Goal: Use online tool/utility: Utilize a website feature to perform a specific function

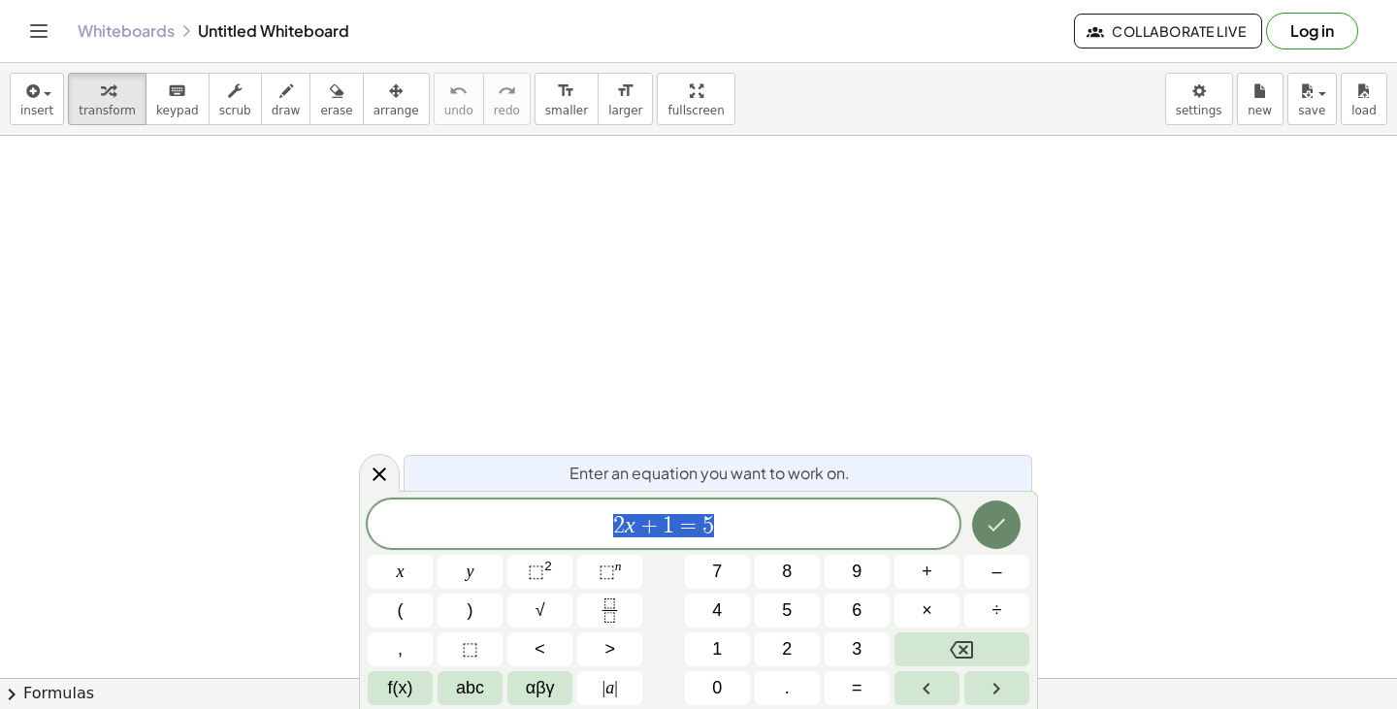
click at [1000, 531] on icon "Done" at bounding box center [996, 524] width 23 height 23
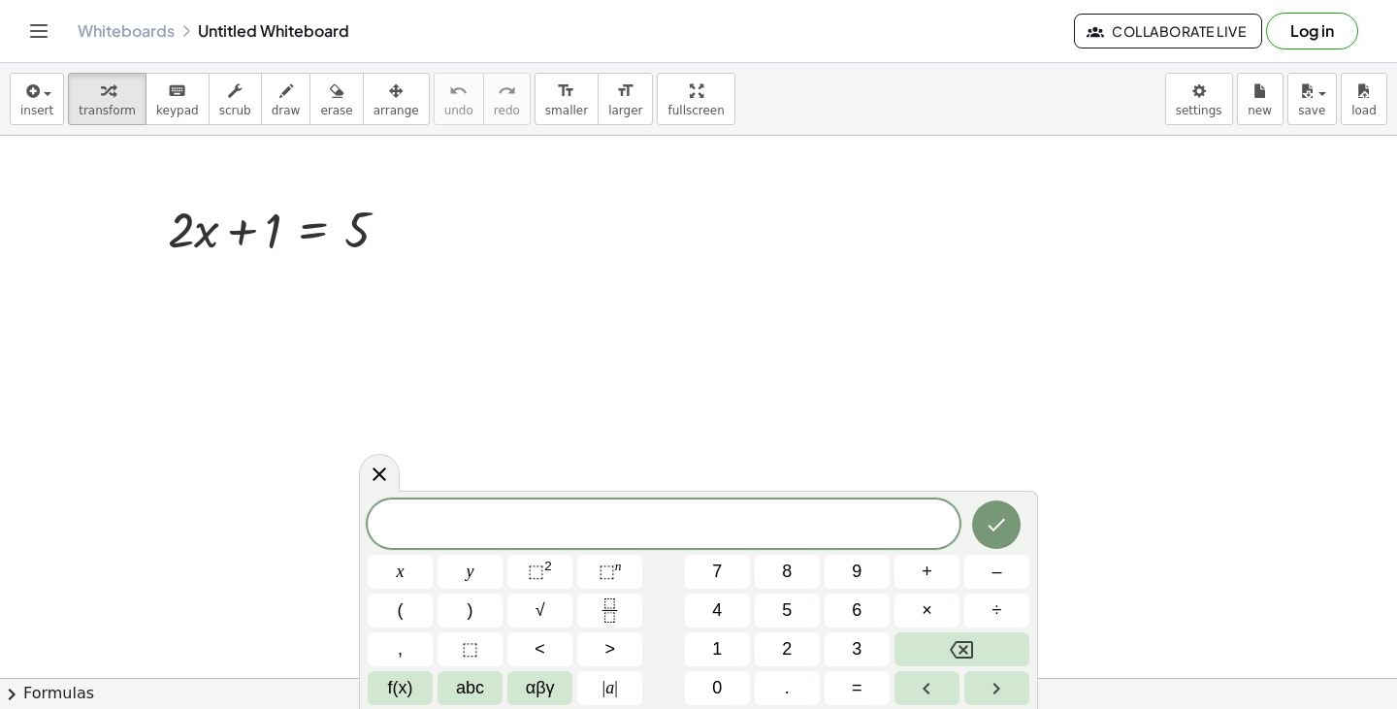
click at [668, 539] on div "​" at bounding box center [664, 524] width 592 height 49
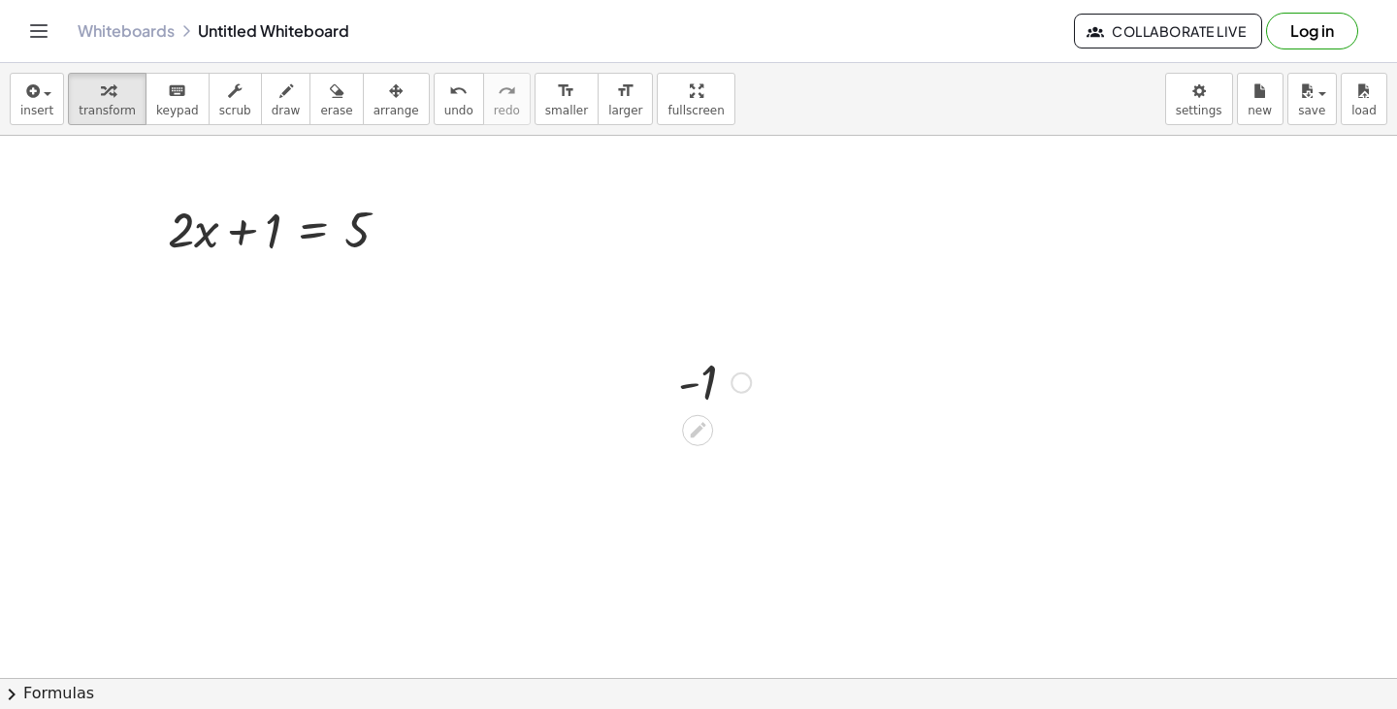
click at [706, 393] on div at bounding box center [715, 381] width 92 height 64
click at [704, 389] on div at bounding box center [715, 381] width 92 height 64
drag, startPoint x: 704, startPoint y: 389, endPoint x: 706, endPoint y: 436, distance: 46.6
click at [704, 436] on icon at bounding box center [698, 430] width 20 height 20
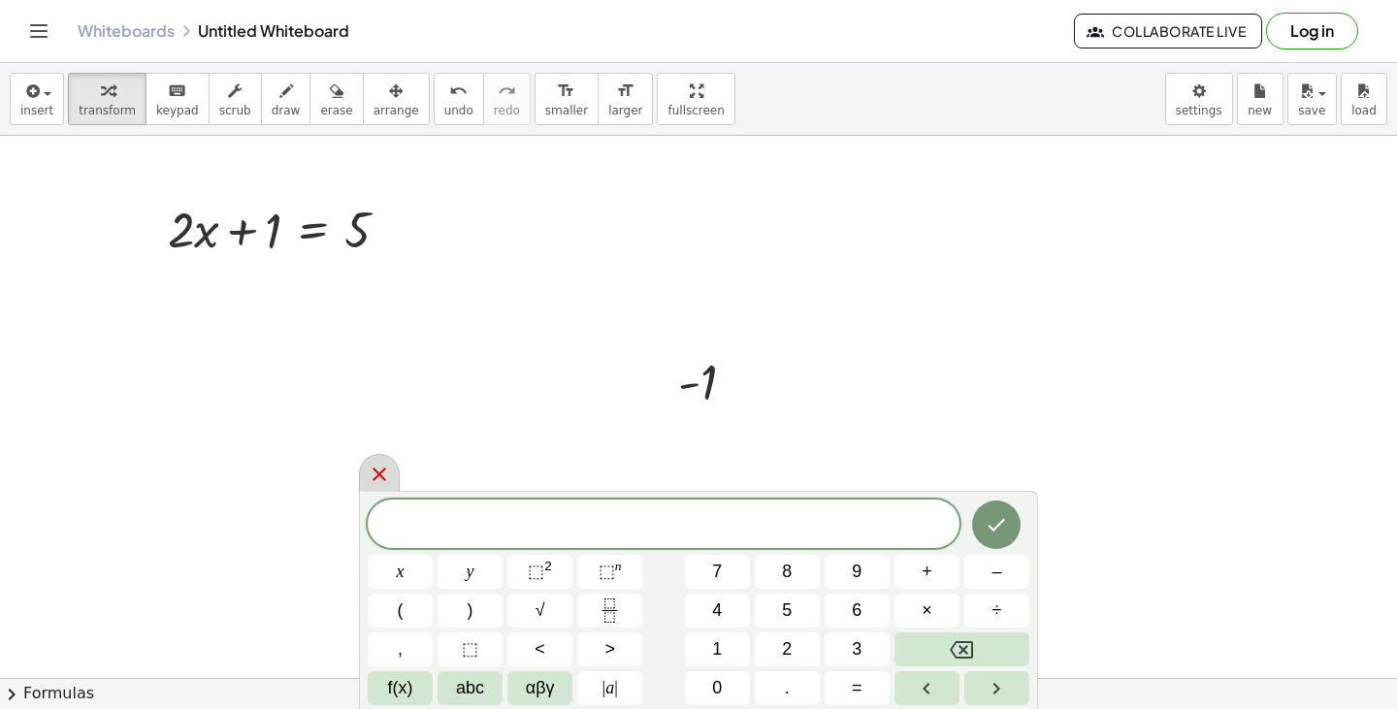
click at [376, 472] on icon at bounding box center [380, 475] width 14 height 14
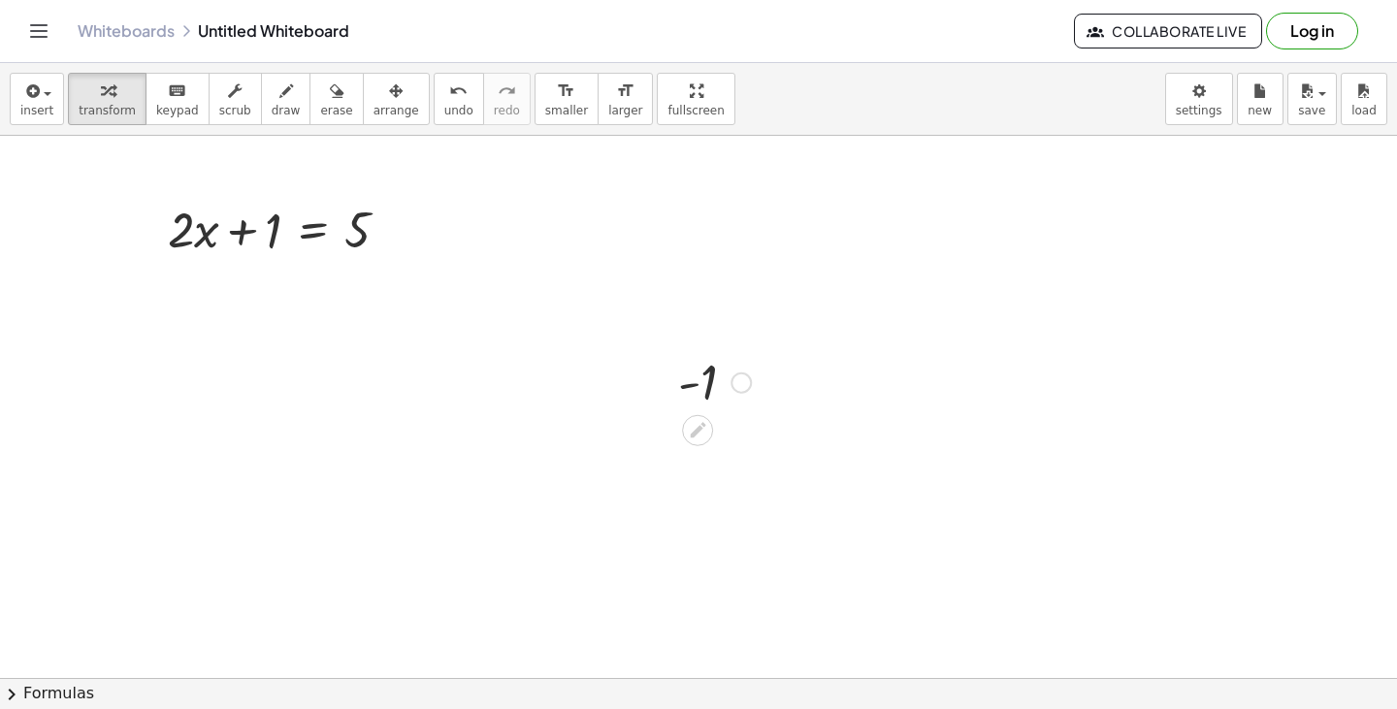
click at [701, 400] on div at bounding box center [715, 381] width 92 height 64
click at [720, 375] on div at bounding box center [715, 381] width 92 height 64
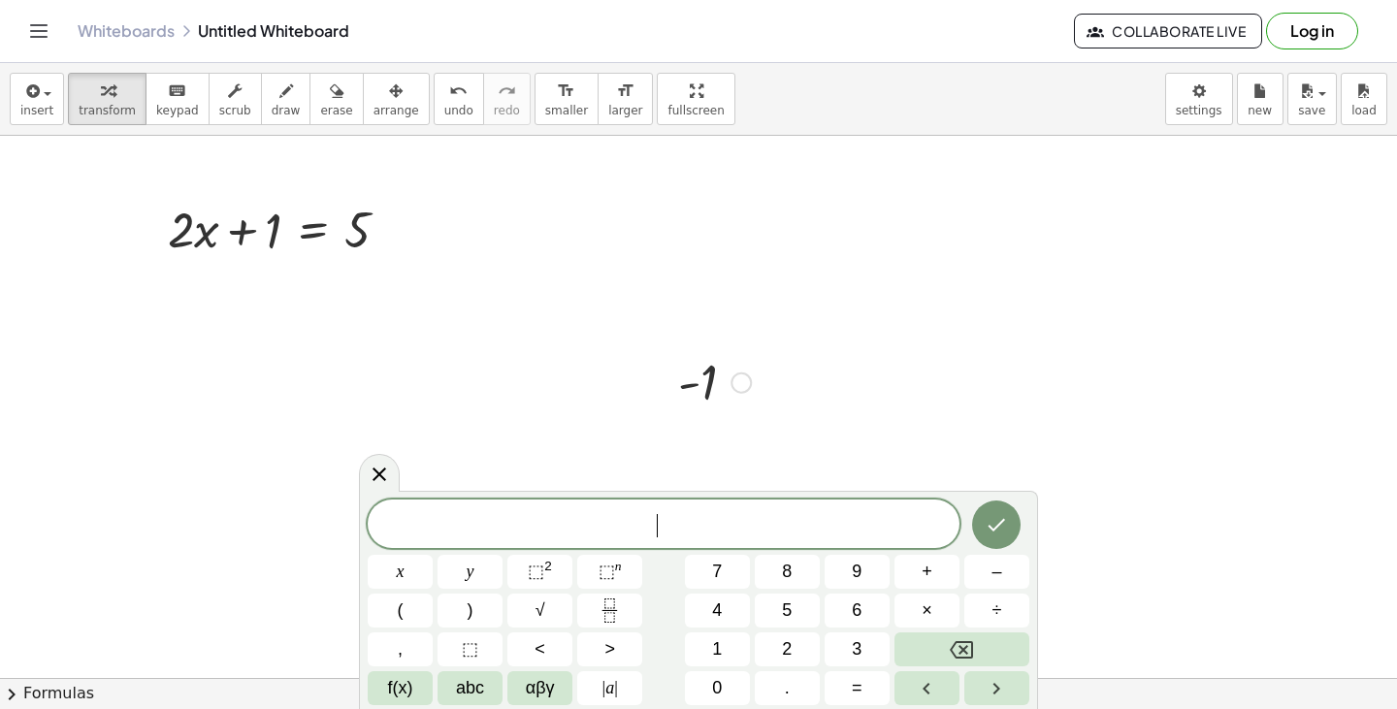
click at [738, 375] on div at bounding box center [741, 383] width 21 height 21
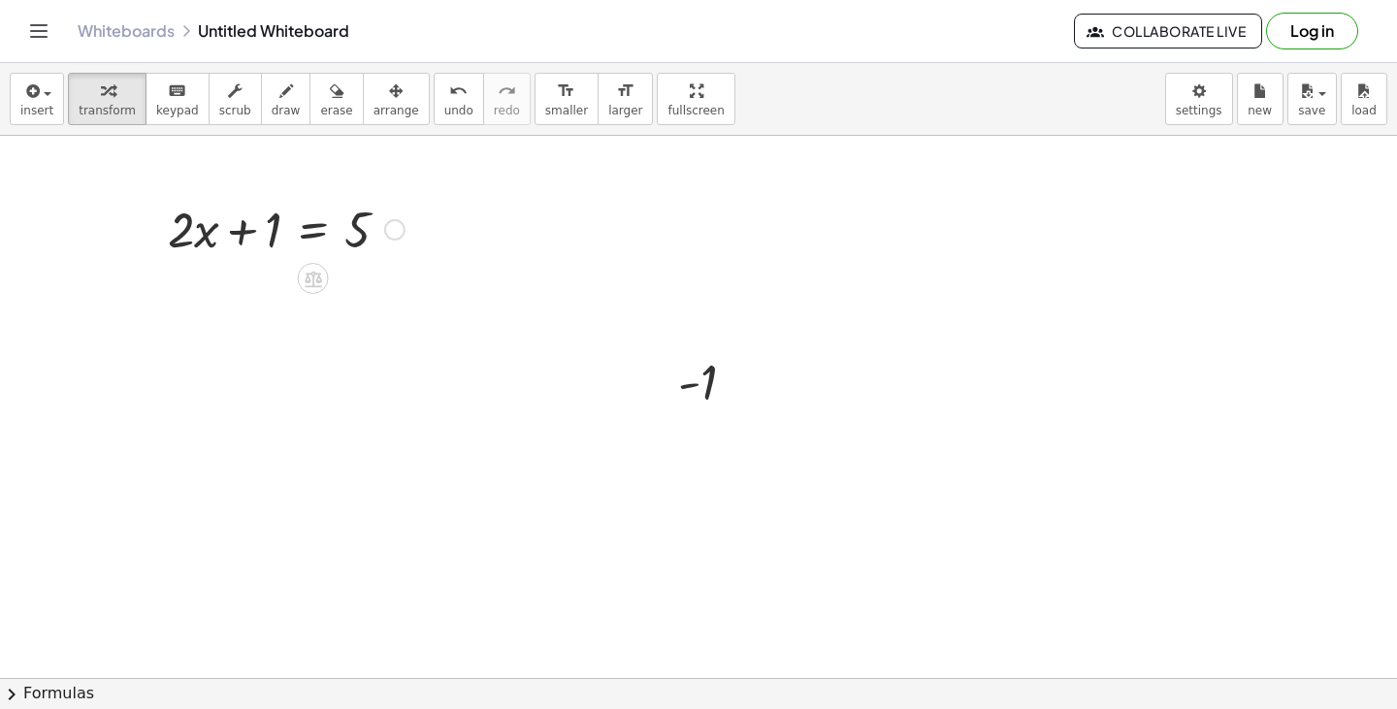
click at [230, 232] on div at bounding box center [286, 228] width 256 height 66
click at [253, 236] on div at bounding box center [286, 228] width 256 height 66
click at [314, 229] on div at bounding box center [286, 228] width 256 height 66
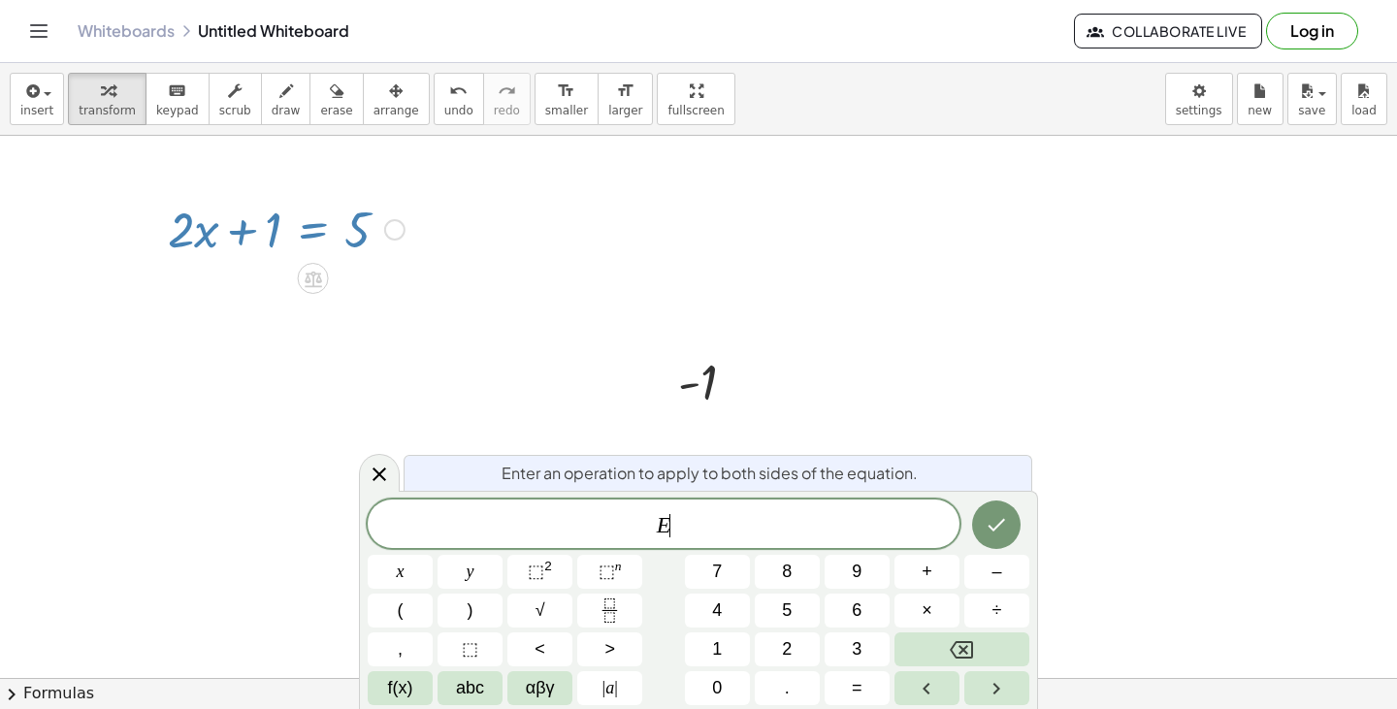
click at [707, 538] on div "E ​" at bounding box center [664, 524] width 592 height 49
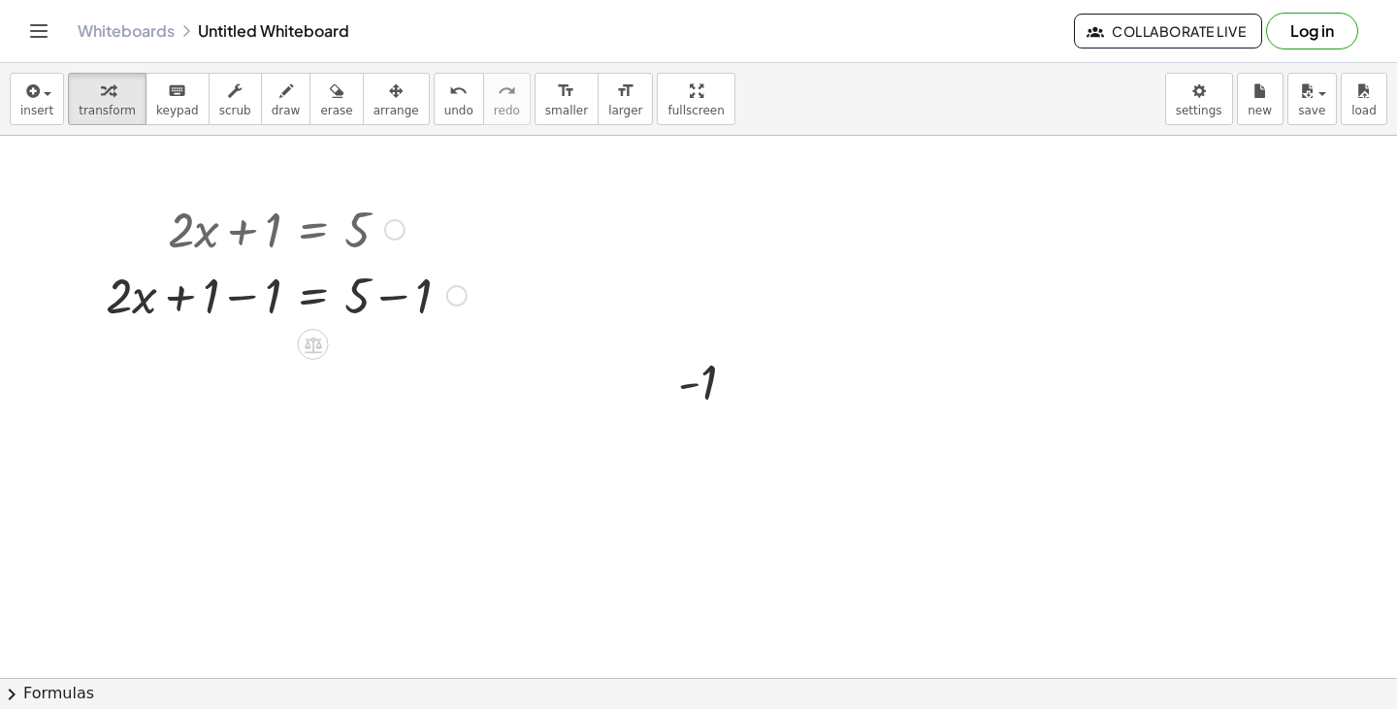
click at [391, 292] on div at bounding box center [286, 294] width 380 height 66
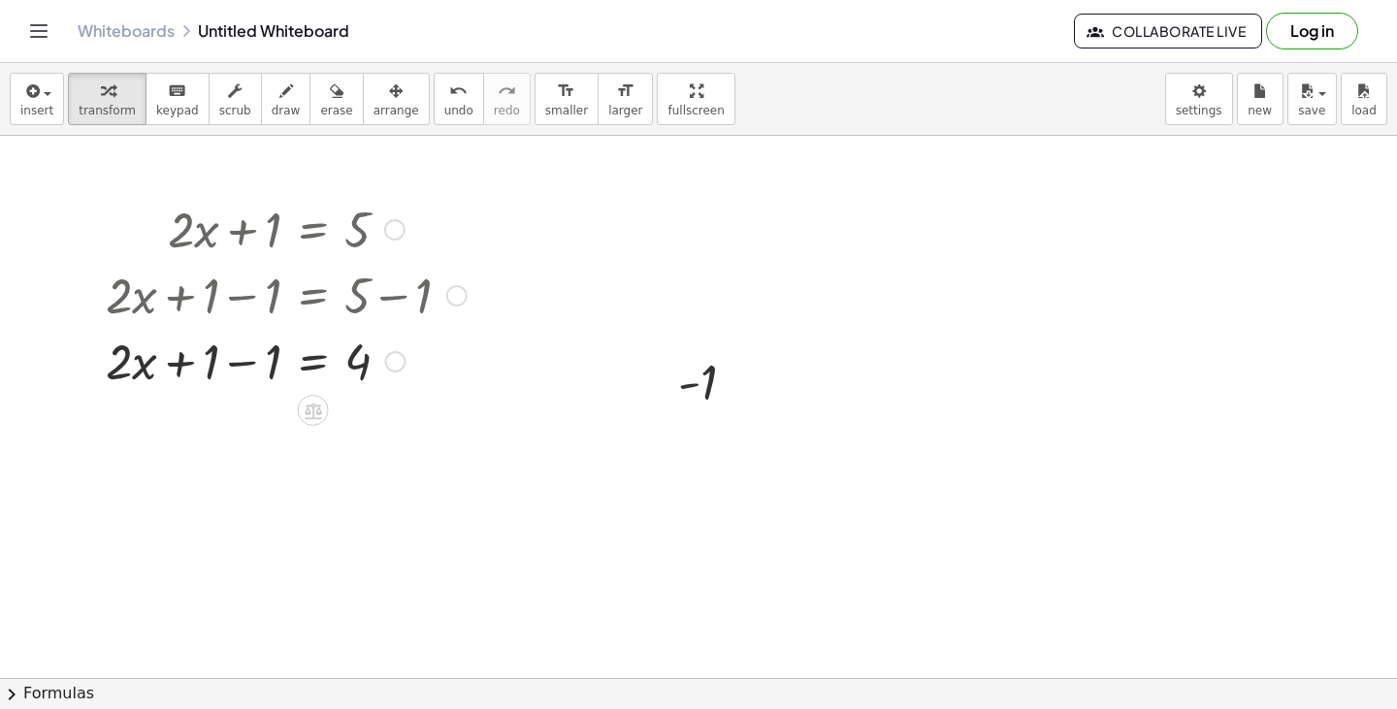
click at [285, 352] on div at bounding box center [286, 360] width 380 height 66
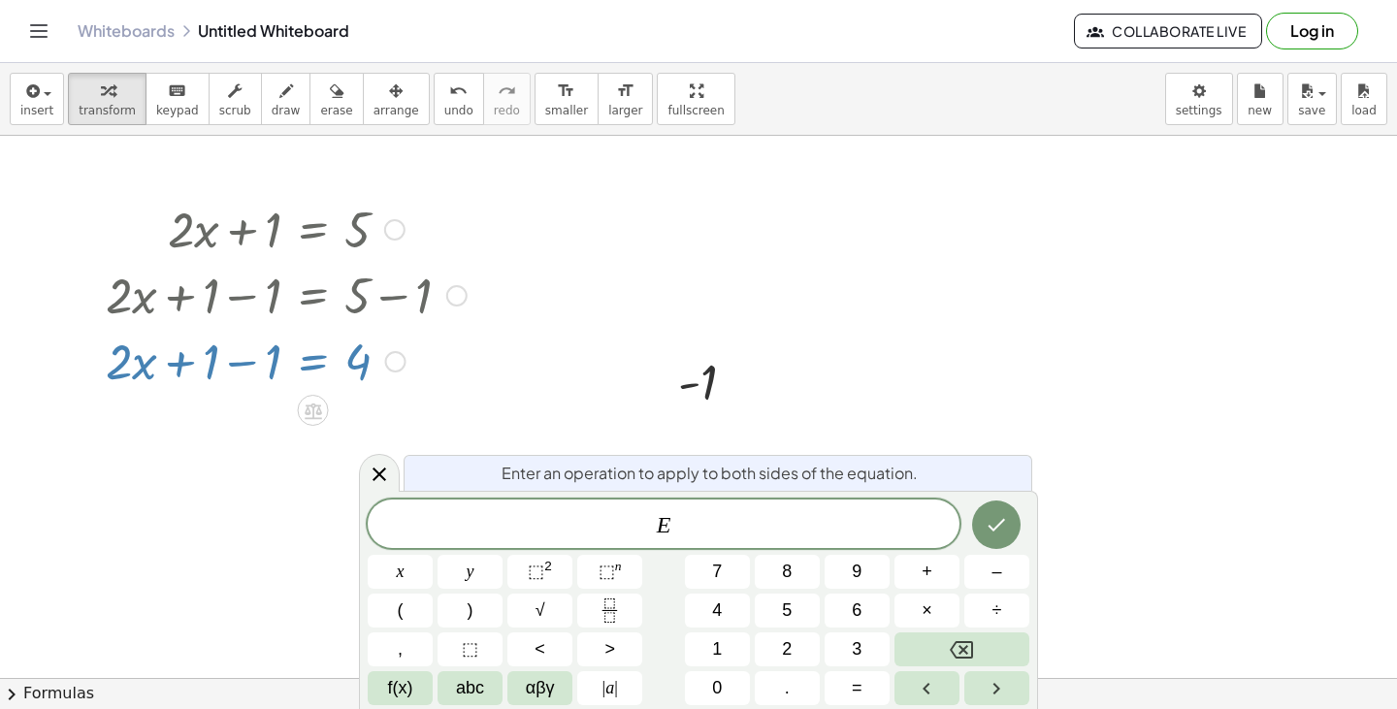
click at [277, 361] on div at bounding box center [286, 360] width 380 height 66
click at [251, 369] on div at bounding box center [286, 360] width 380 height 66
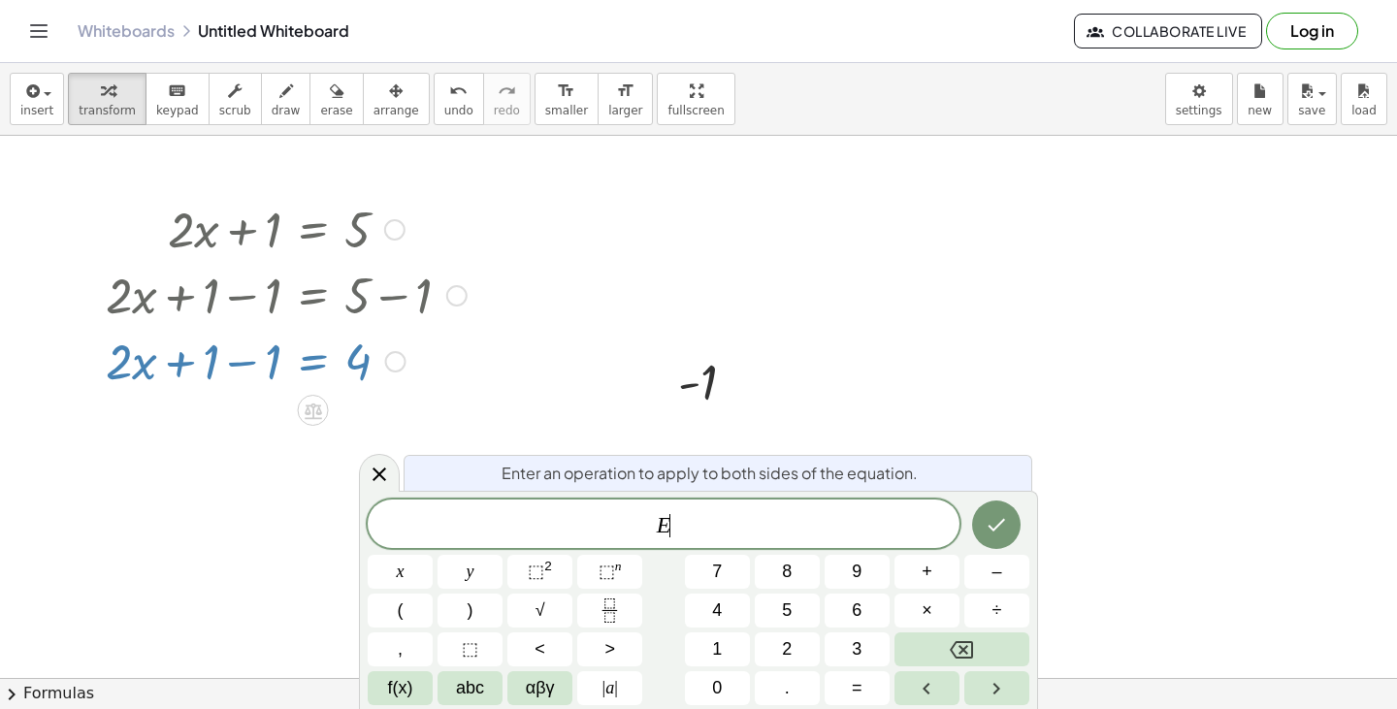
click at [673, 359] on div at bounding box center [663, 381] width 29 height 74
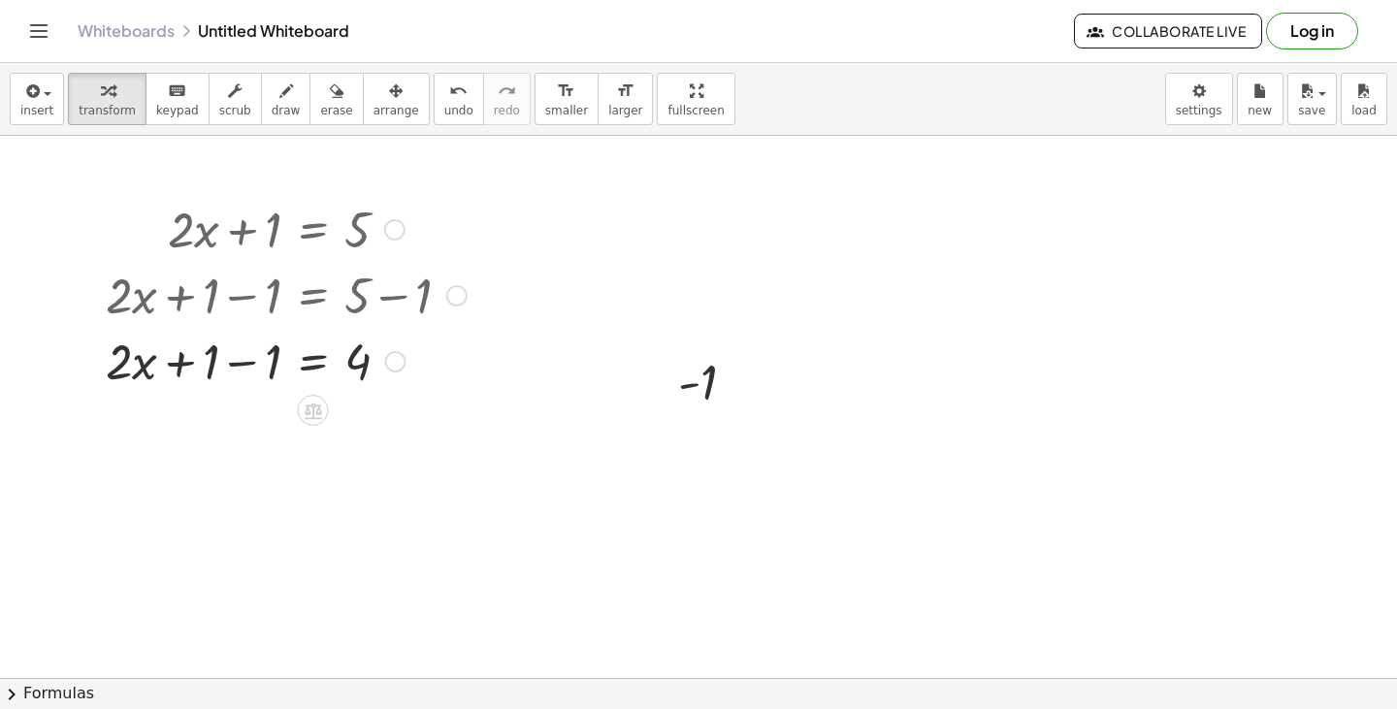
click at [275, 369] on div at bounding box center [286, 360] width 380 height 66
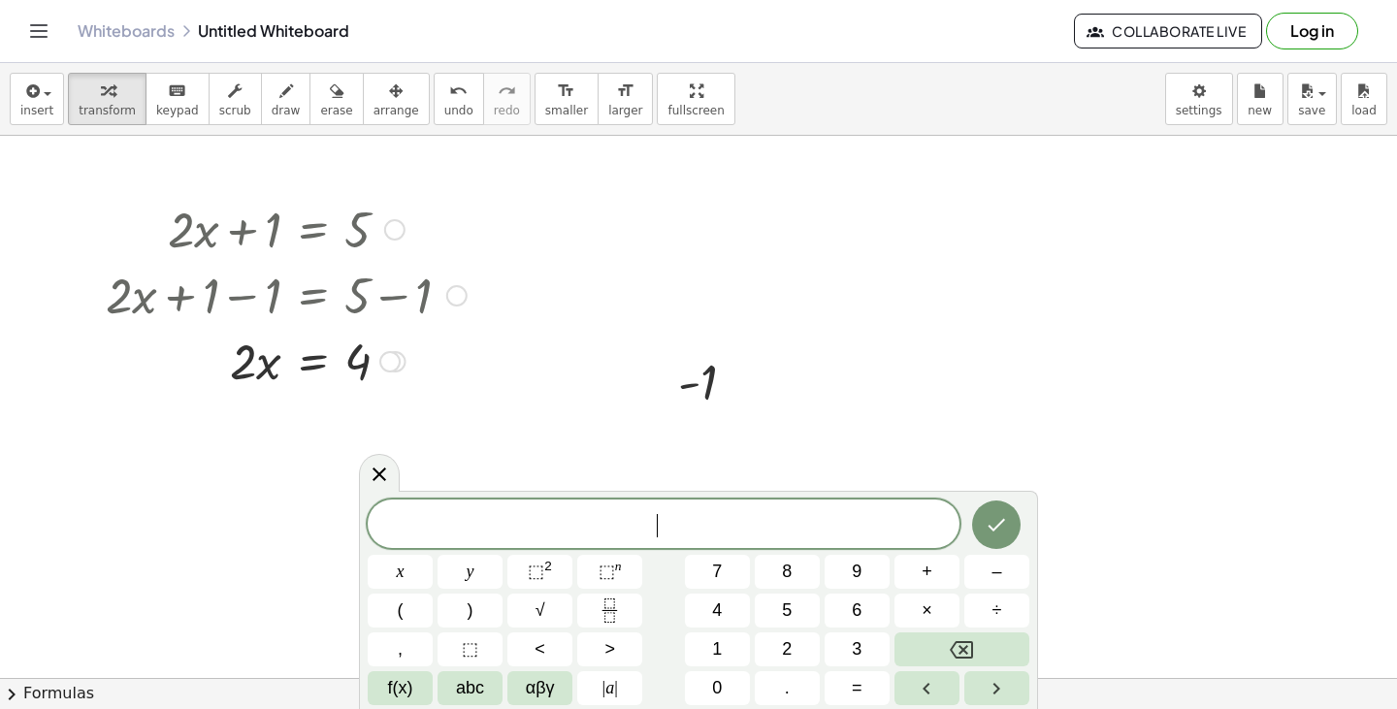
click at [293, 363] on div at bounding box center [286, 360] width 380 height 66
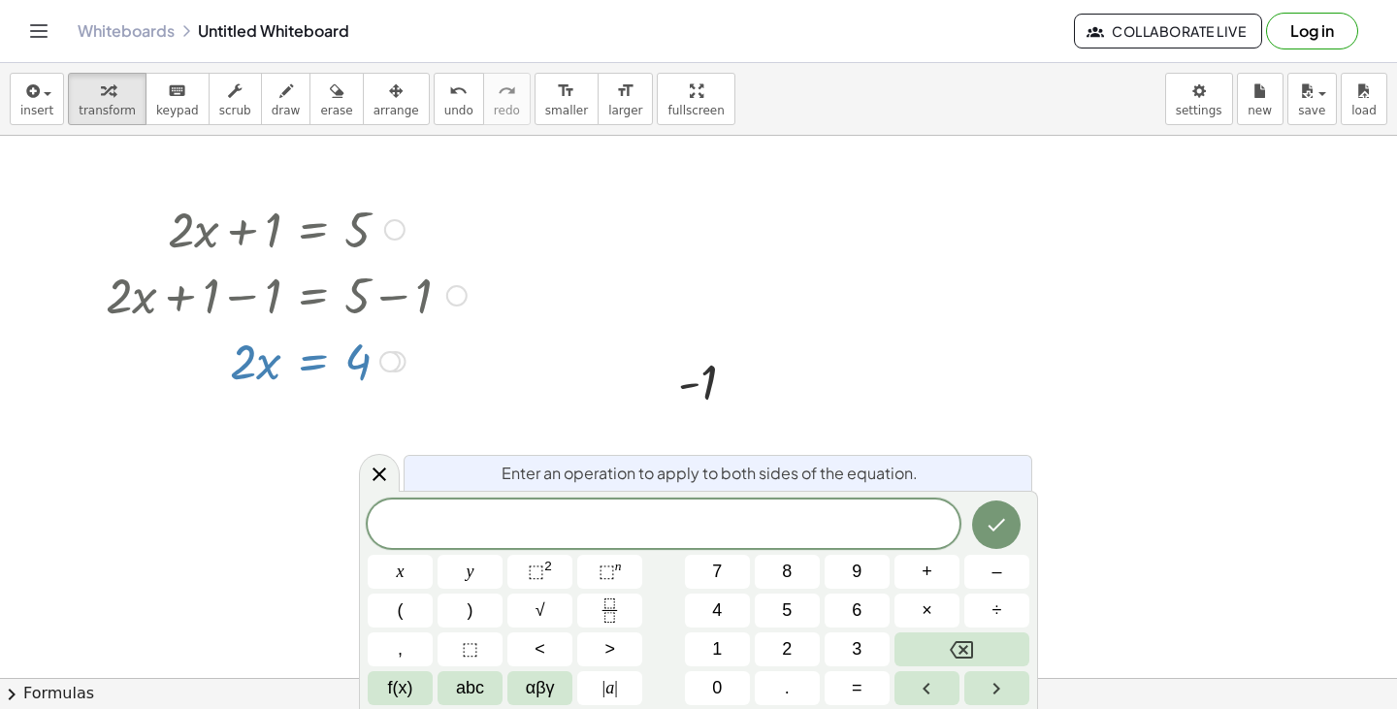
click at [265, 372] on div at bounding box center [286, 360] width 380 height 66
click at [251, 354] on div at bounding box center [286, 360] width 380 height 66
click at [258, 363] on div at bounding box center [286, 360] width 380 height 66
click at [652, 534] on span "​" at bounding box center [664, 525] width 592 height 27
click at [364, 481] on div at bounding box center [379, 473] width 41 height 38
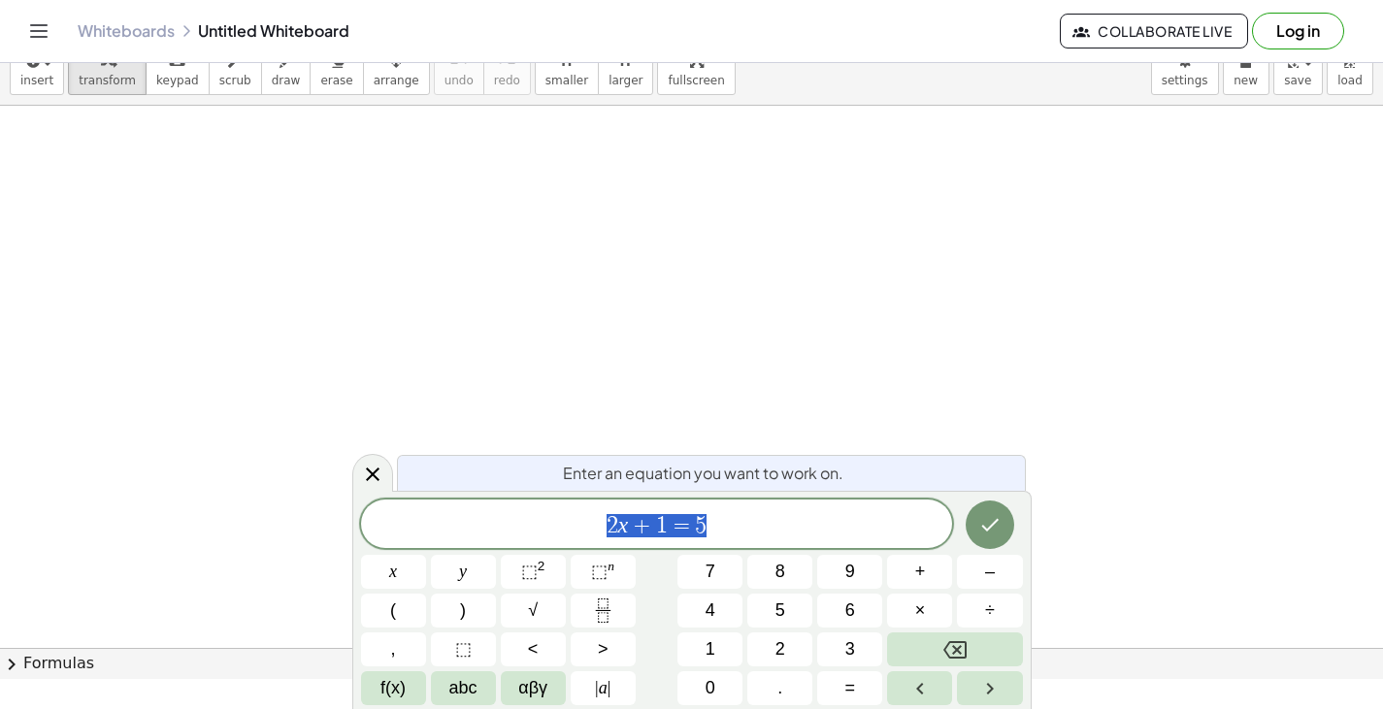
scroll to position [31, 0]
click at [995, 529] on icon "Done" at bounding box center [989, 524] width 23 height 23
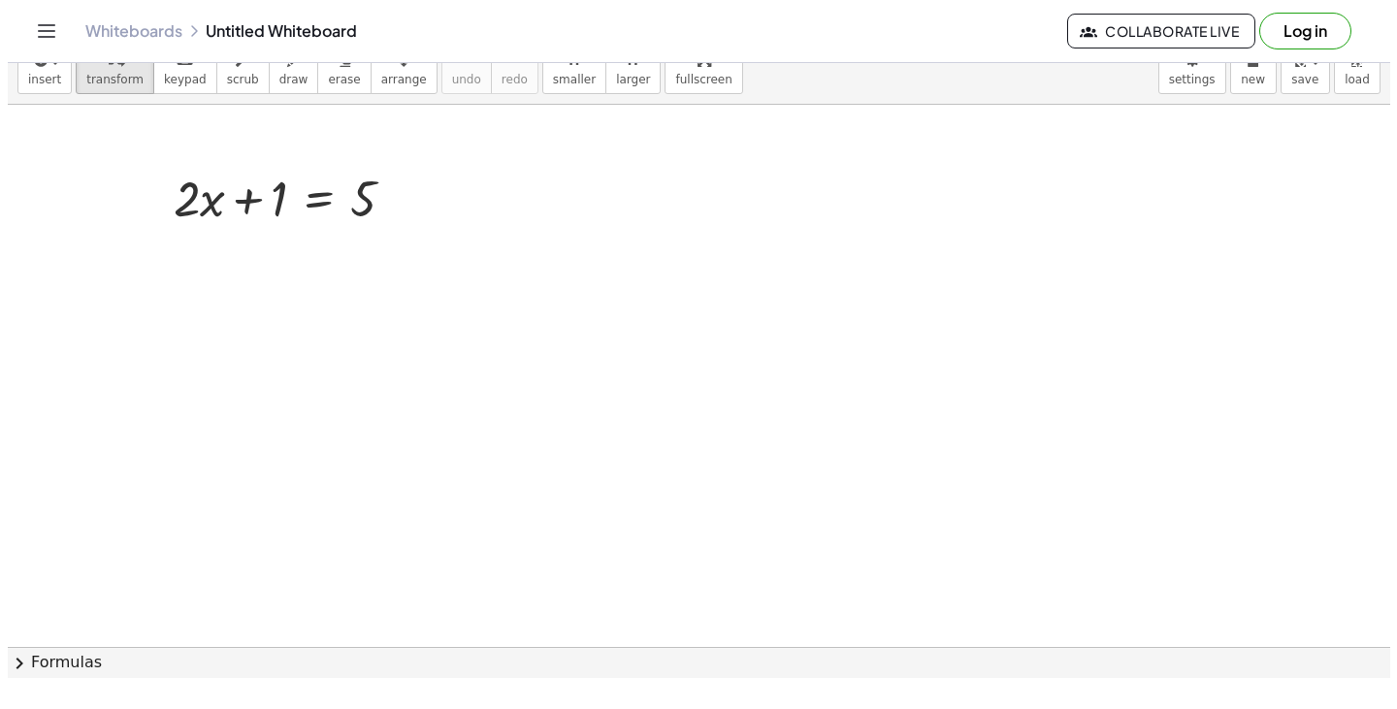
scroll to position [0, 0]
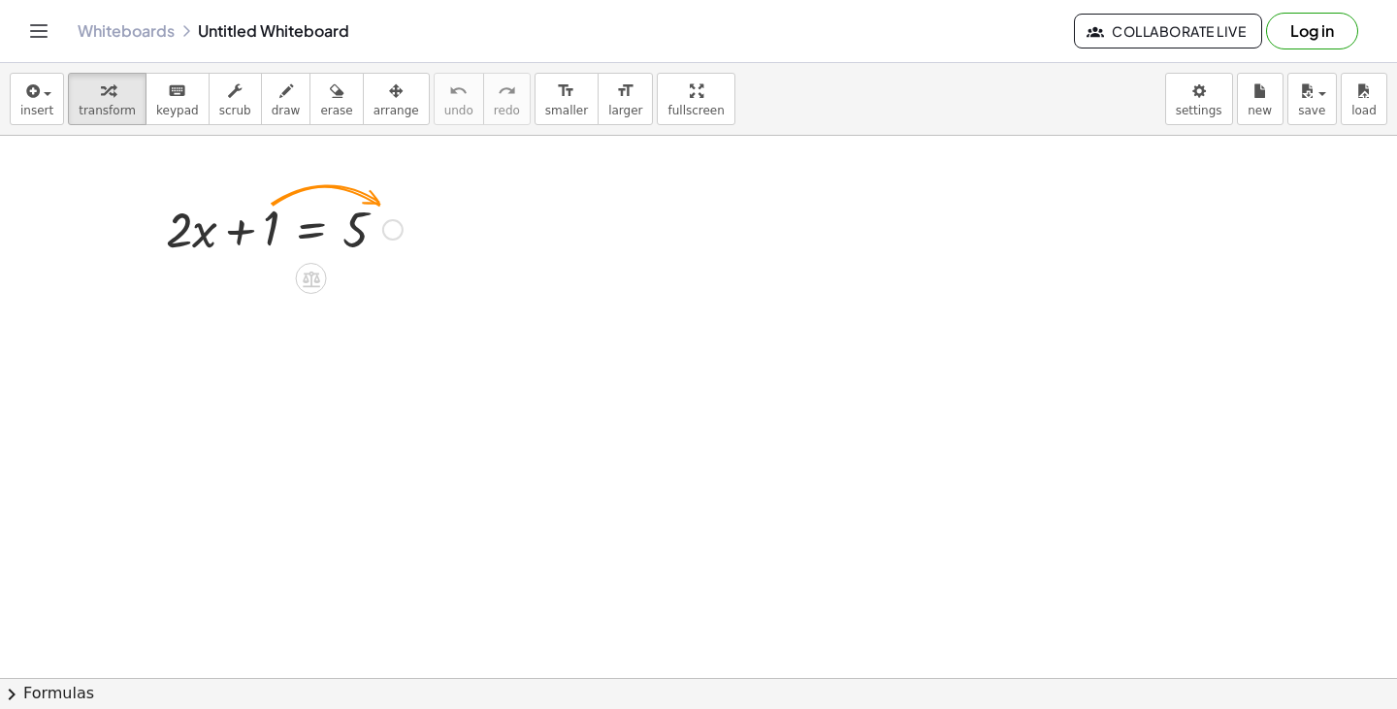
click at [302, 230] on div at bounding box center [284, 228] width 256 height 66
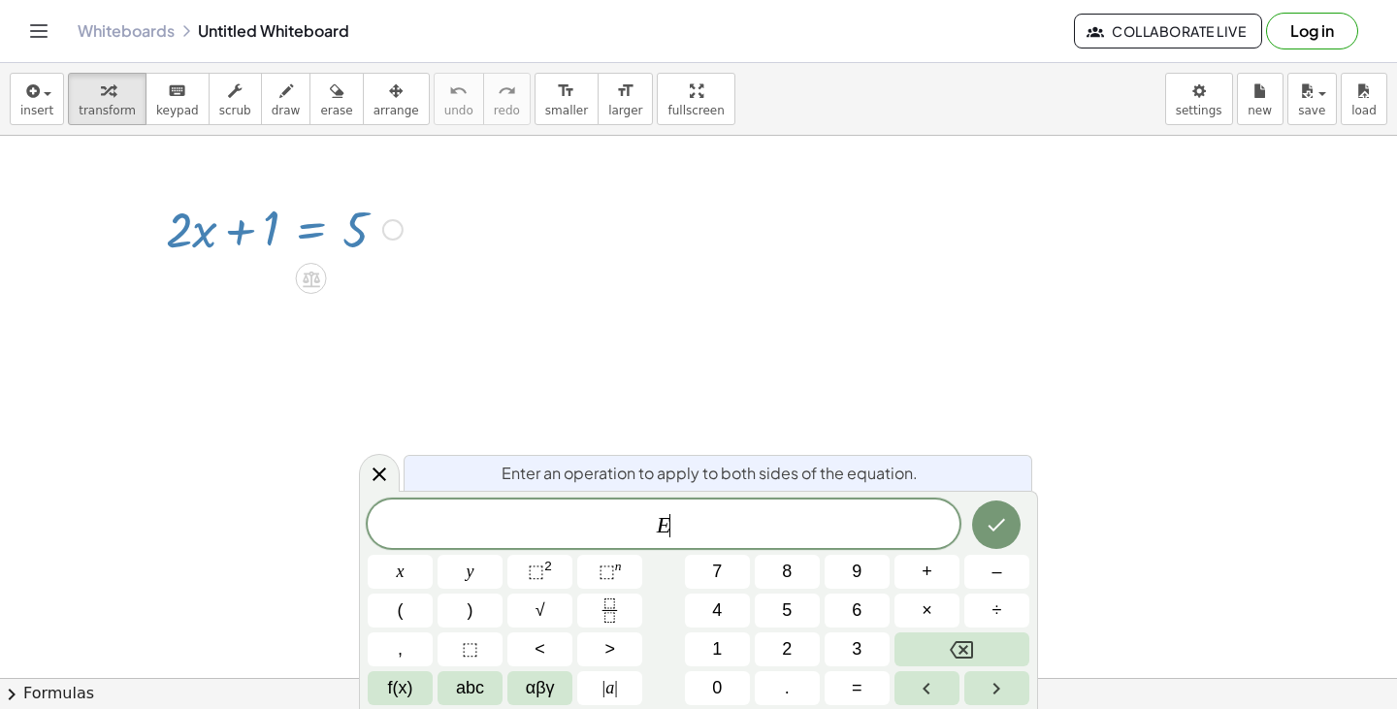
click at [243, 233] on div at bounding box center [284, 228] width 256 height 66
click at [273, 229] on div at bounding box center [284, 228] width 256 height 66
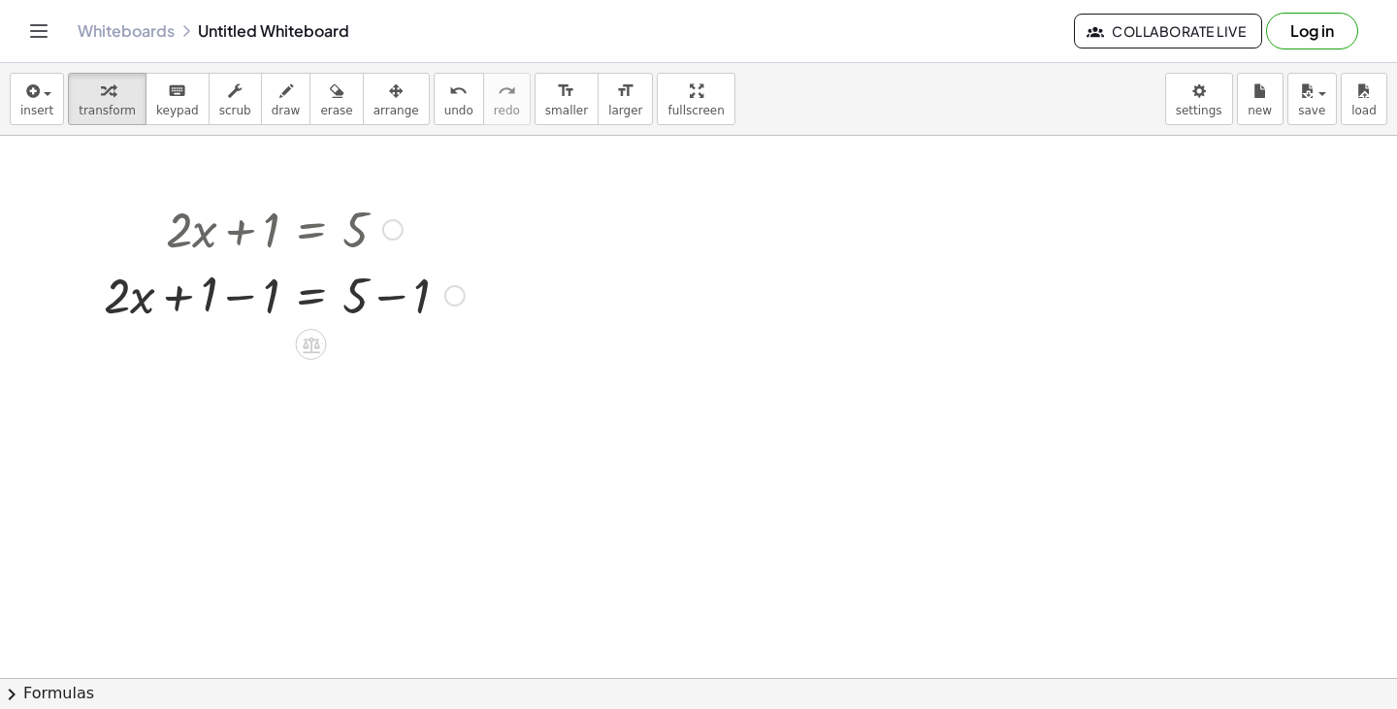
click at [246, 302] on div at bounding box center [284, 294] width 380 height 66
drag, startPoint x: 399, startPoint y: 360, endPoint x: 401, endPoint y: 374, distance: 13.7
click at [401, 374] on div at bounding box center [284, 360] width 380 height 66
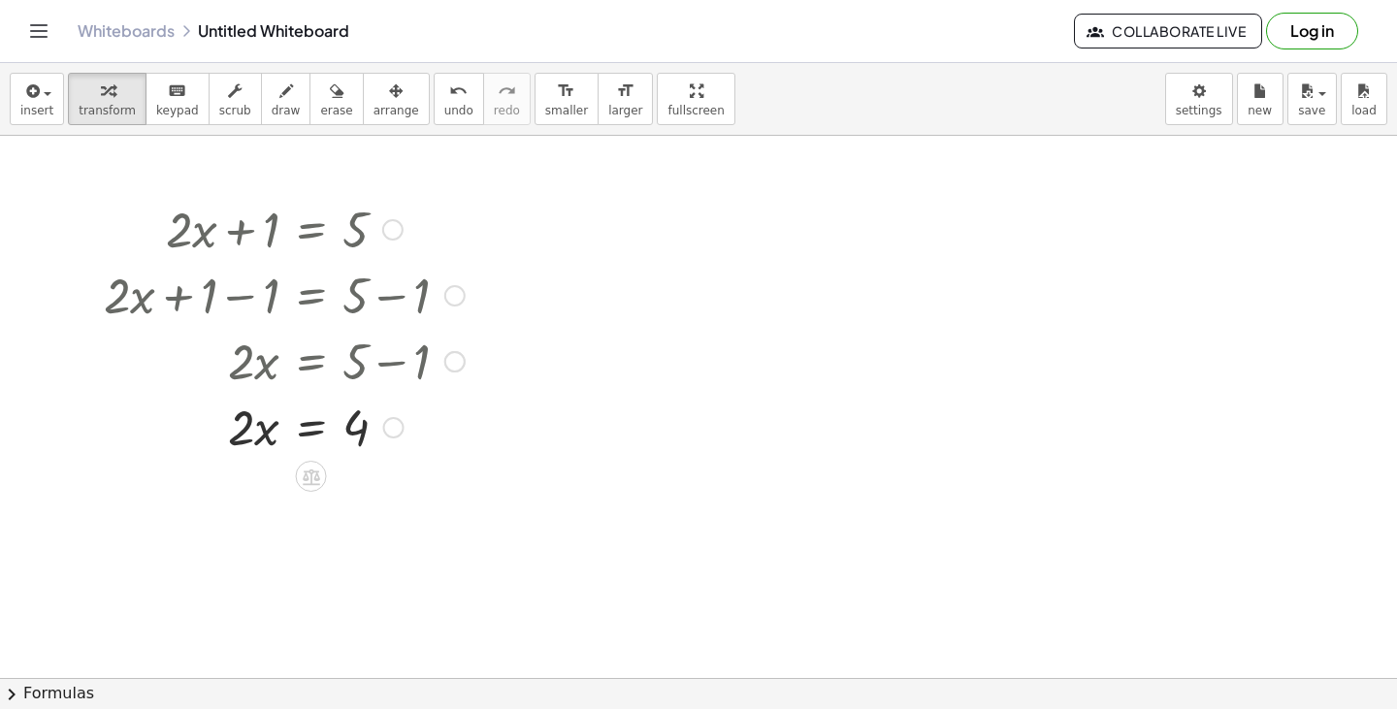
drag, startPoint x: 337, startPoint y: 430, endPoint x: 319, endPoint y: 428, distance: 17.6
click at [319, 428] on div at bounding box center [284, 426] width 380 height 66
click at [389, 519] on div at bounding box center [284, 507] width 380 height 97
click at [378, 508] on div at bounding box center [284, 507] width 380 height 97
click at [250, 613] on div at bounding box center [284, 604] width 380 height 97
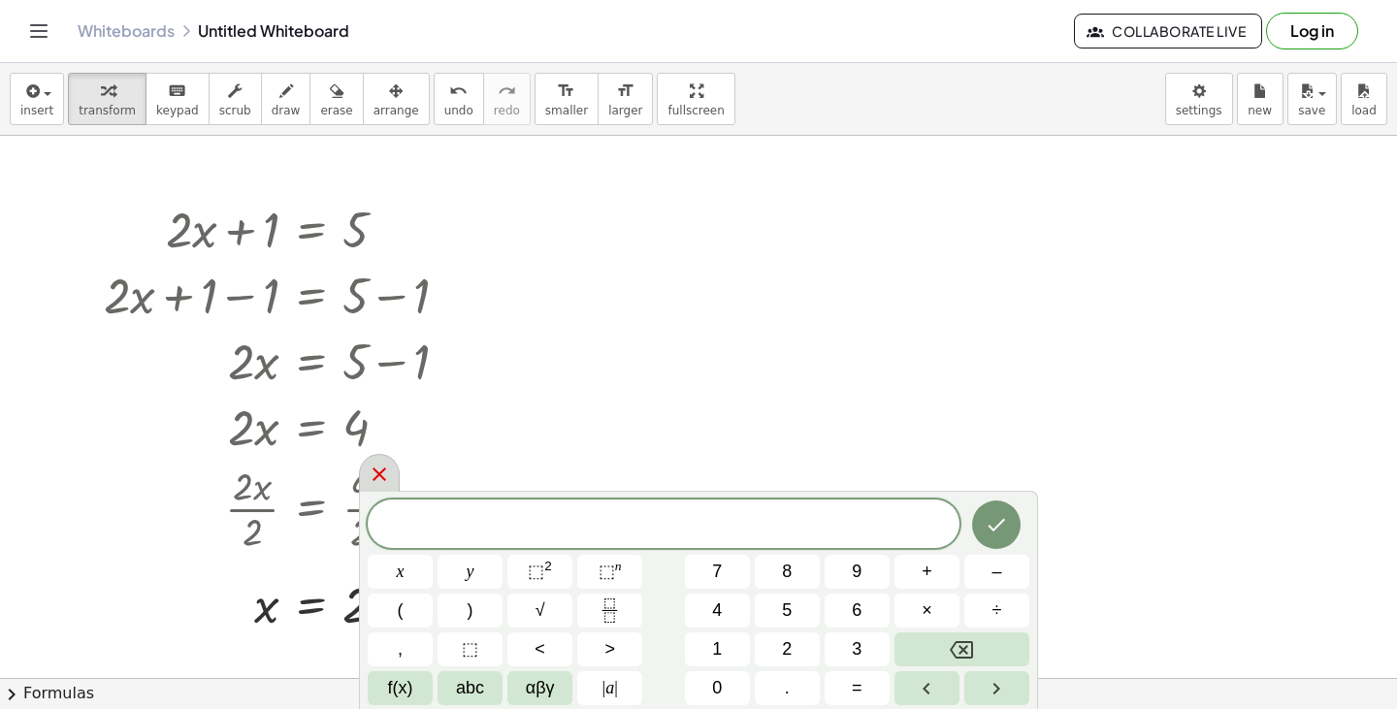
click at [370, 469] on icon at bounding box center [379, 474] width 23 height 23
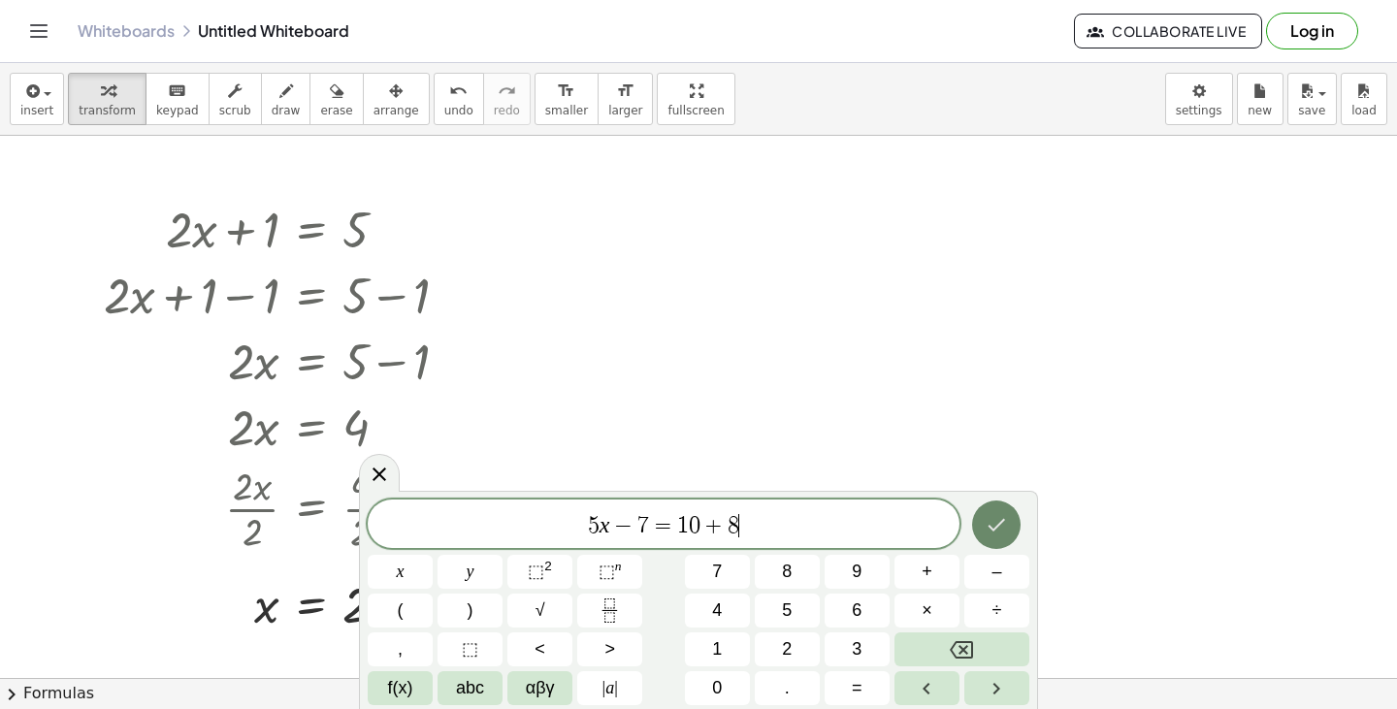
click at [1017, 531] on button "Done" at bounding box center [996, 525] width 49 height 49
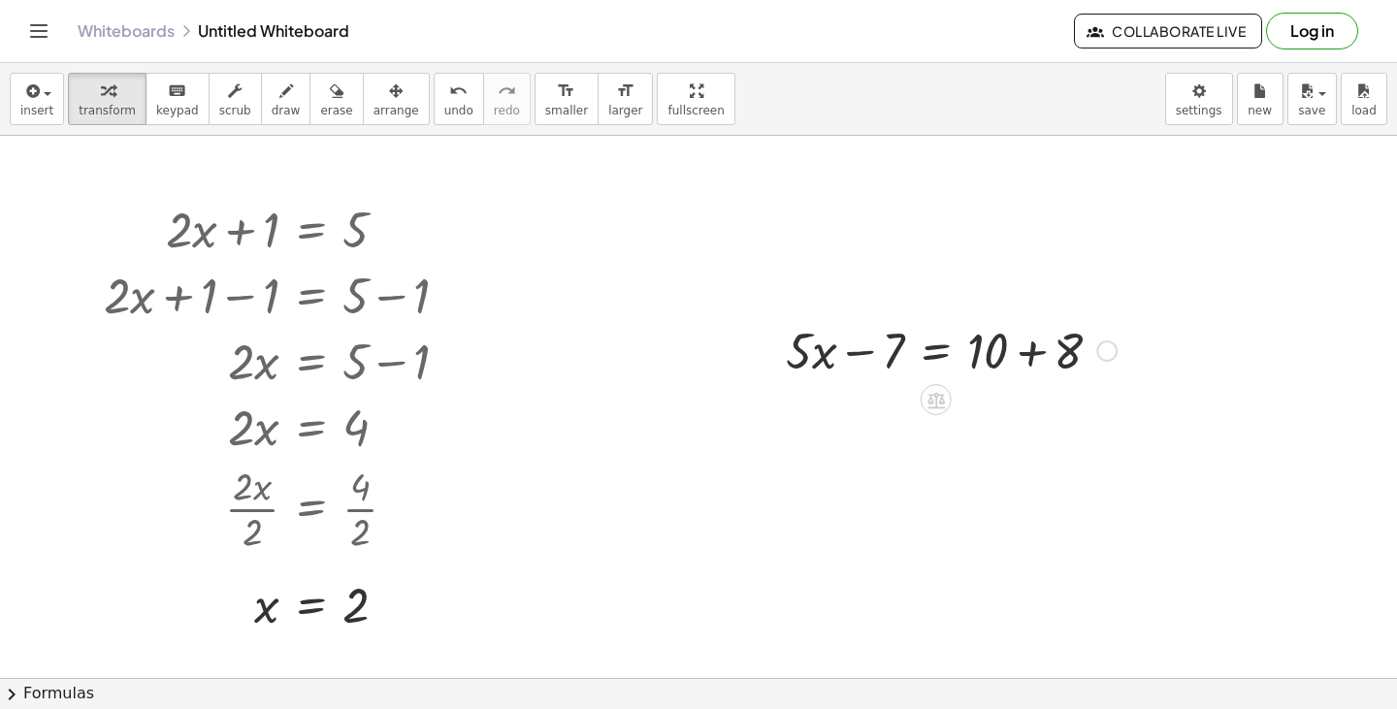
click at [971, 344] on div at bounding box center [951, 349] width 350 height 66
click at [1031, 347] on div at bounding box center [951, 349] width 350 height 66
click at [864, 419] on div at bounding box center [951, 415] width 350 height 66
click at [868, 412] on div at bounding box center [951, 415] width 350 height 66
click at [847, 427] on div at bounding box center [951, 415] width 350 height 66
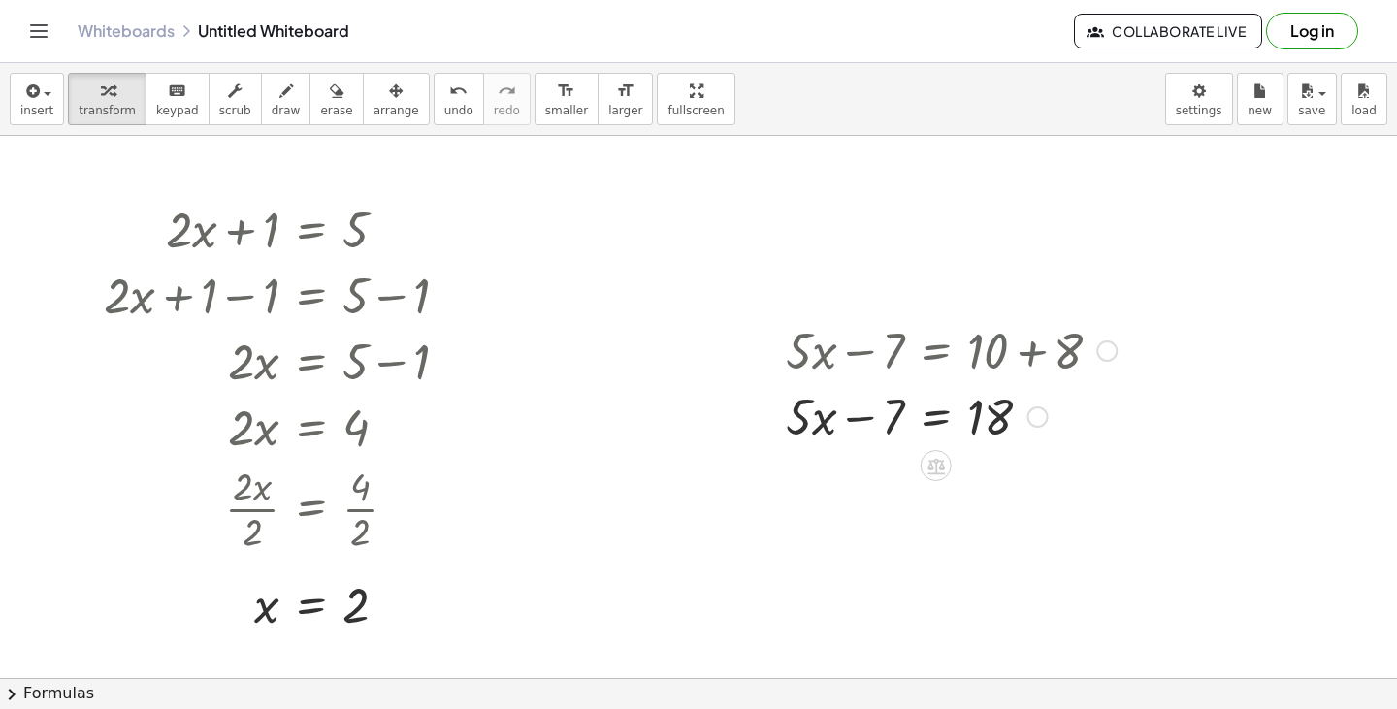
click at [832, 414] on div at bounding box center [951, 415] width 350 height 66
drag, startPoint x: 999, startPoint y: 410, endPoint x: 885, endPoint y: 422, distance: 115.1
click at [885, 422] on div at bounding box center [951, 415] width 350 height 66
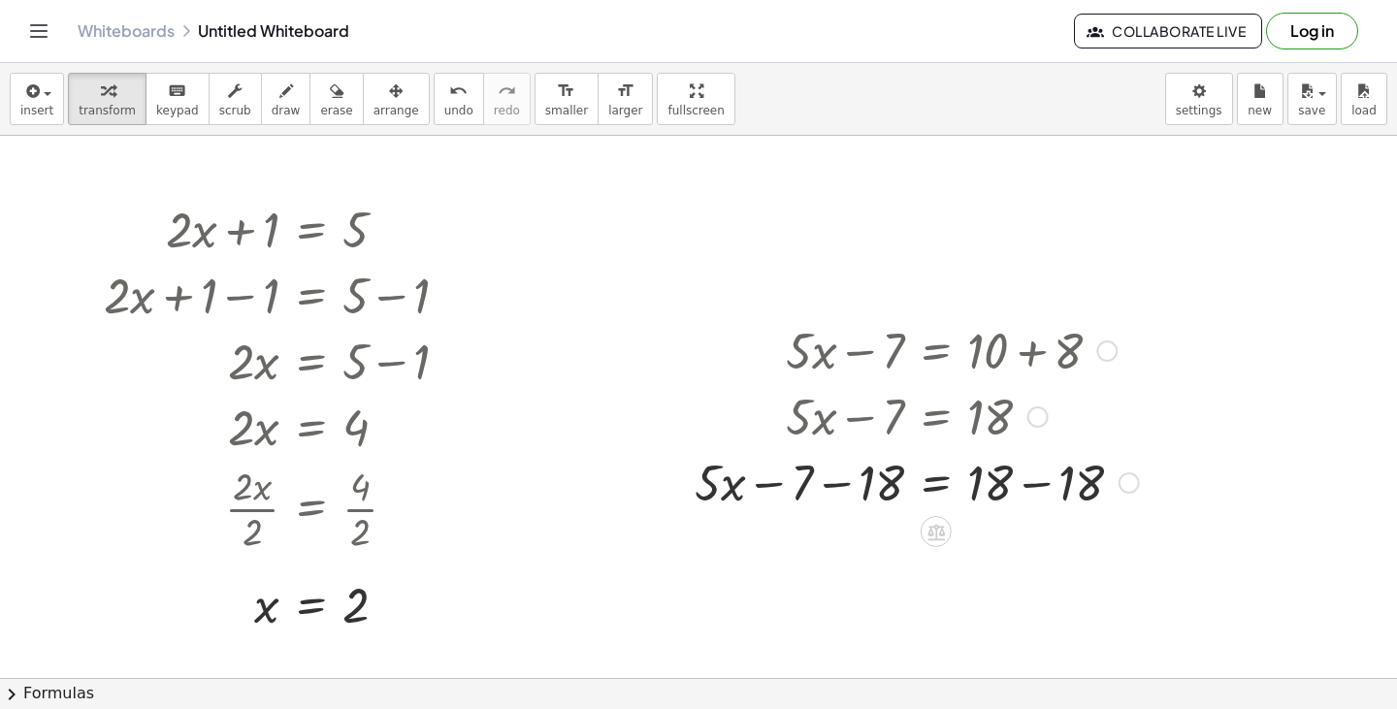
click at [1029, 358] on div at bounding box center [917, 349] width 464 height 66
click at [1023, 353] on div at bounding box center [917, 349] width 464 height 66
click at [983, 487] on div at bounding box center [917, 481] width 464 height 66
click at [936, 424] on div at bounding box center [917, 415] width 464 height 66
drag, startPoint x: 1124, startPoint y: 540, endPoint x: 935, endPoint y: 421, distance: 222.9
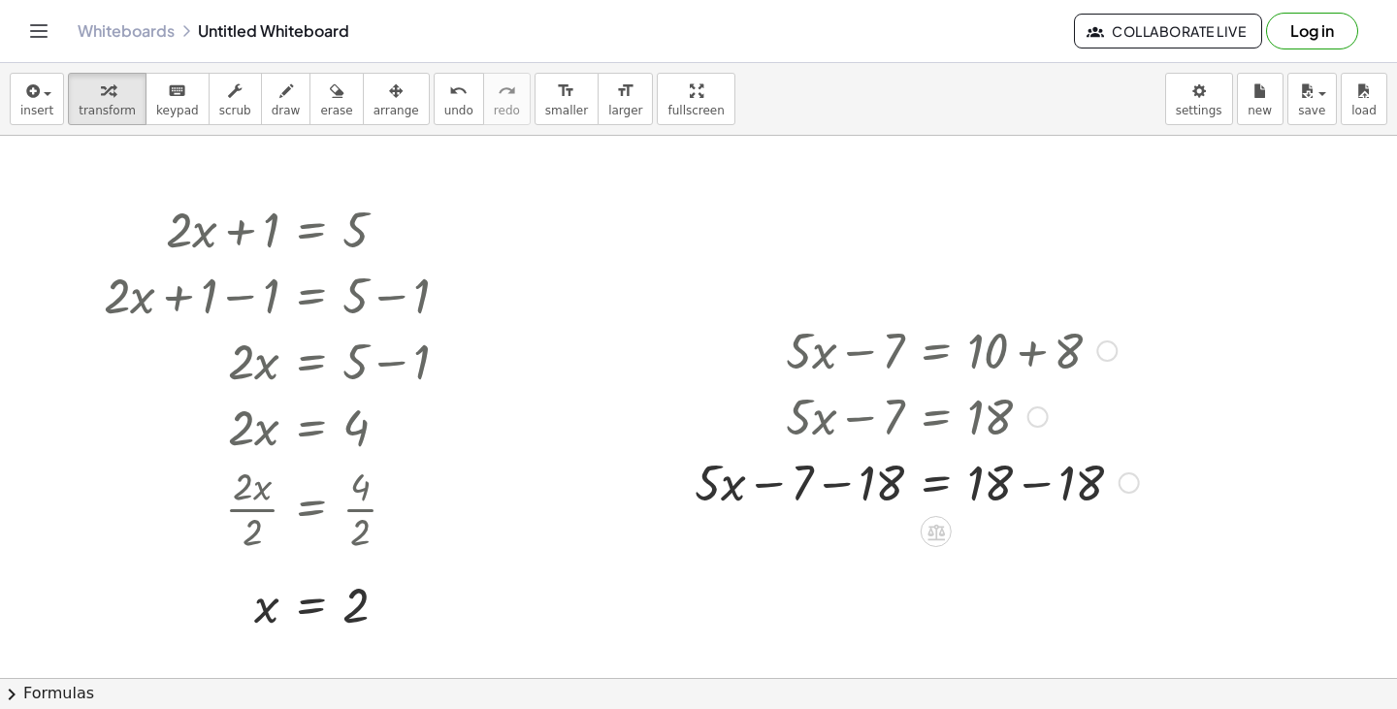
click at [938, 536] on icon at bounding box center [936, 532] width 20 height 20
click at [1025, 546] on div "+ − × ÷" at bounding box center [944, 529] width 171 height 36
click at [1027, 482] on div at bounding box center [917, 481] width 464 height 66
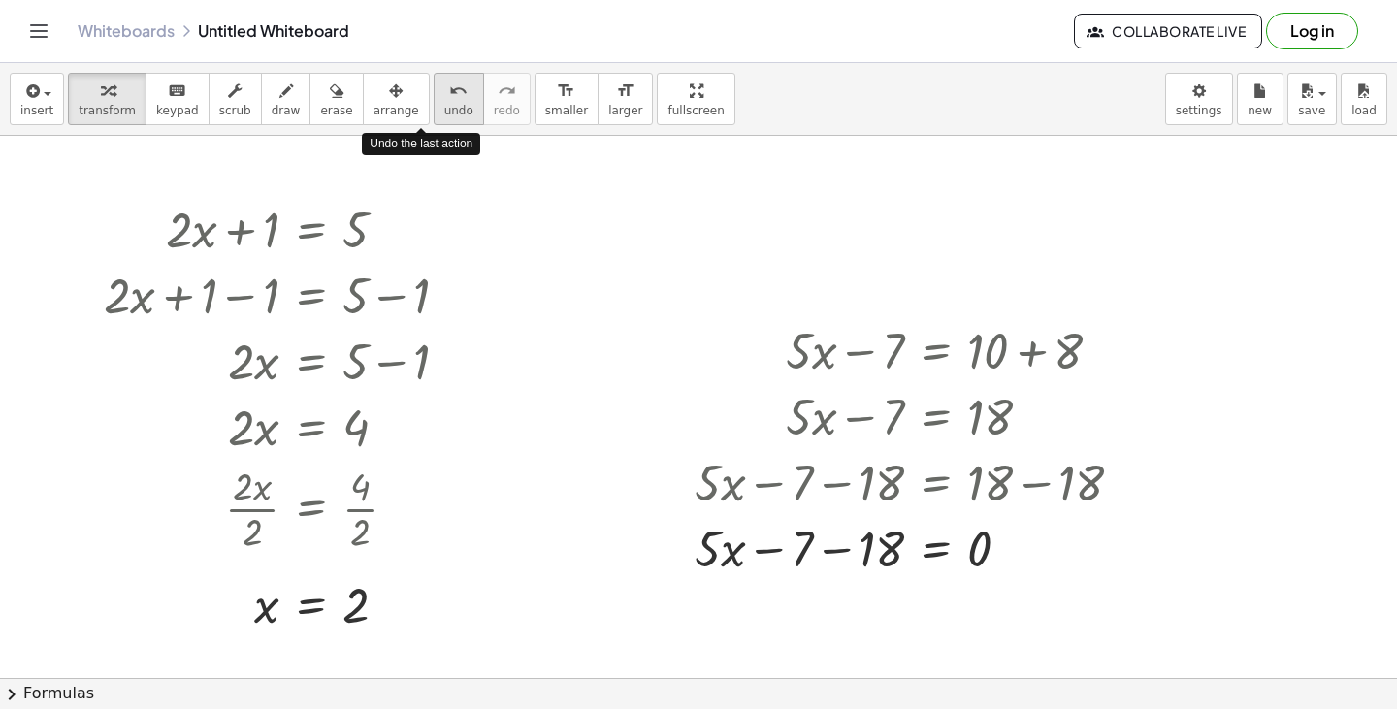
click at [449, 101] on icon "undo" at bounding box center [458, 91] width 18 height 23
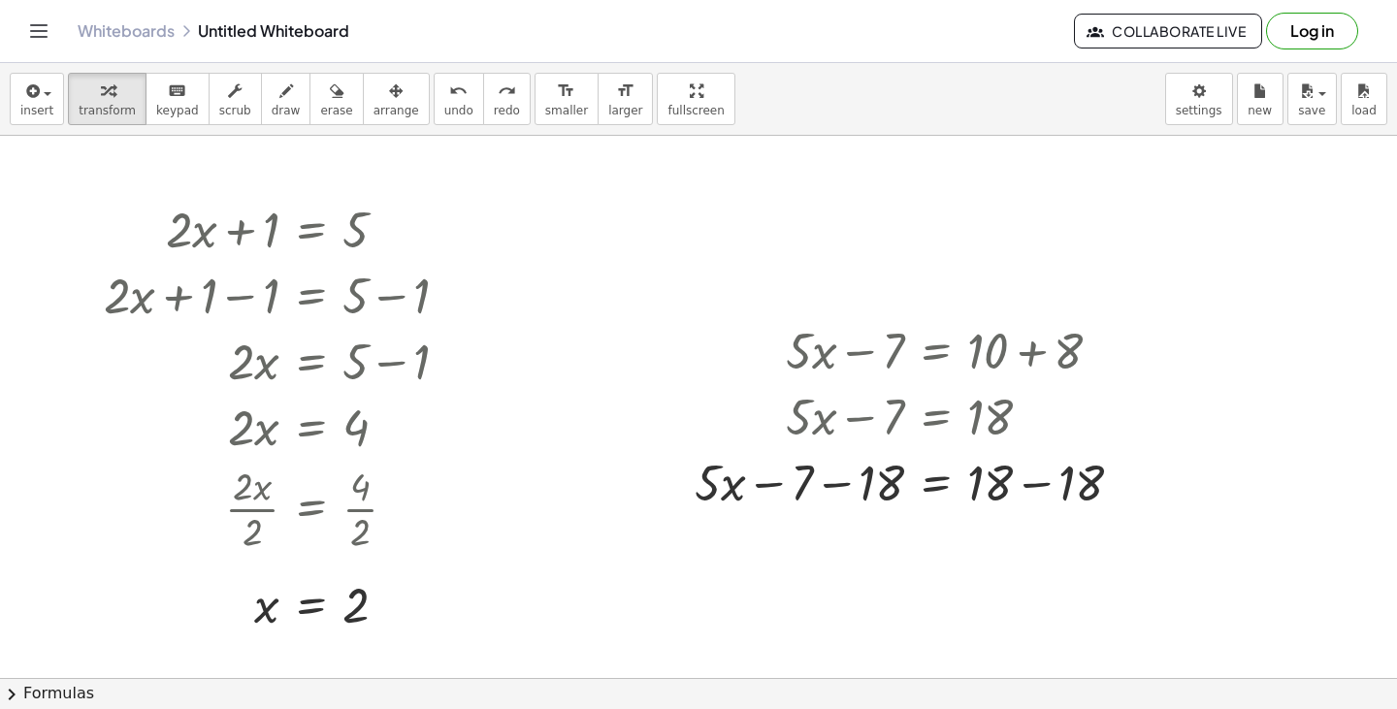
click at [425, 126] on div "insert select one: Math Expression Function Text Youtube Video Graphing Geometr…" at bounding box center [698, 99] width 1397 height 73
click at [444, 110] on span "undo" at bounding box center [458, 111] width 29 height 14
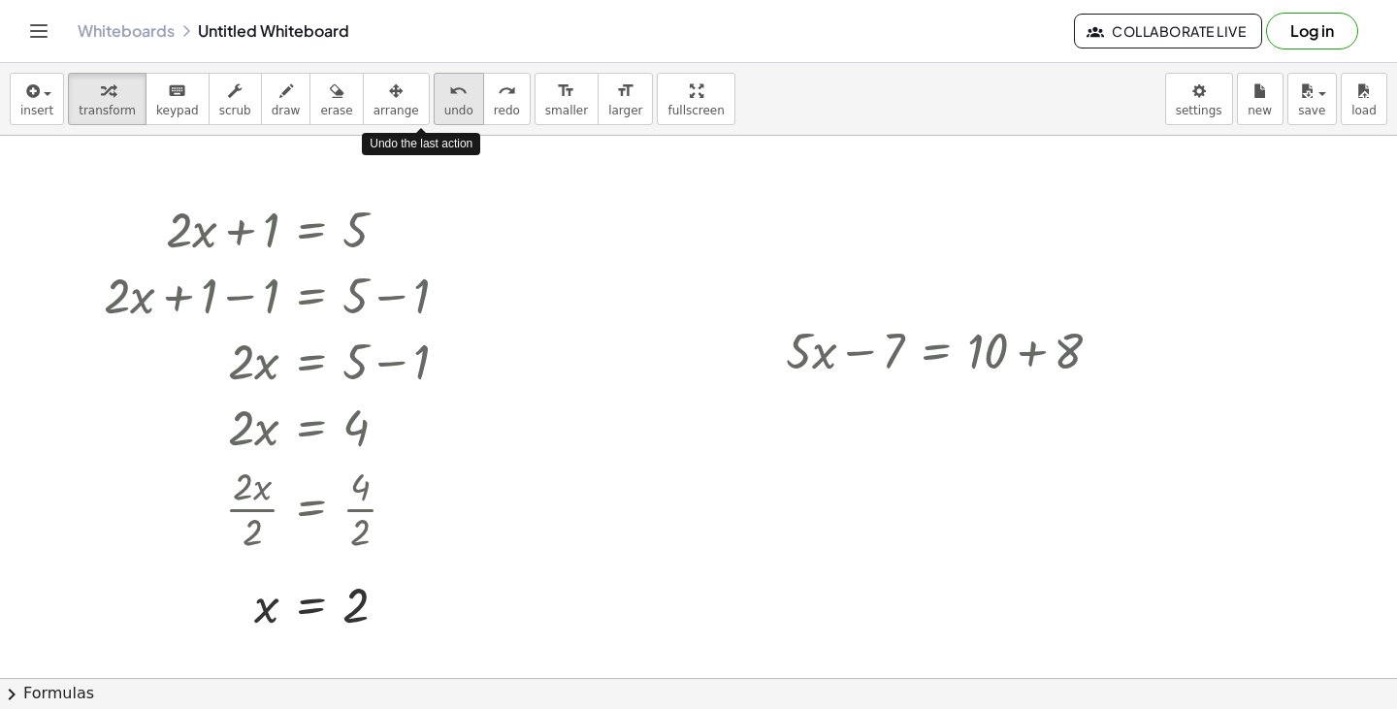
click at [444, 110] on span "undo" at bounding box center [458, 111] width 29 height 14
click at [941, 361] on div at bounding box center [951, 349] width 350 height 66
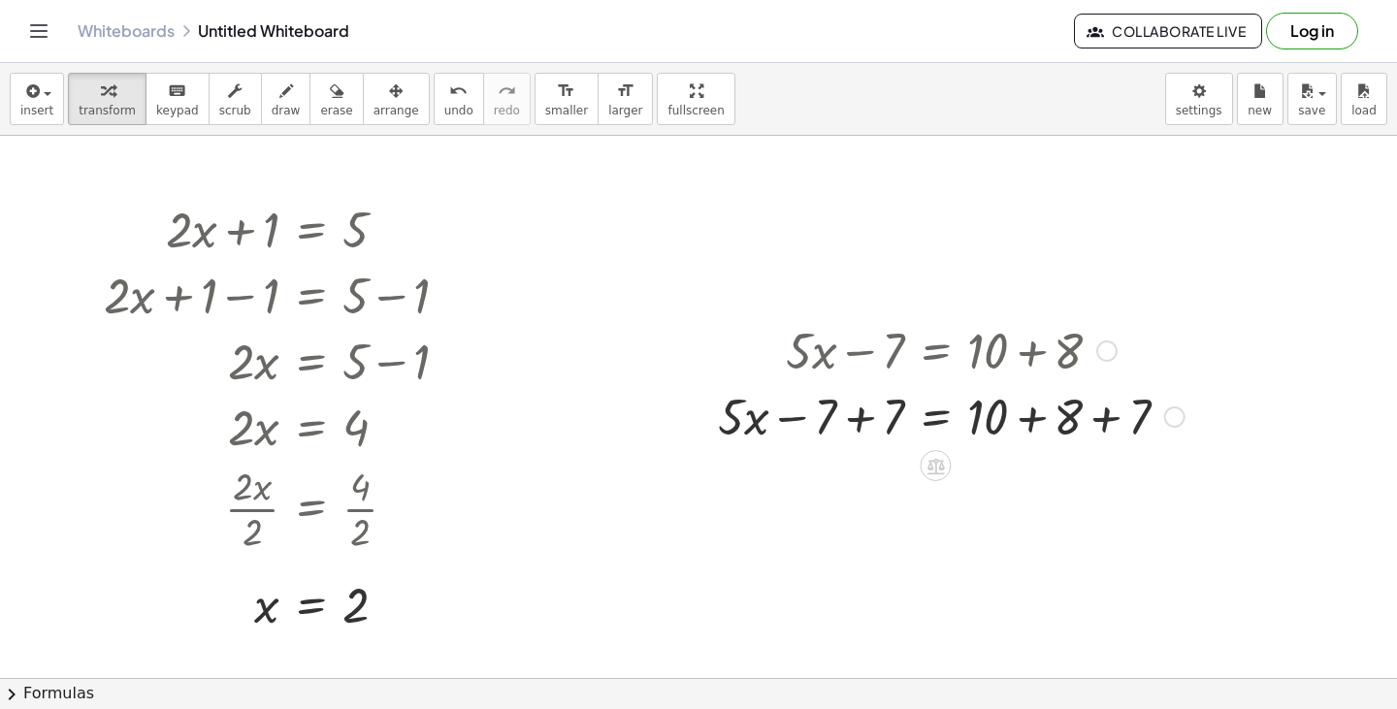
click at [803, 420] on div at bounding box center [951, 415] width 486 height 66
click at [835, 419] on div at bounding box center [951, 415] width 486 height 66
click at [830, 418] on div at bounding box center [951, 415] width 486 height 66
click at [826, 409] on div at bounding box center [951, 415] width 486 height 66
click at [802, 413] on div at bounding box center [951, 415] width 486 height 66
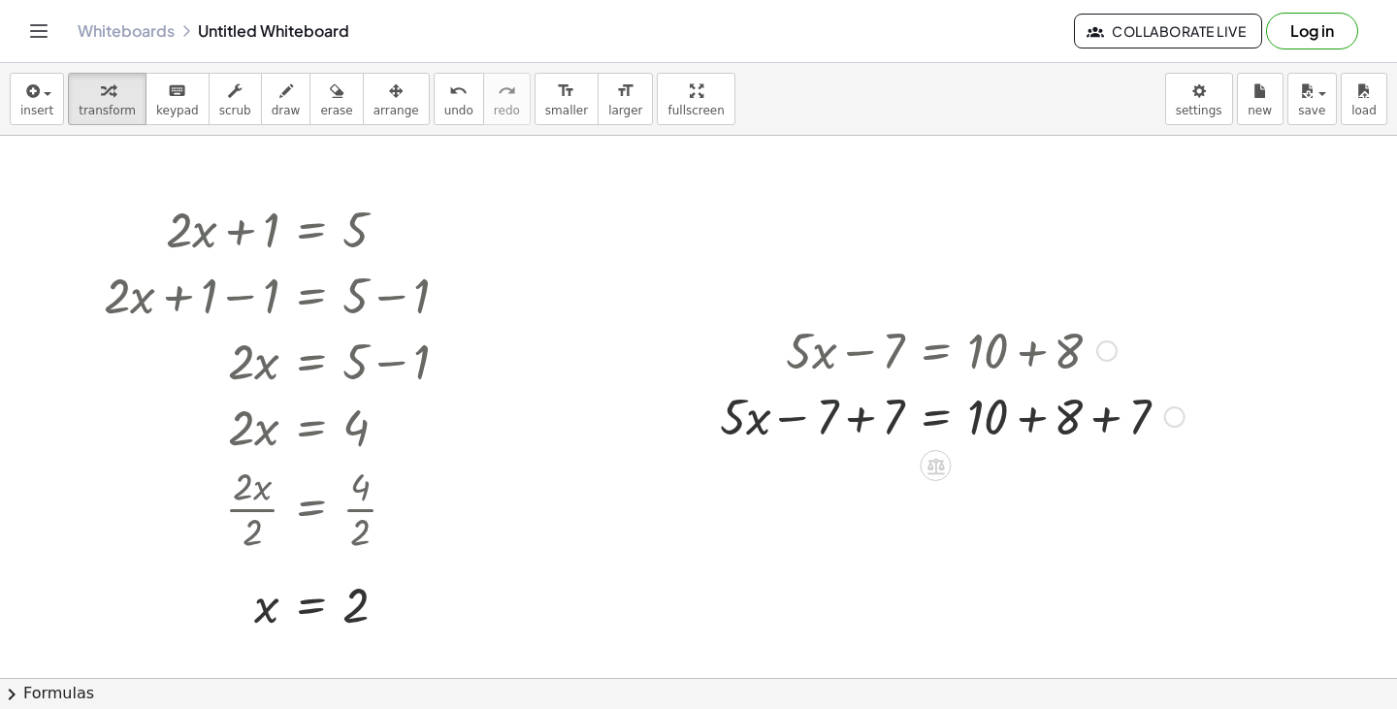
click at [798, 414] on div at bounding box center [951, 415] width 486 height 66
click at [837, 410] on div at bounding box center [951, 415] width 486 height 66
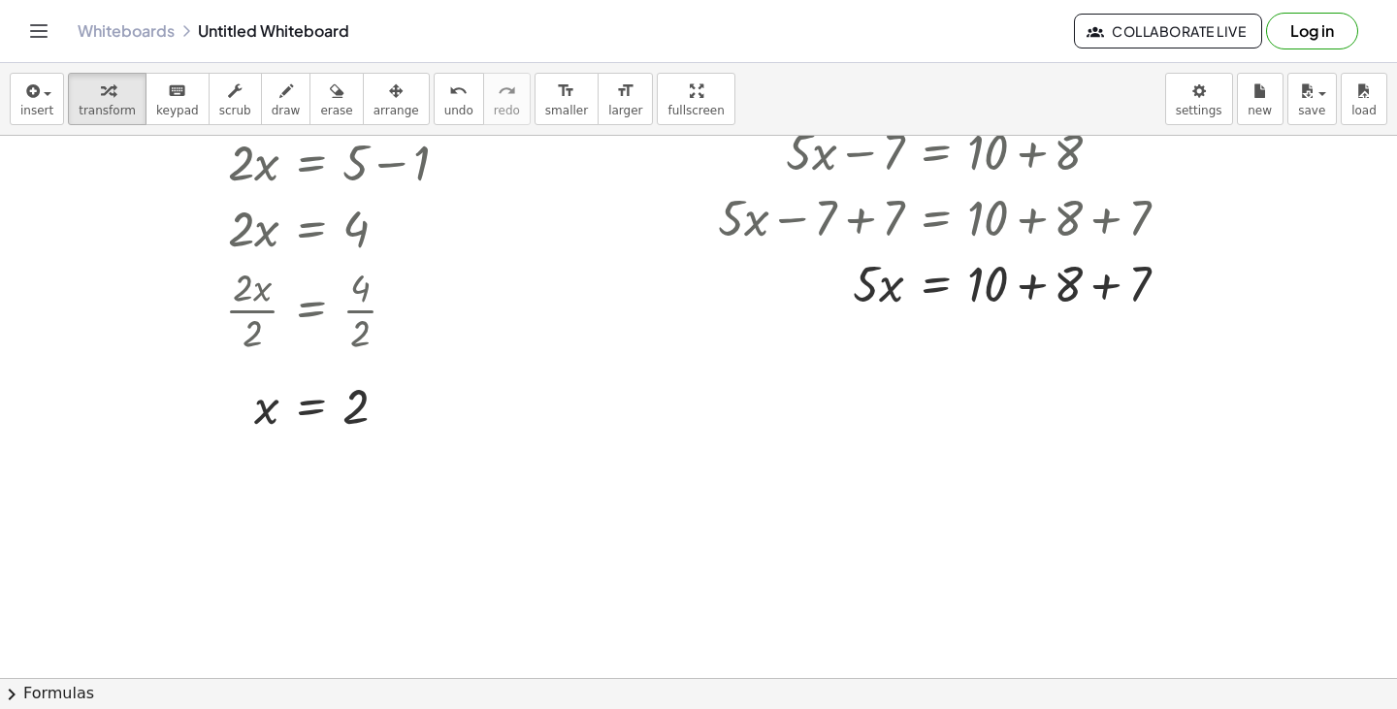
scroll to position [200, 0]
drag, startPoint x: 1124, startPoint y: 287, endPoint x: 1063, endPoint y: 282, distance: 60.4
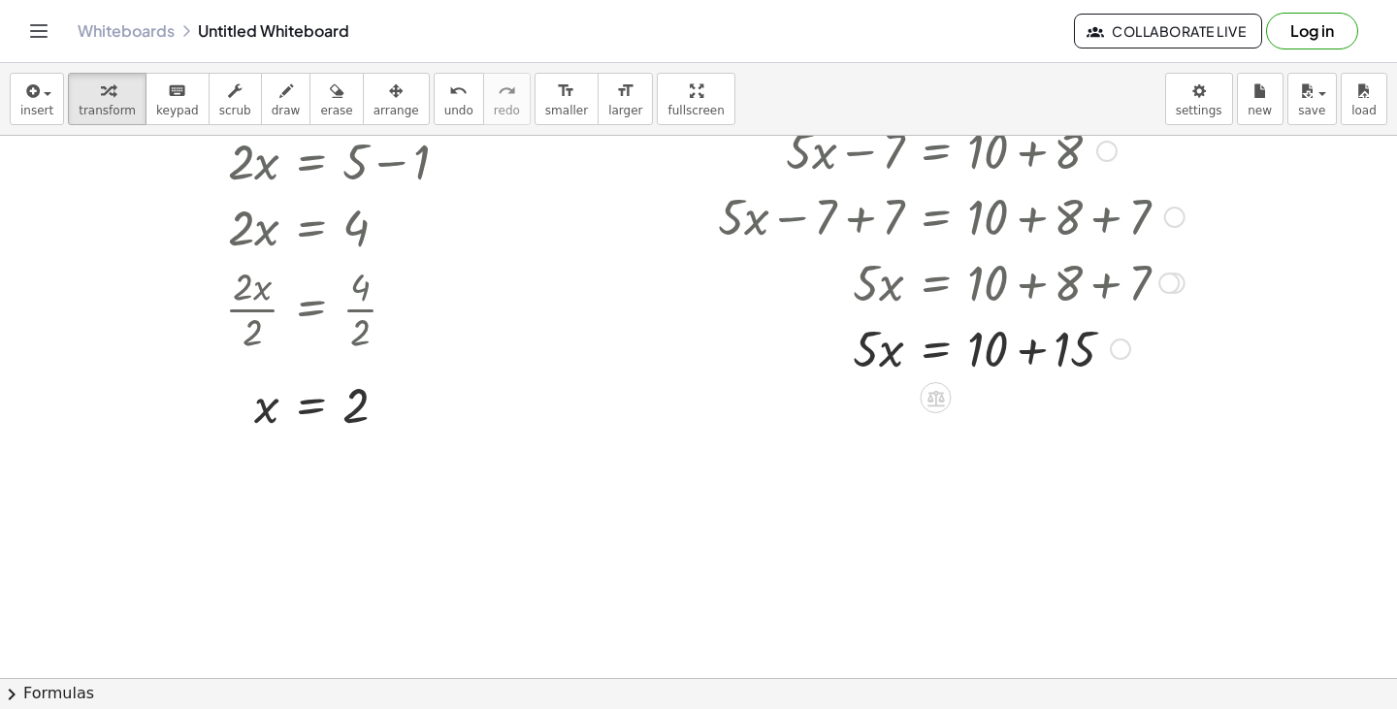
click at [1028, 358] on div at bounding box center [951, 347] width 486 height 66
click at [983, 342] on div at bounding box center [951, 347] width 486 height 66
click at [971, 356] on div at bounding box center [951, 347] width 486 height 66
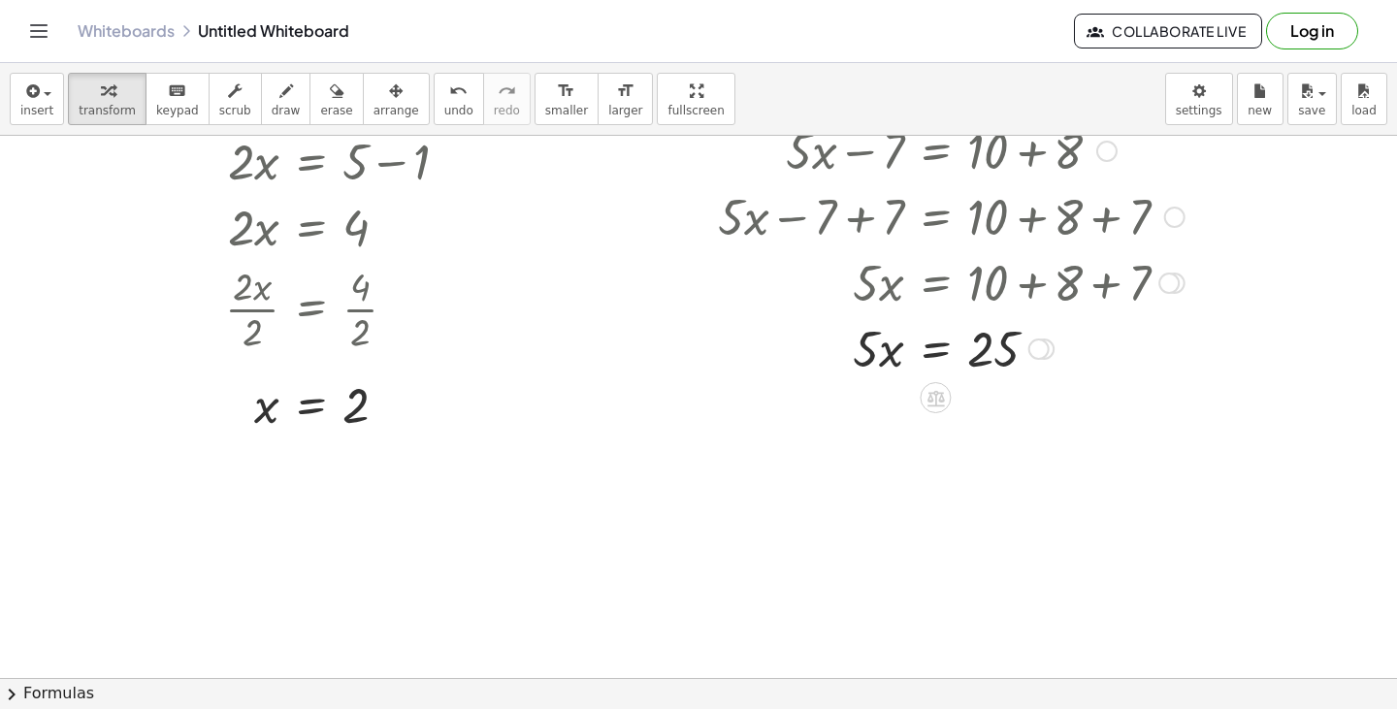
click at [1027, 351] on div at bounding box center [951, 347] width 486 height 66
click at [1038, 351] on div at bounding box center [1038, 349] width 21 height 21
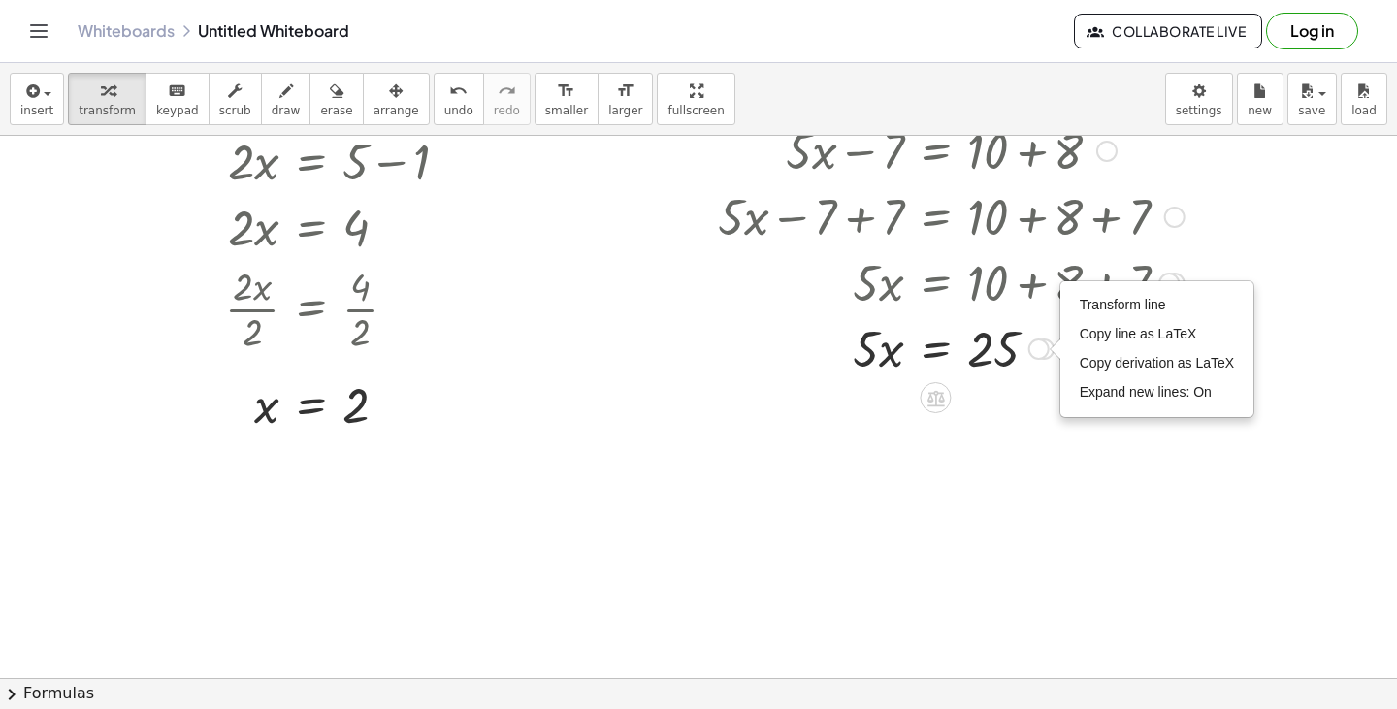
click at [977, 392] on div at bounding box center [698, 541] width 1397 height 1211
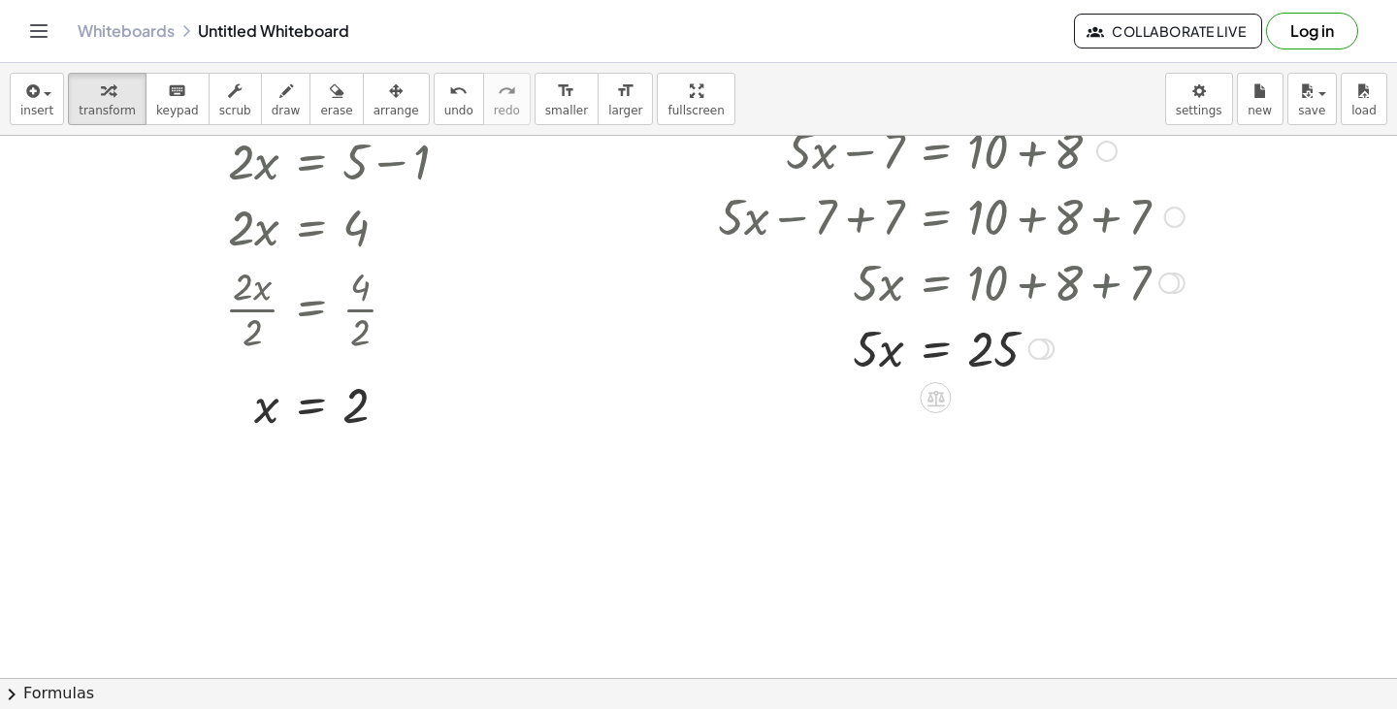
click at [942, 355] on div at bounding box center [951, 347] width 486 height 66
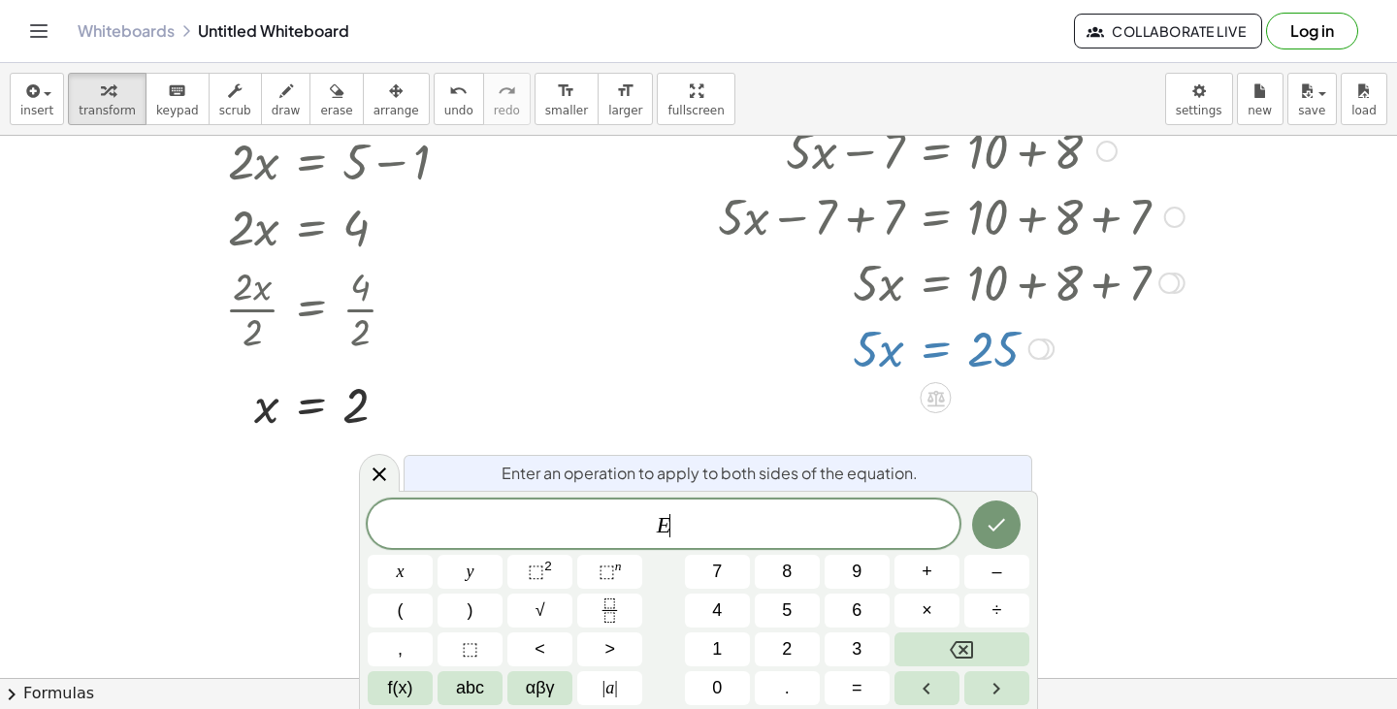
click at [942, 355] on div at bounding box center [951, 347] width 486 height 66
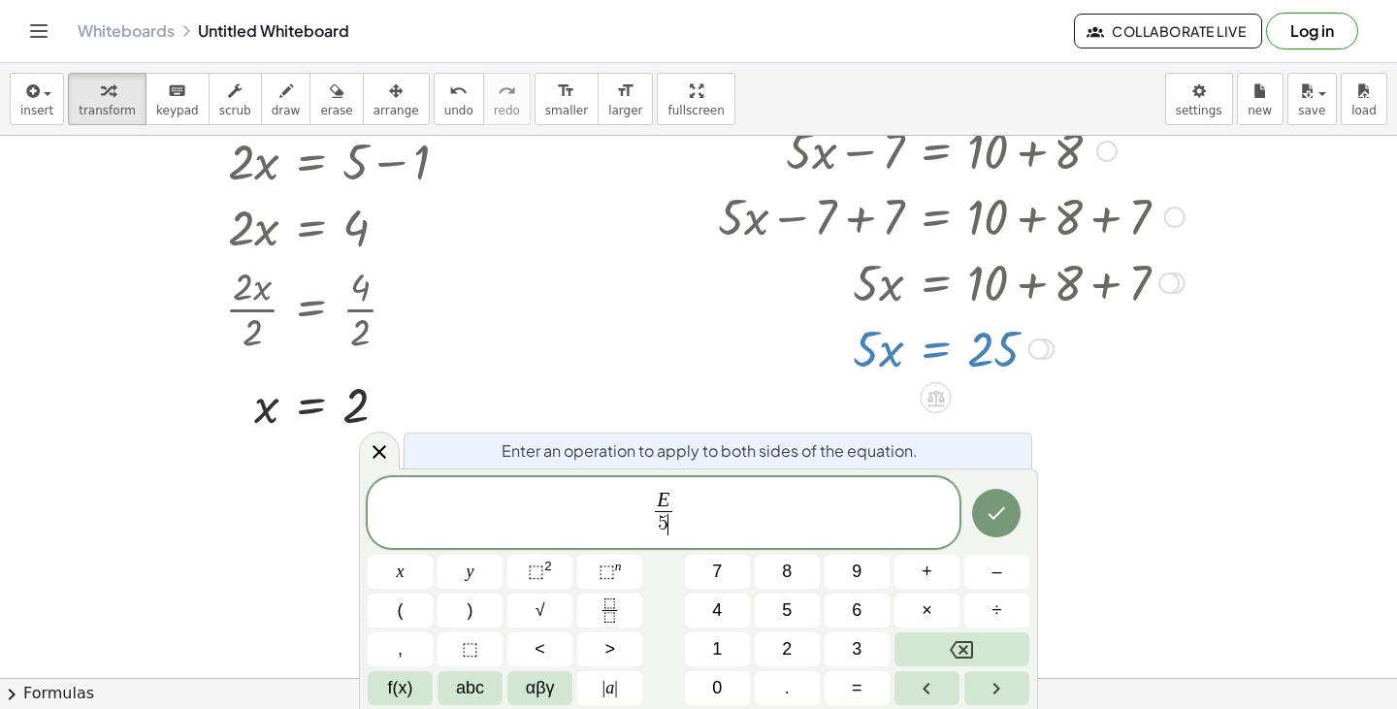
click at [1002, 538] on div at bounding box center [996, 514] width 65 height 74
click at [1000, 504] on icon "Done" at bounding box center [996, 513] width 23 height 23
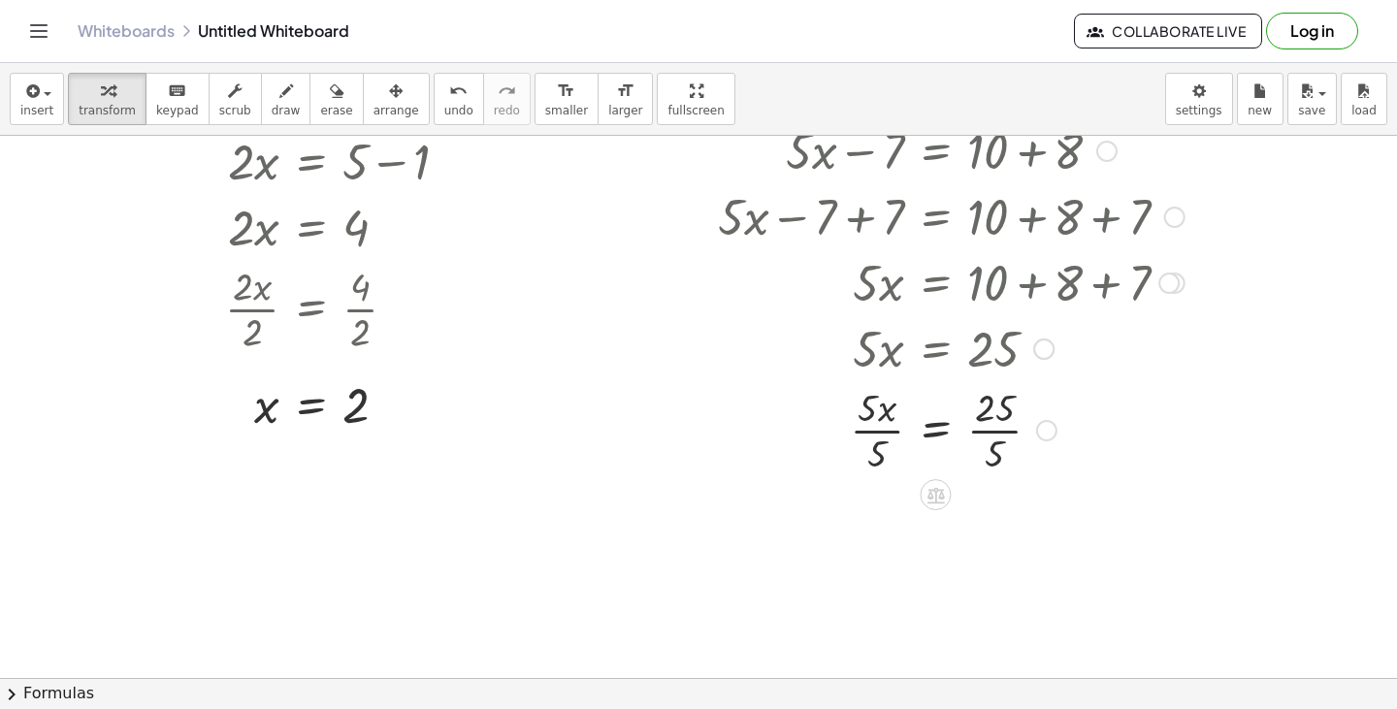
click at [872, 426] on div at bounding box center [951, 428] width 486 height 97
click at [872, 431] on div at bounding box center [951, 428] width 486 height 97
click at [996, 530] on div at bounding box center [951, 525] width 486 height 97
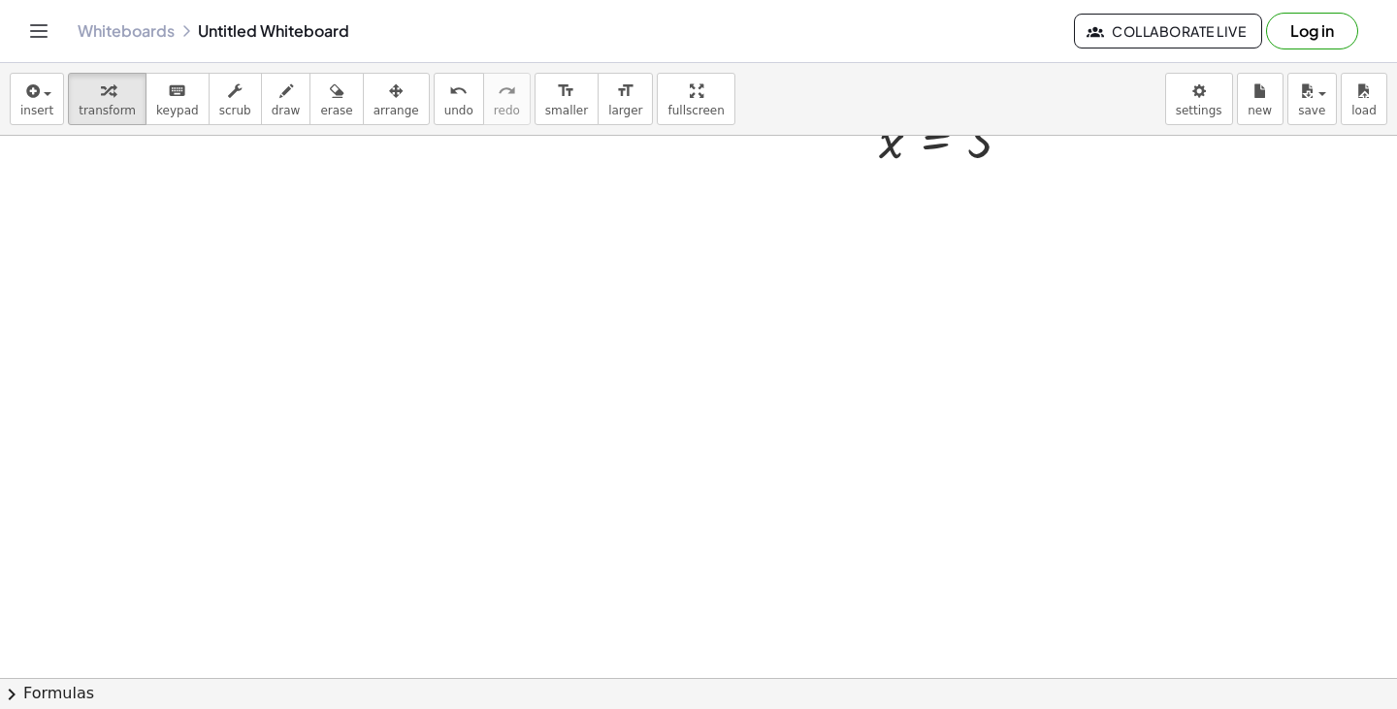
scroll to position [590, 0]
click at [239, 246] on div at bounding box center [698, 359] width 1397 height 1627
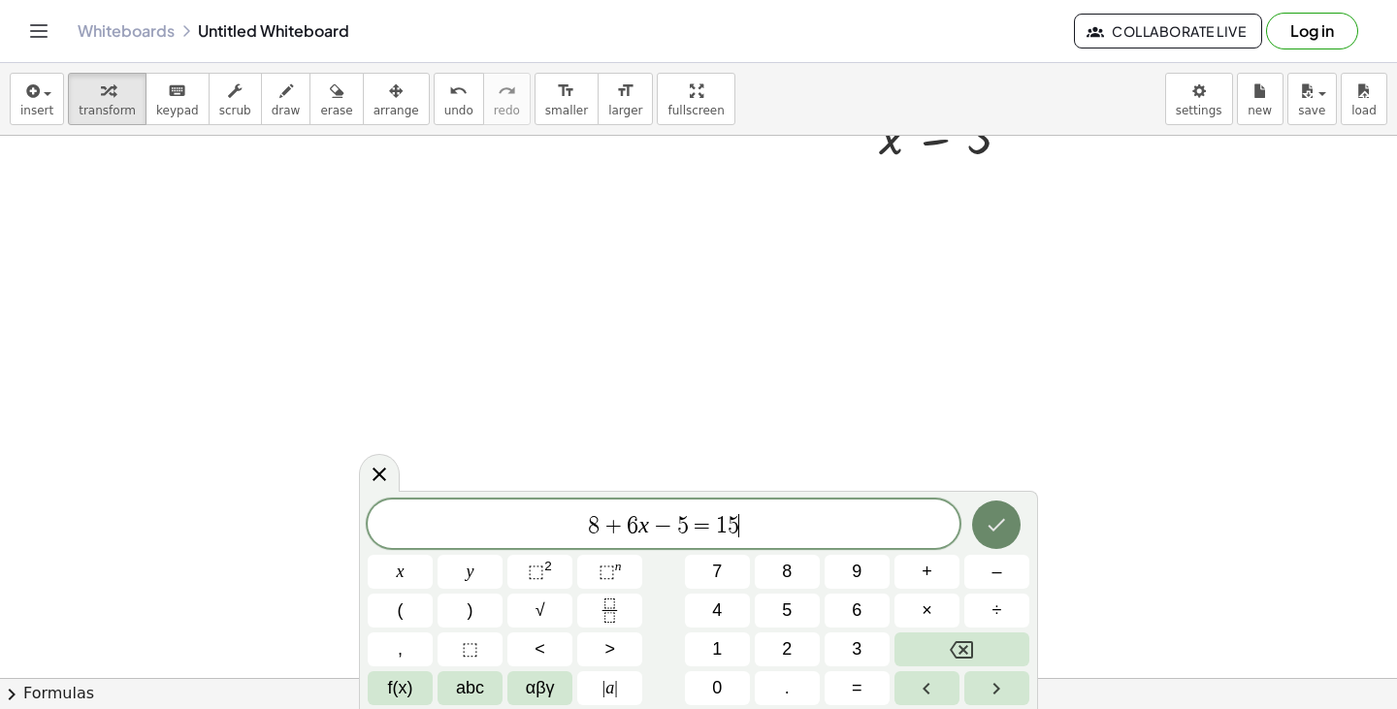
click at [1007, 519] on icon "Done" at bounding box center [996, 524] width 23 height 23
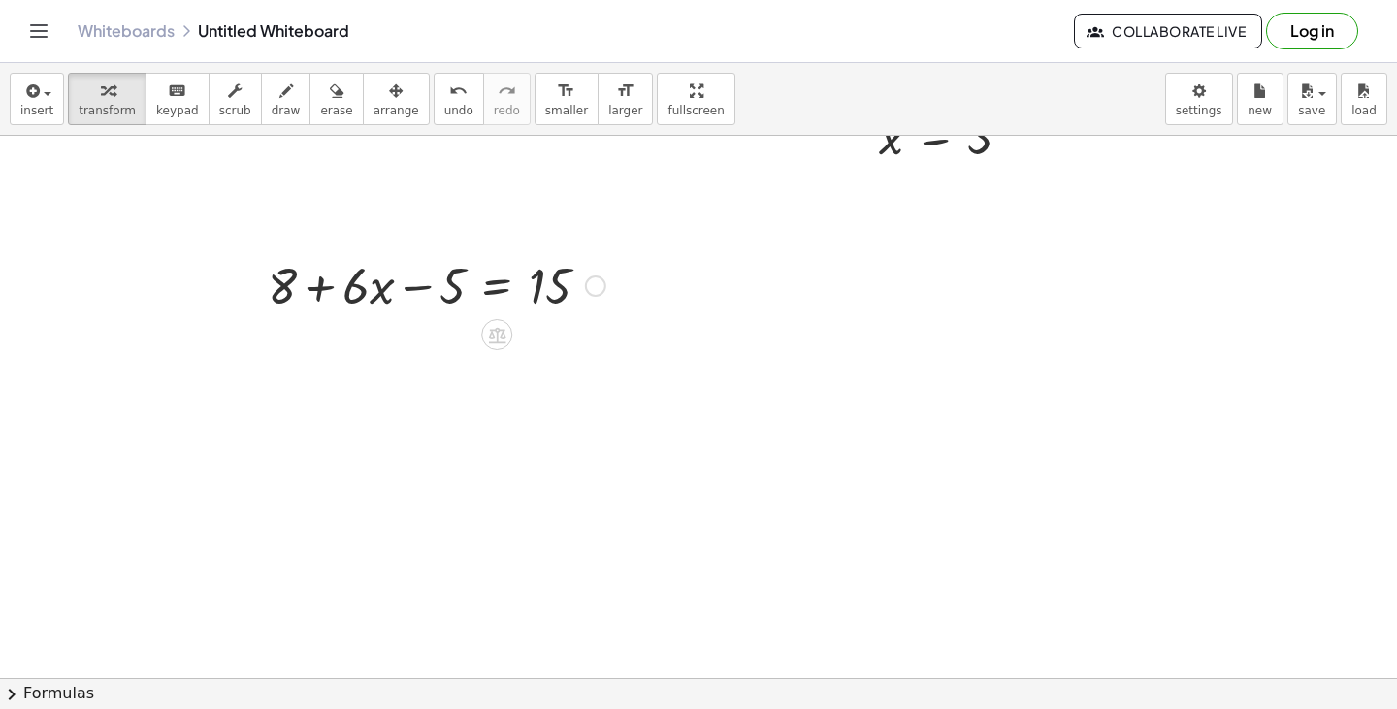
click at [429, 275] on div at bounding box center [436, 284] width 357 height 66
click at [503, 303] on div at bounding box center [436, 284] width 357 height 66
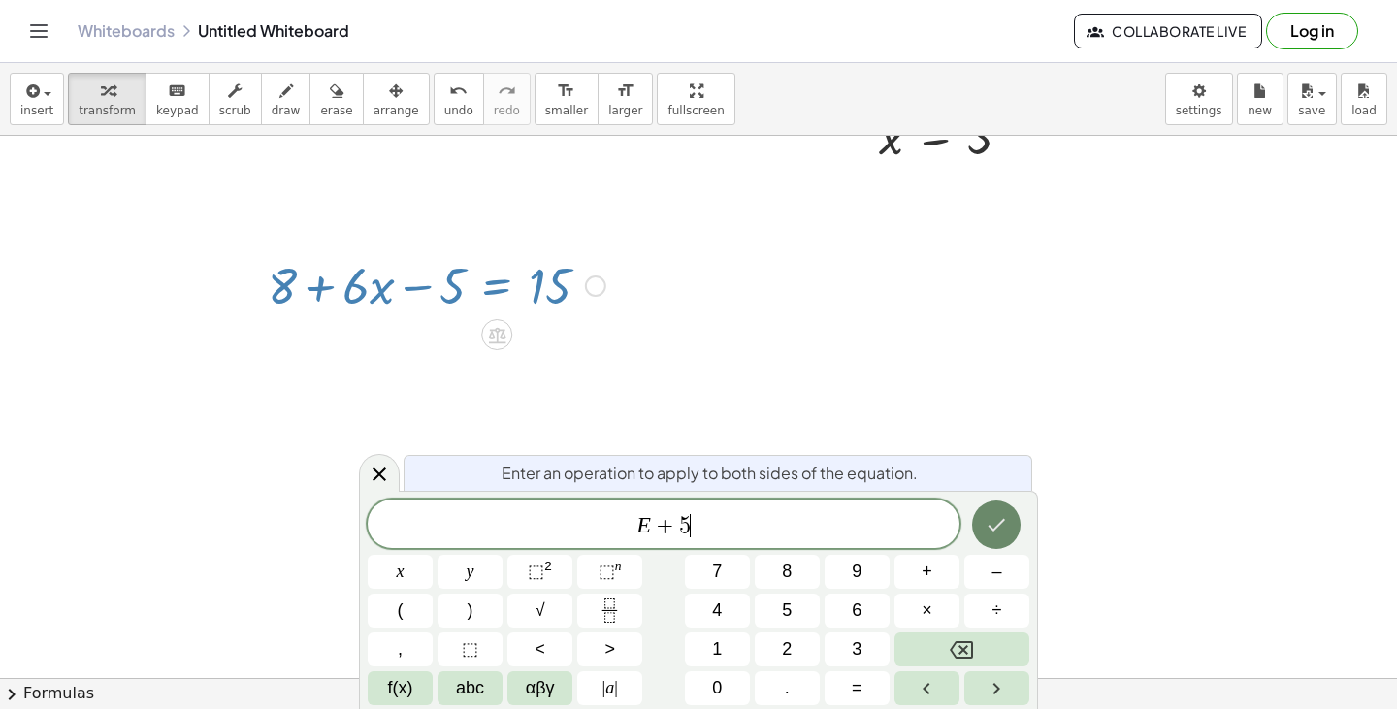
click at [1014, 534] on button "Done" at bounding box center [996, 525] width 49 height 49
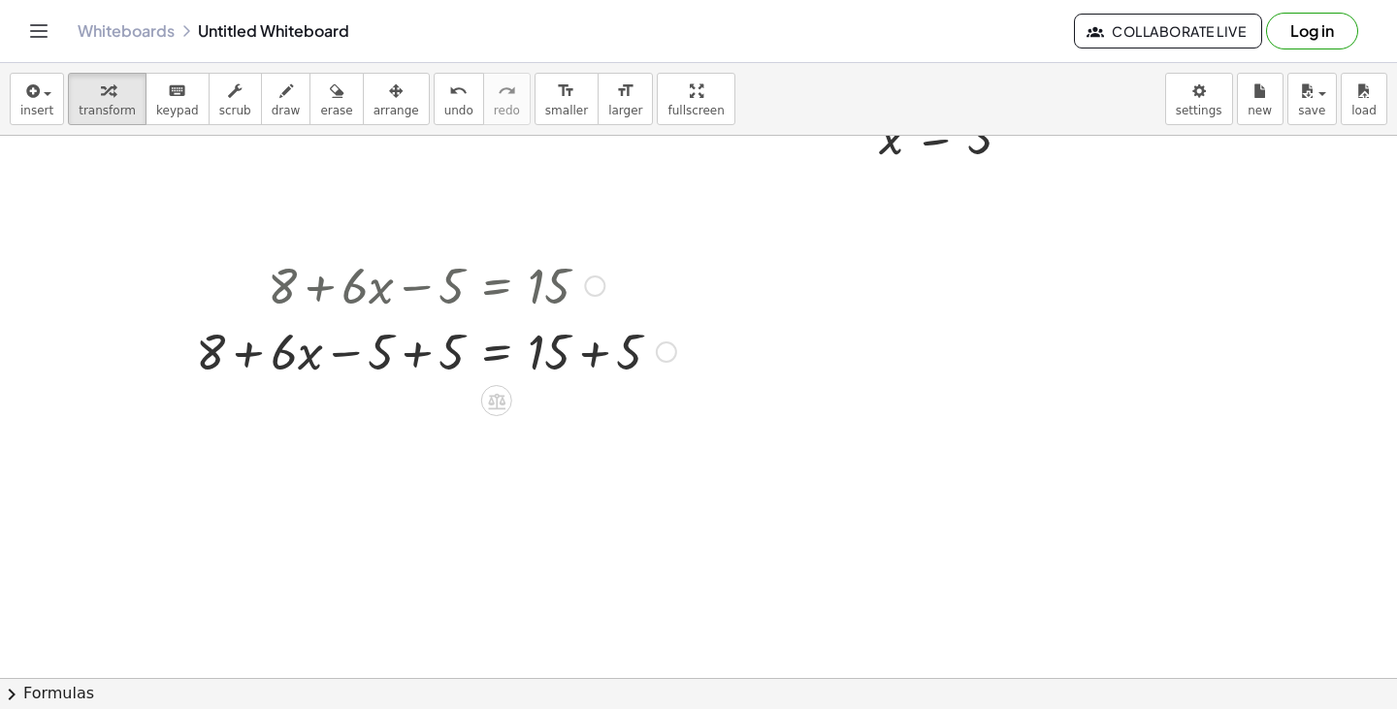
click at [356, 359] on div at bounding box center [436, 350] width 500 height 66
click at [426, 356] on div at bounding box center [436, 350] width 500 height 66
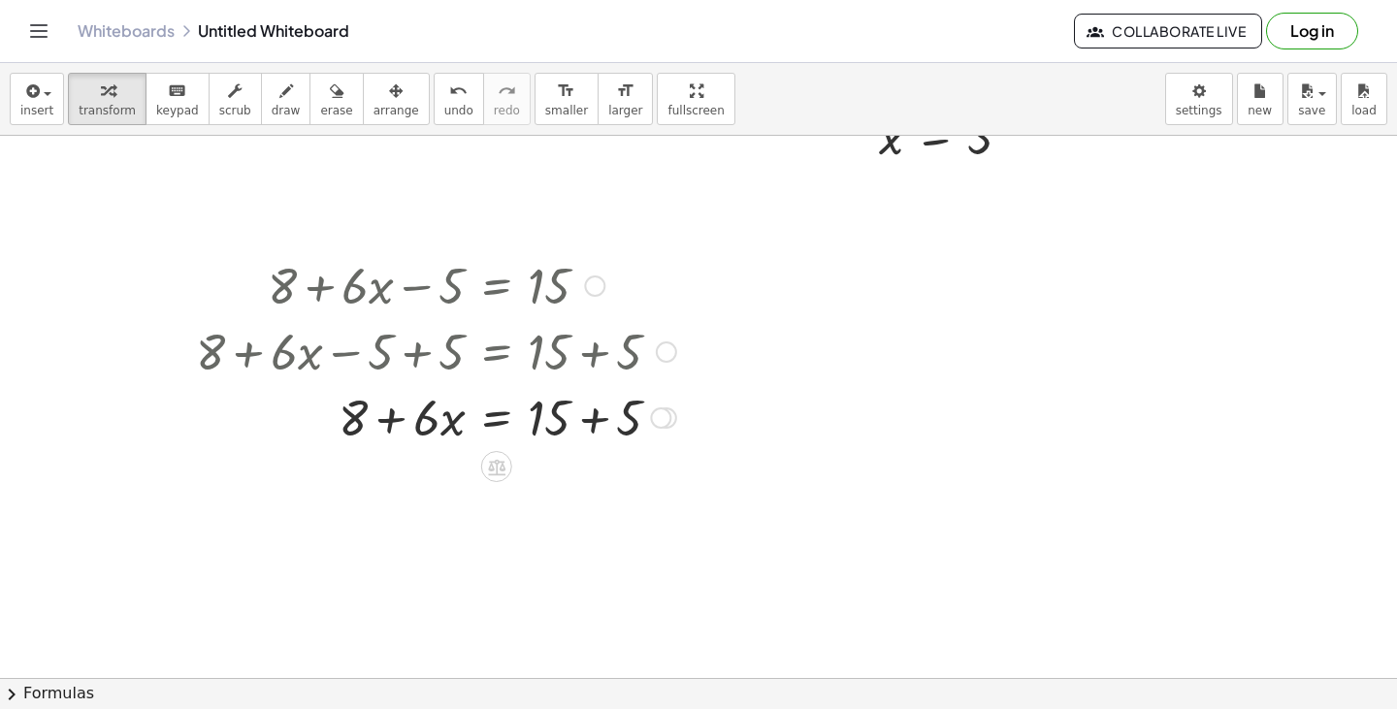
click at [590, 436] on div at bounding box center [436, 416] width 500 height 66
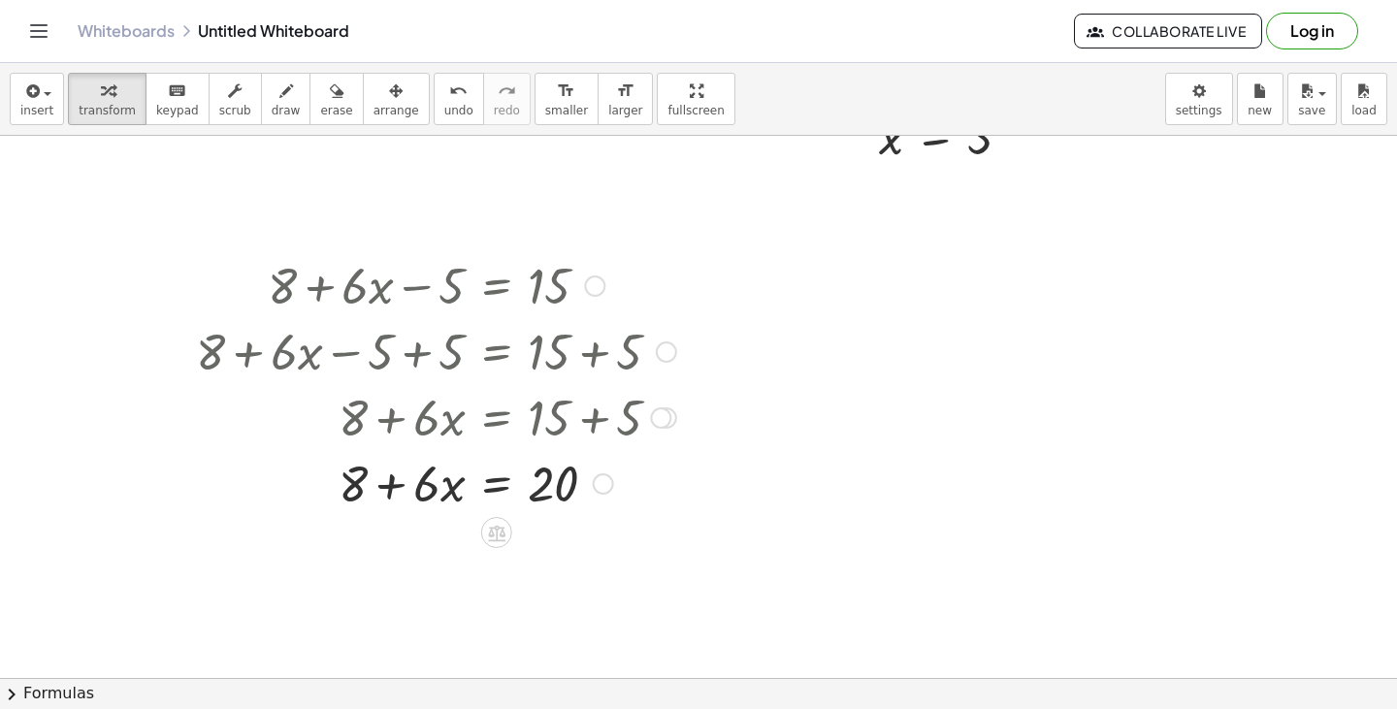
click at [477, 465] on div at bounding box center [436, 482] width 500 height 66
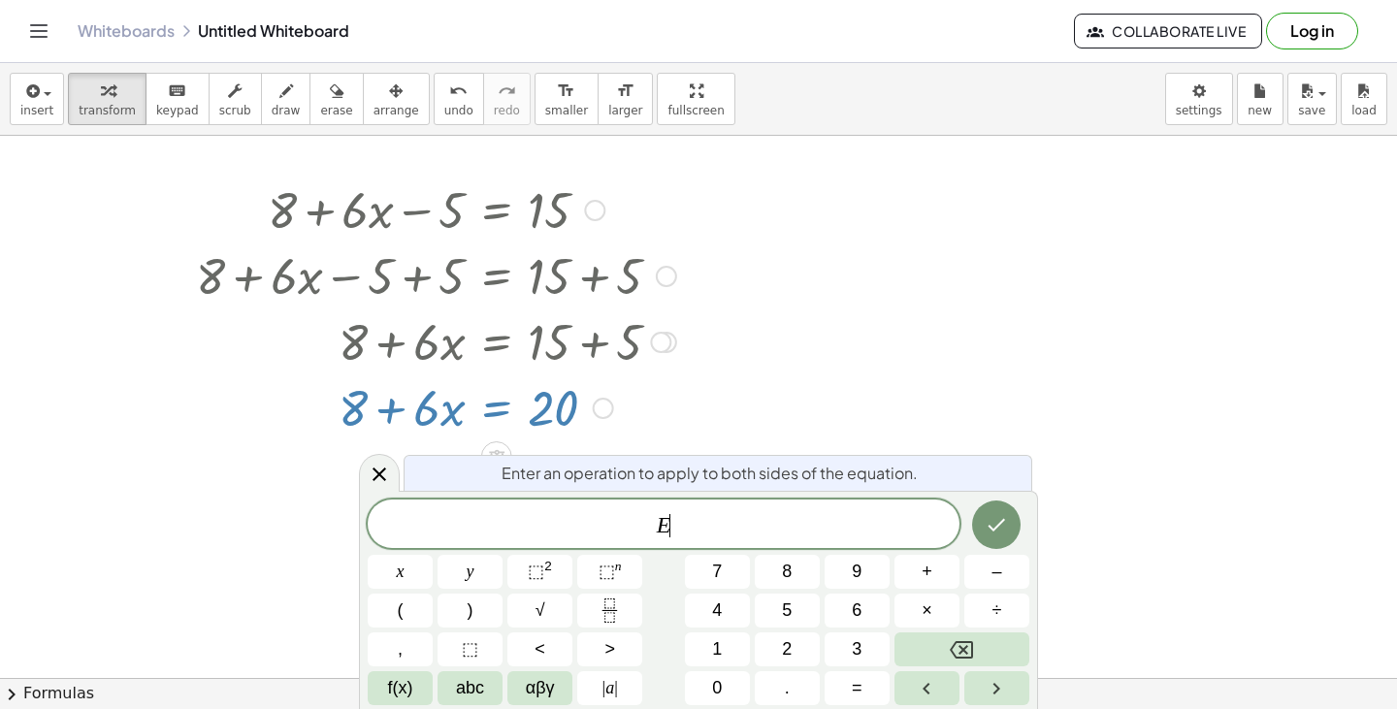
scroll to position [668, 0]
click at [989, 524] on icon "Done" at bounding box center [996, 524] width 23 height 23
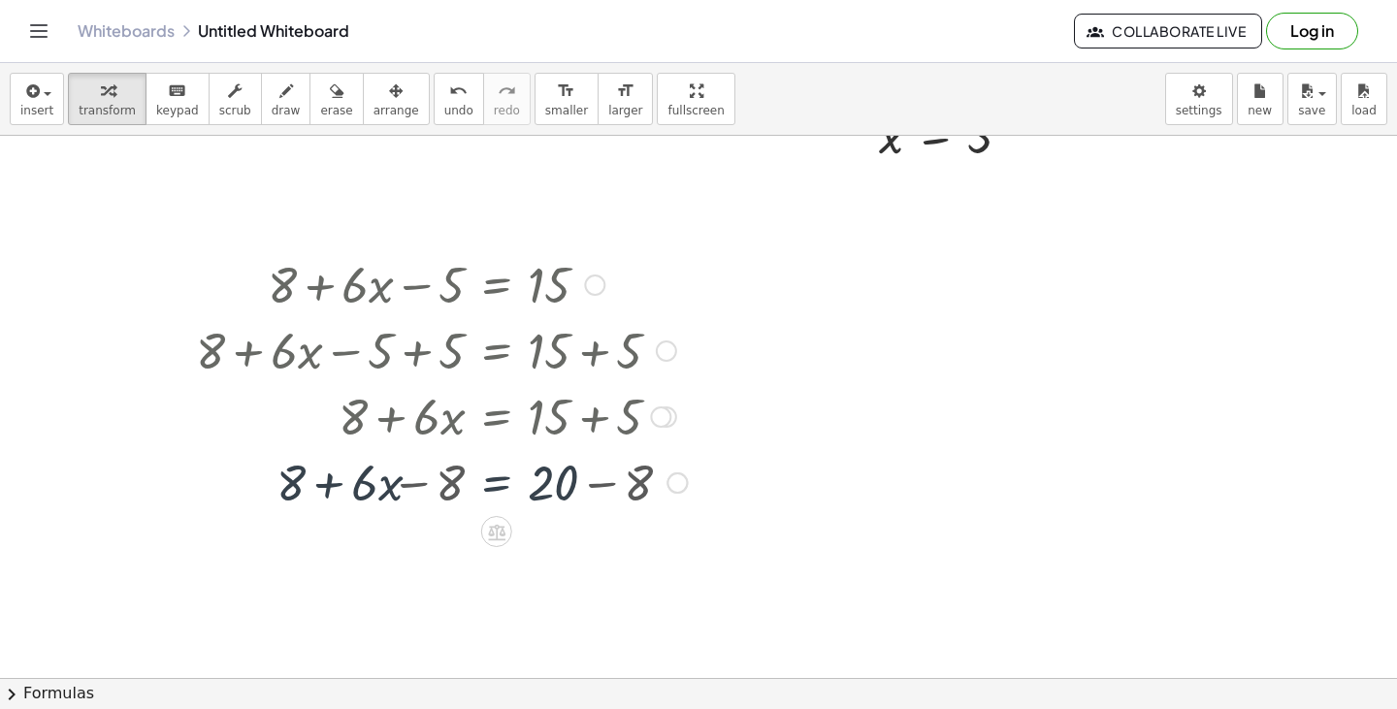
scroll to position [590, 0]
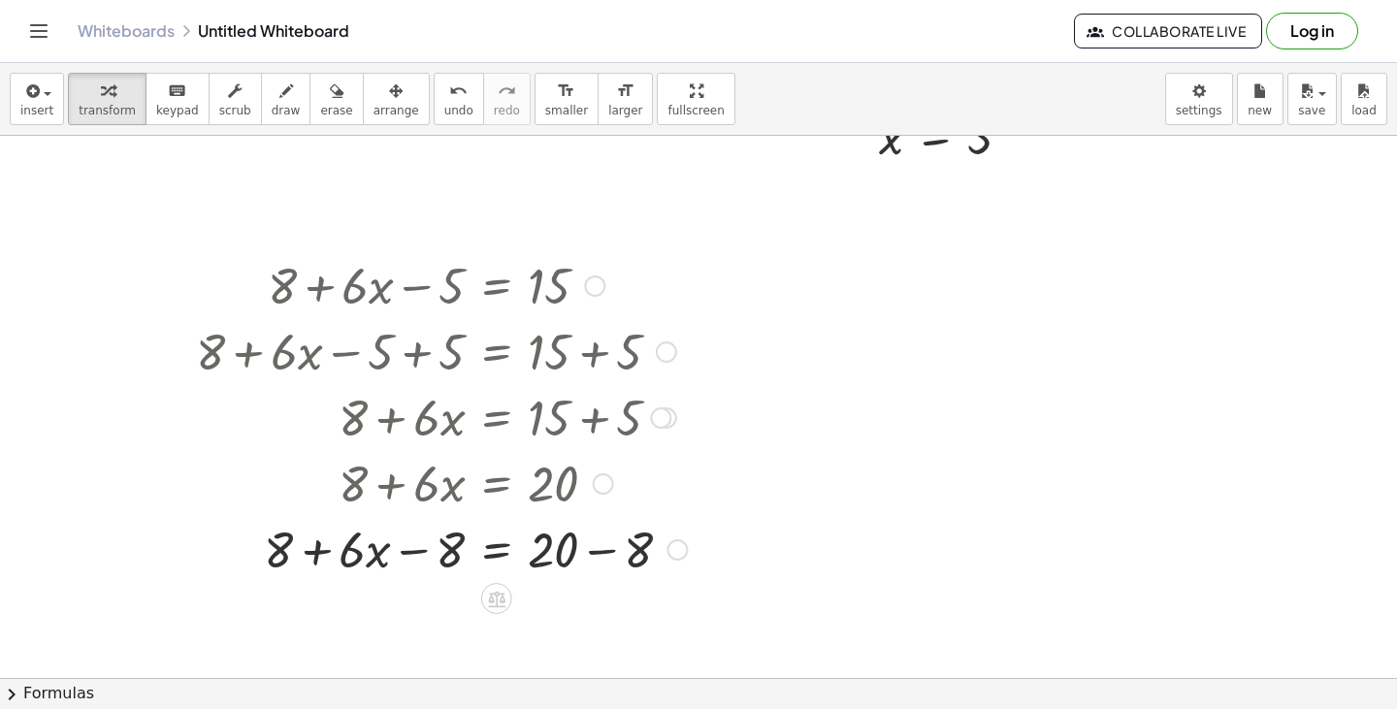
click at [323, 559] on div at bounding box center [441, 548] width 510 height 66
click at [279, 551] on div at bounding box center [441, 548] width 510 height 66
click at [398, 550] on div at bounding box center [441, 548] width 510 height 66
click at [446, 553] on div at bounding box center [441, 548] width 510 height 66
drag, startPoint x: 446, startPoint y: 553, endPoint x: 313, endPoint y: 559, distance: 133.1
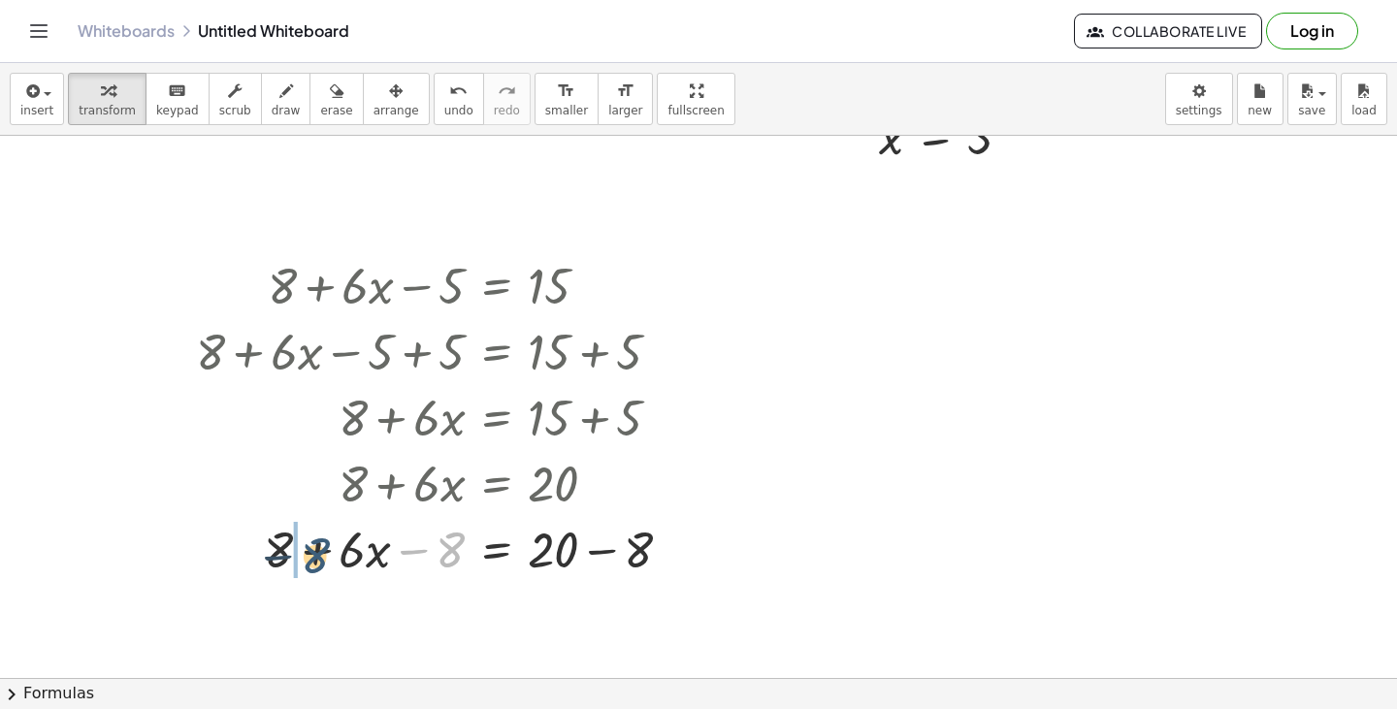
click at [313, 559] on div at bounding box center [441, 548] width 510 height 66
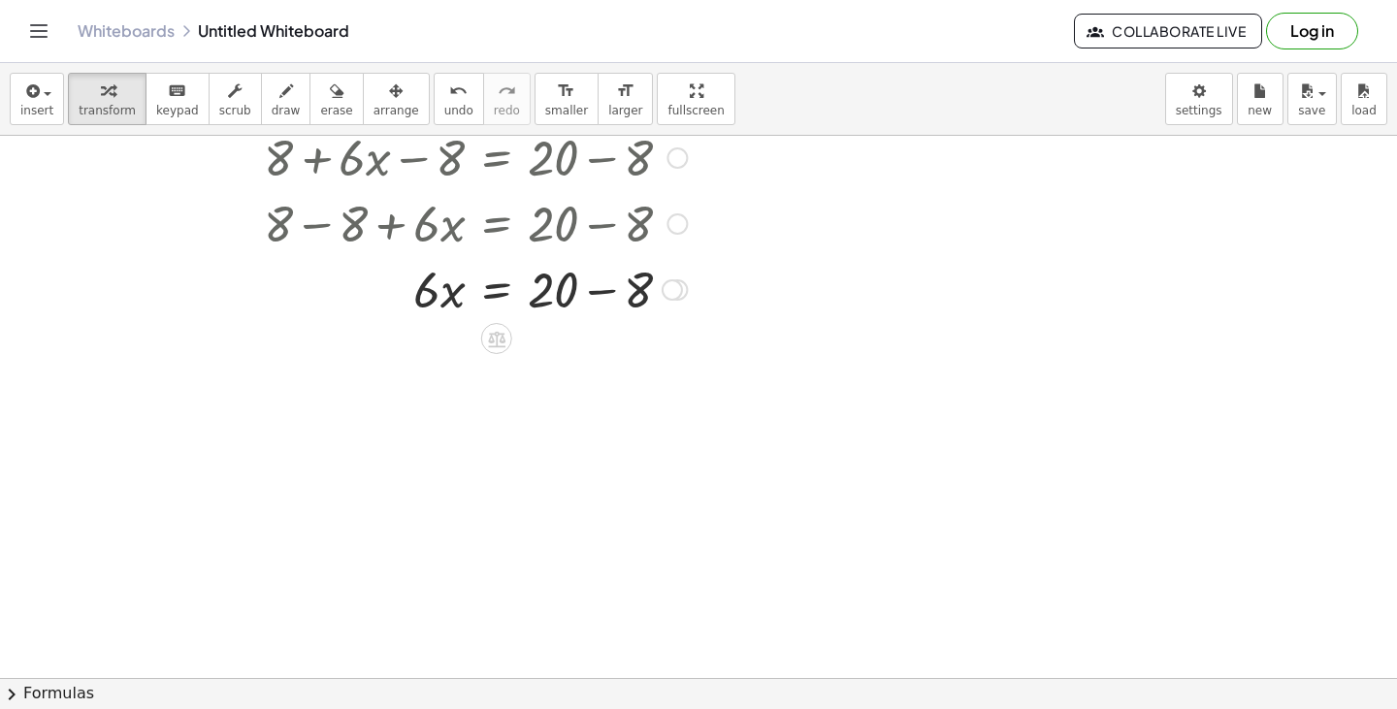
scroll to position [995, 0]
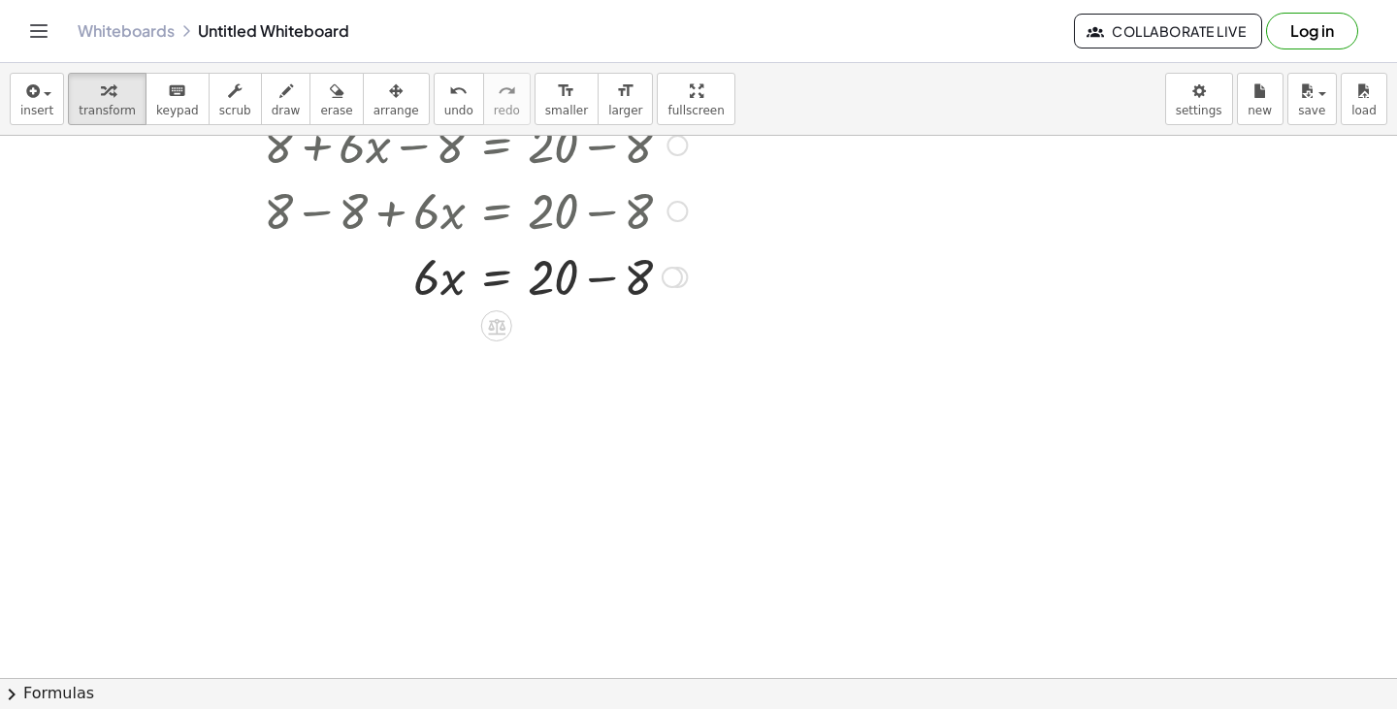
click at [601, 289] on div at bounding box center [441, 276] width 510 height 66
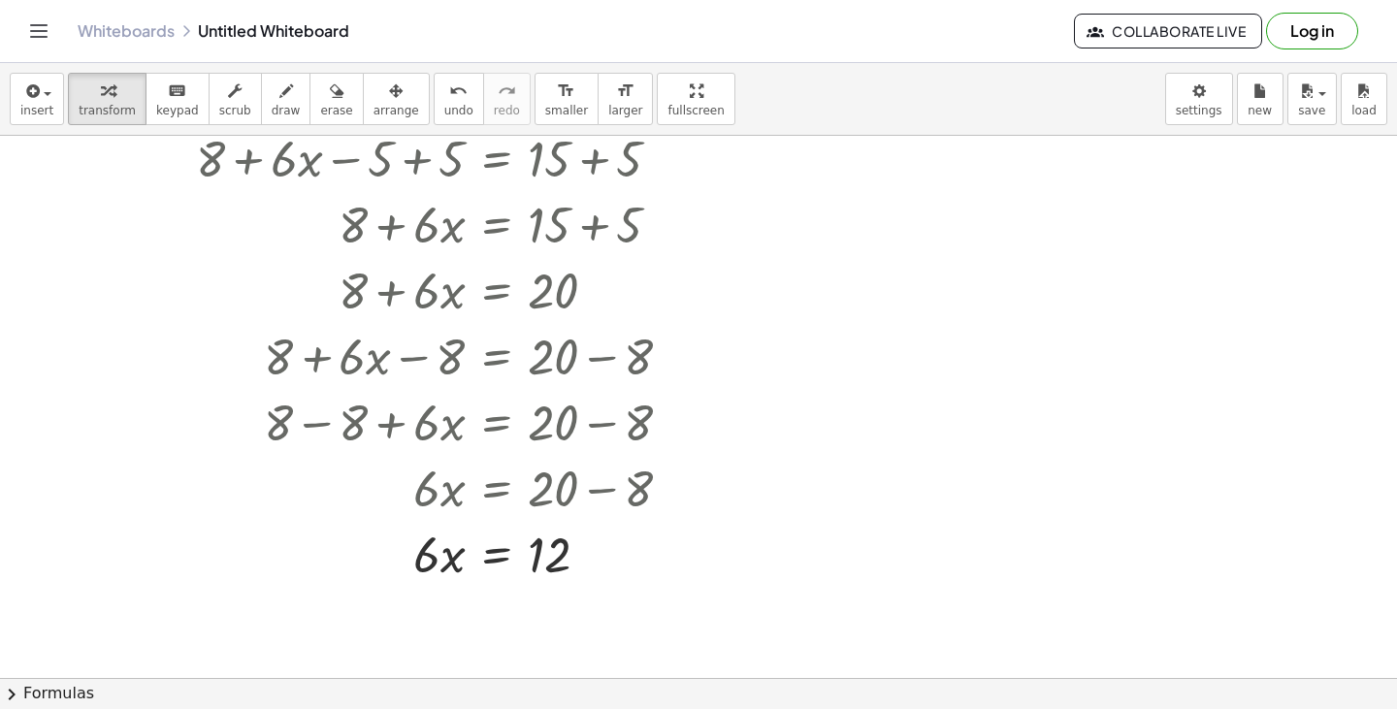
scroll to position [800, 0]
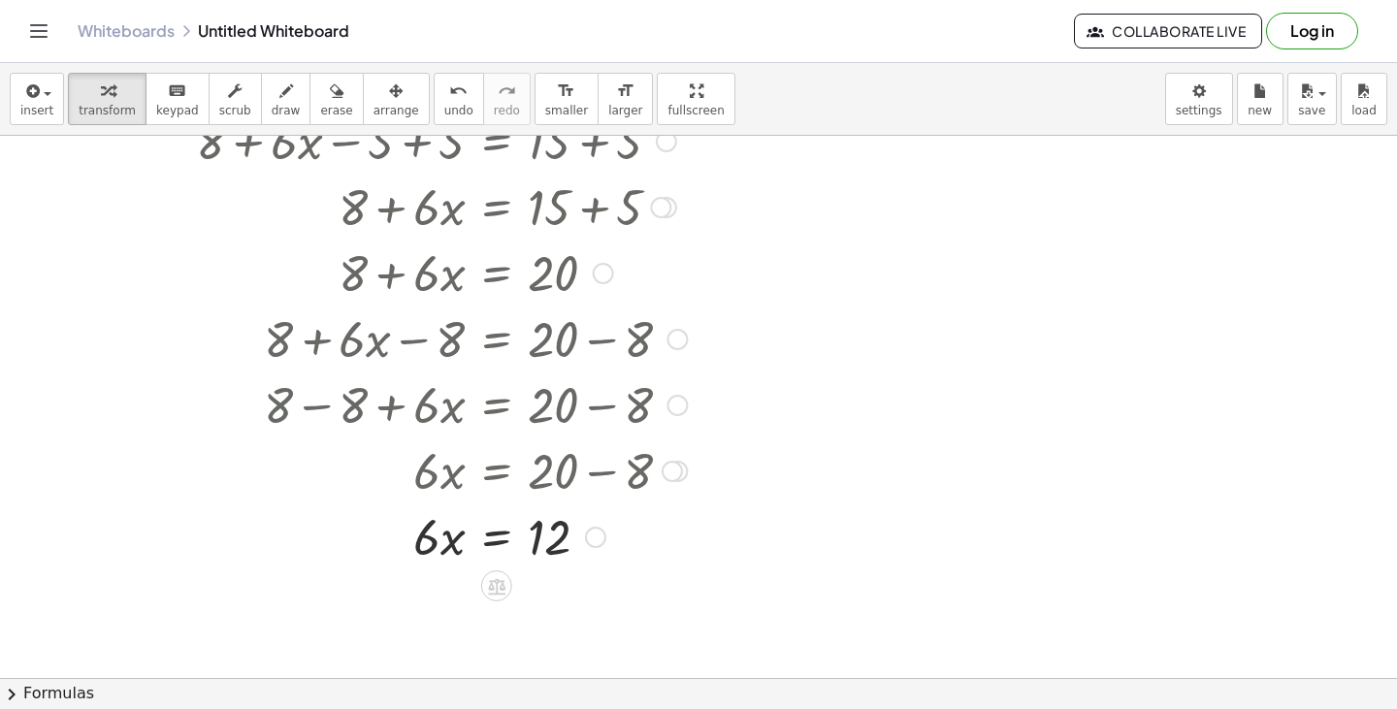
click at [548, 535] on div at bounding box center [441, 536] width 510 height 66
click at [509, 534] on div at bounding box center [441, 536] width 510 height 66
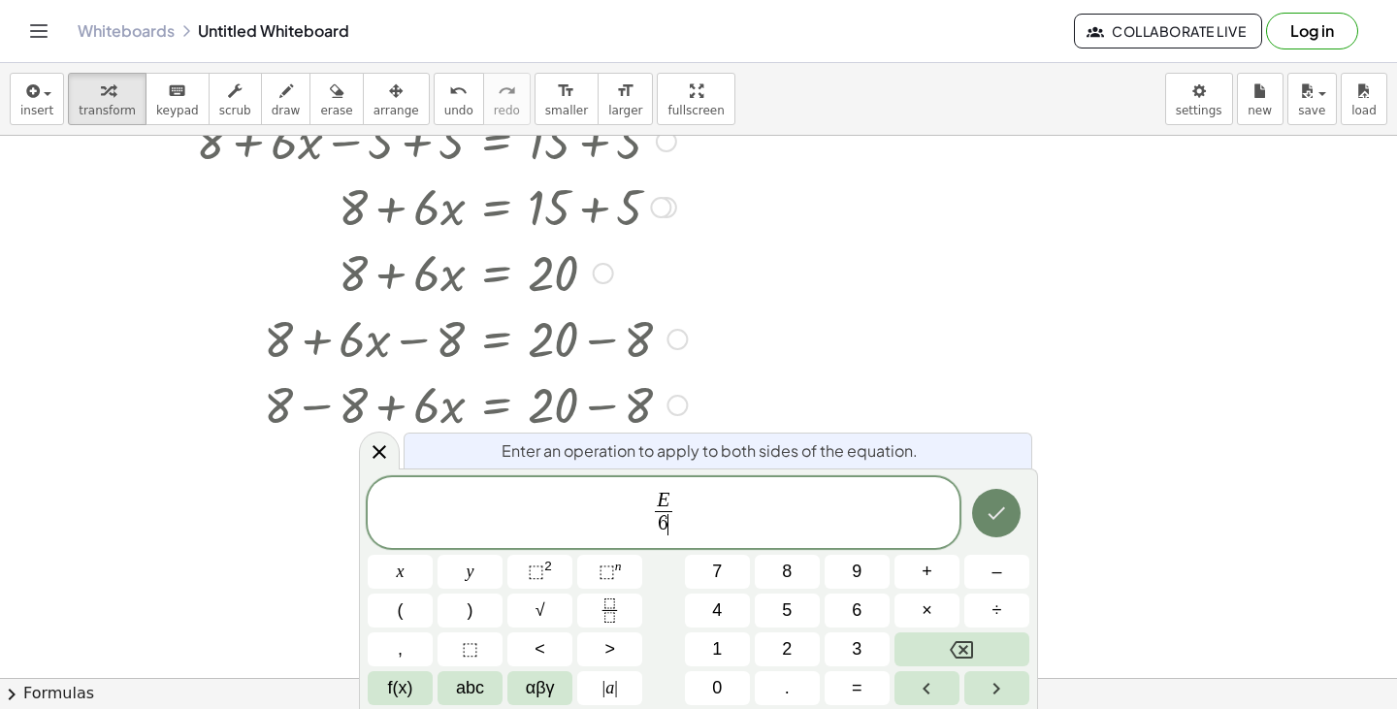
click at [1001, 528] on button "Done" at bounding box center [996, 513] width 49 height 49
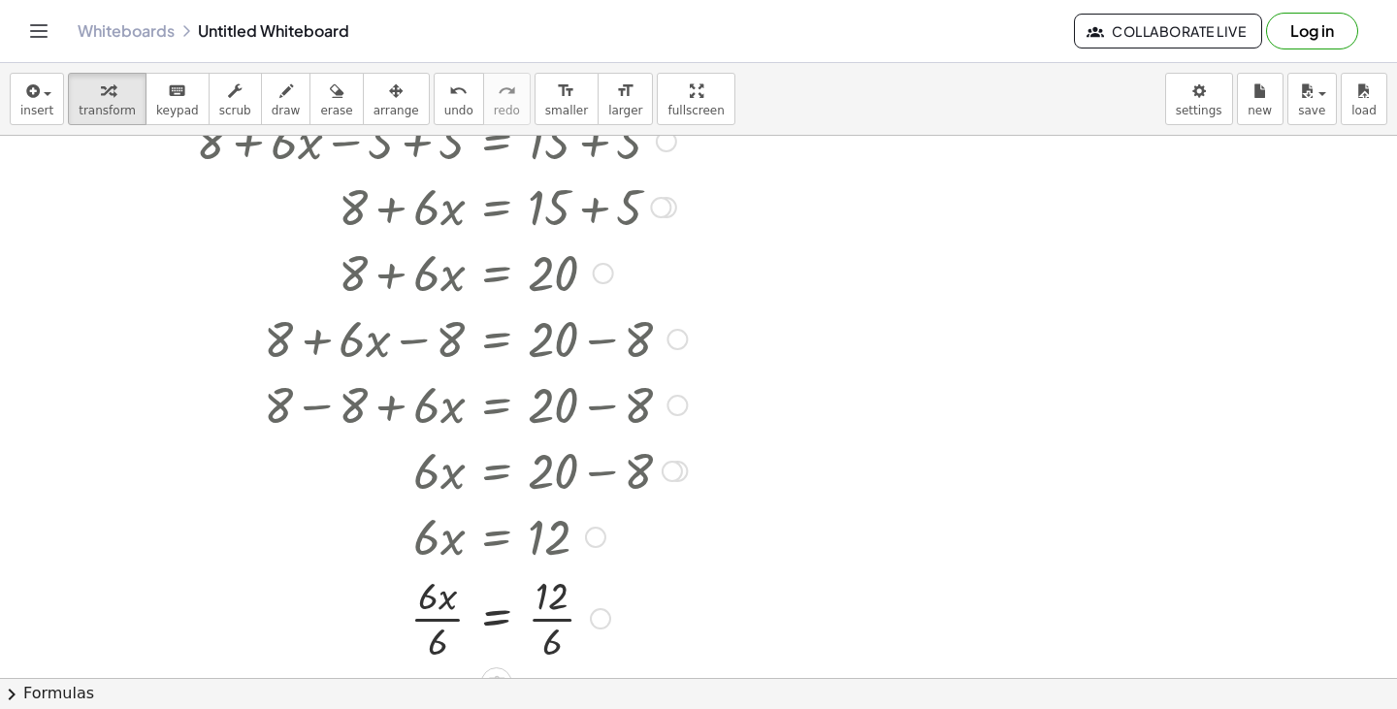
click at [535, 599] on div at bounding box center [441, 617] width 510 height 97
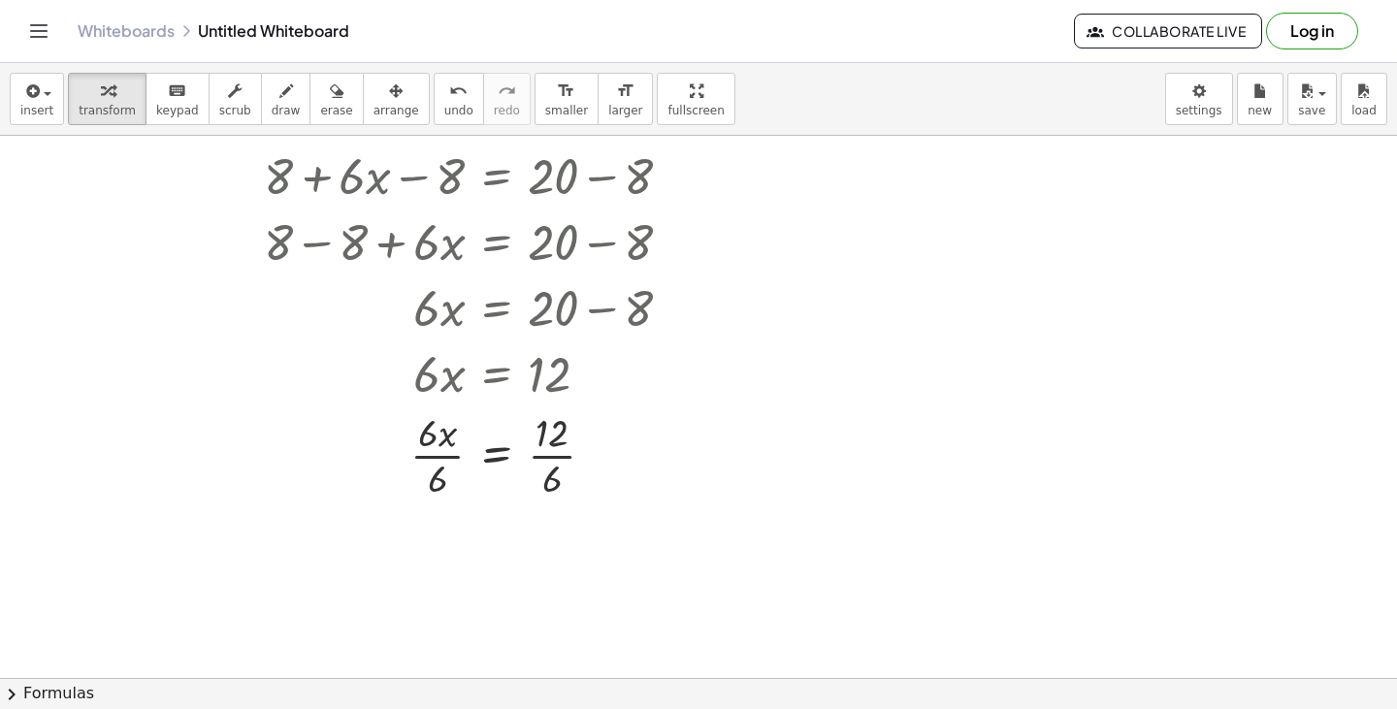
scroll to position [964, 0]
click at [545, 454] on div at bounding box center [441, 453] width 510 height 97
click at [443, 455] on div at bounding box center [441, 453] width 510 height 97
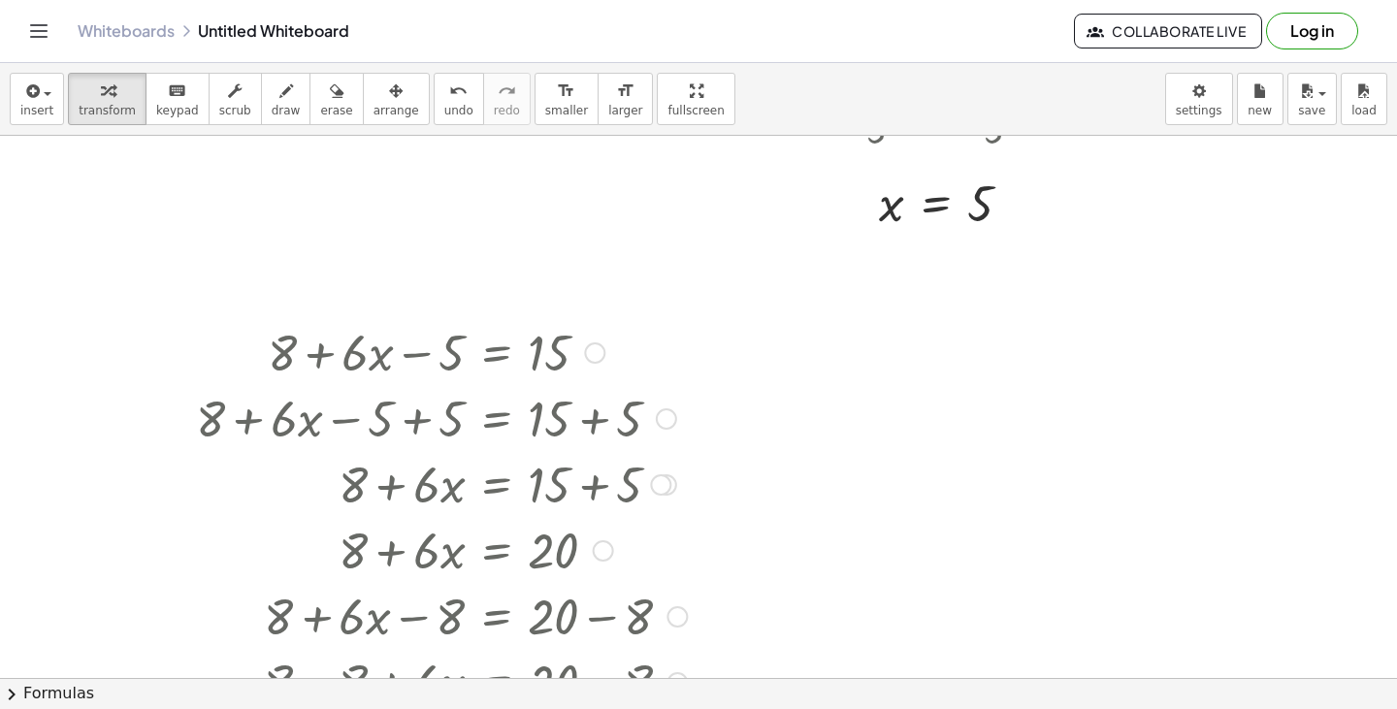
scroll to position [524, 0]
click at [901, 375] on div at bounding box center [698, 425] width 1397 height 1627
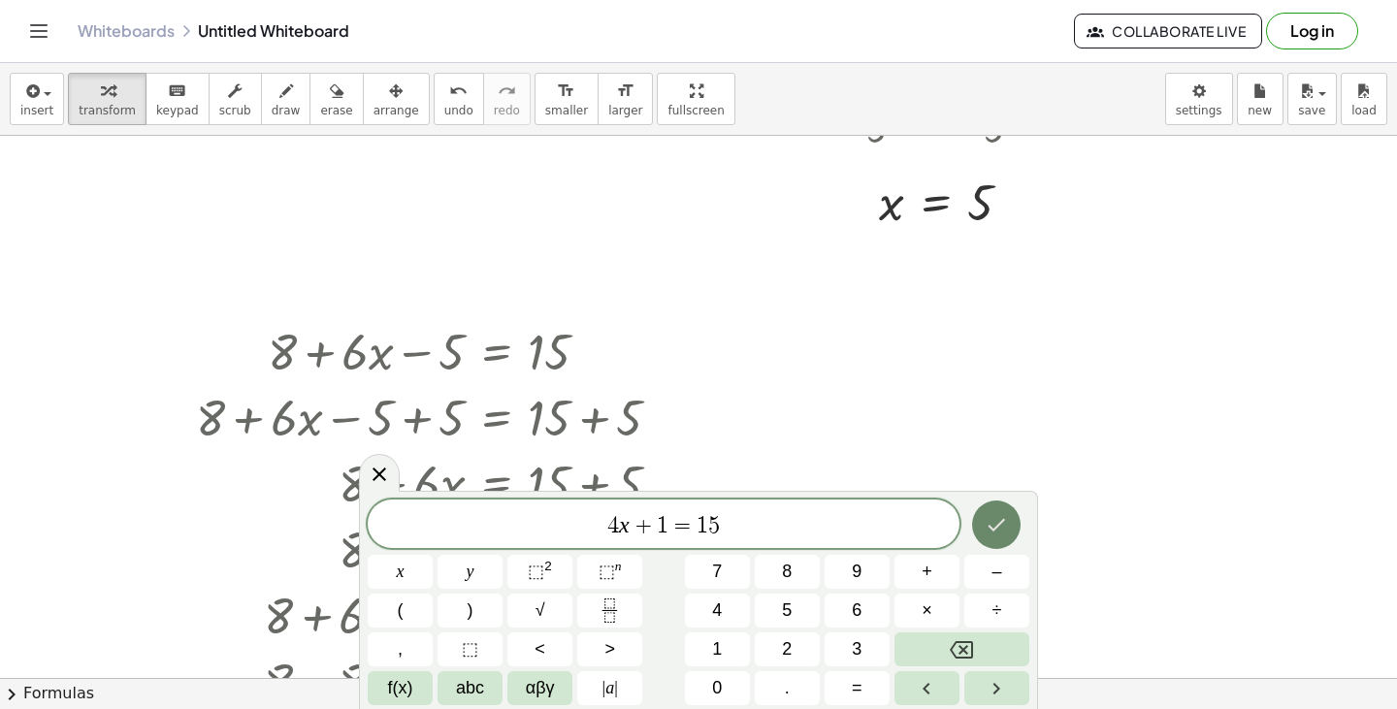
click at [994, 514] on icon "Done" at bounding box center [996, 524] width 23 height 23
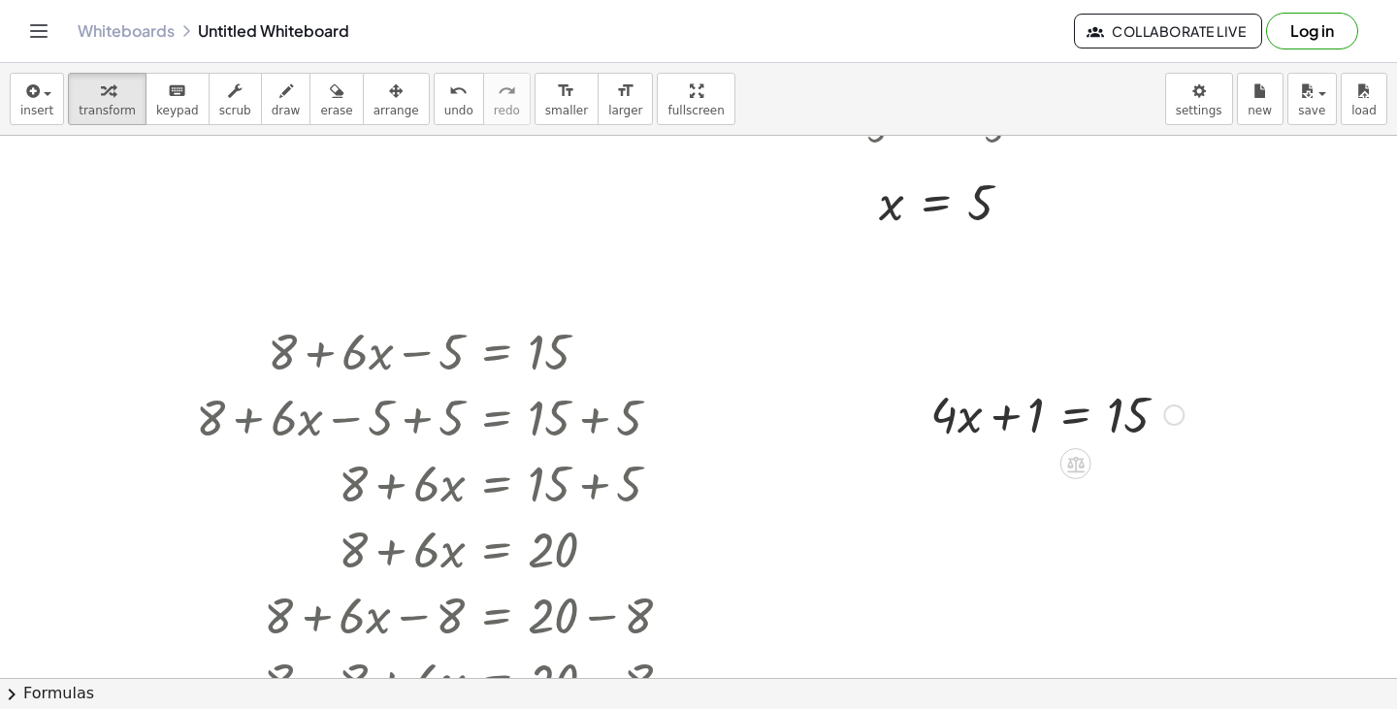
click at [1101, 417] on div at bounding box center [1057, 413] width 273 height 66
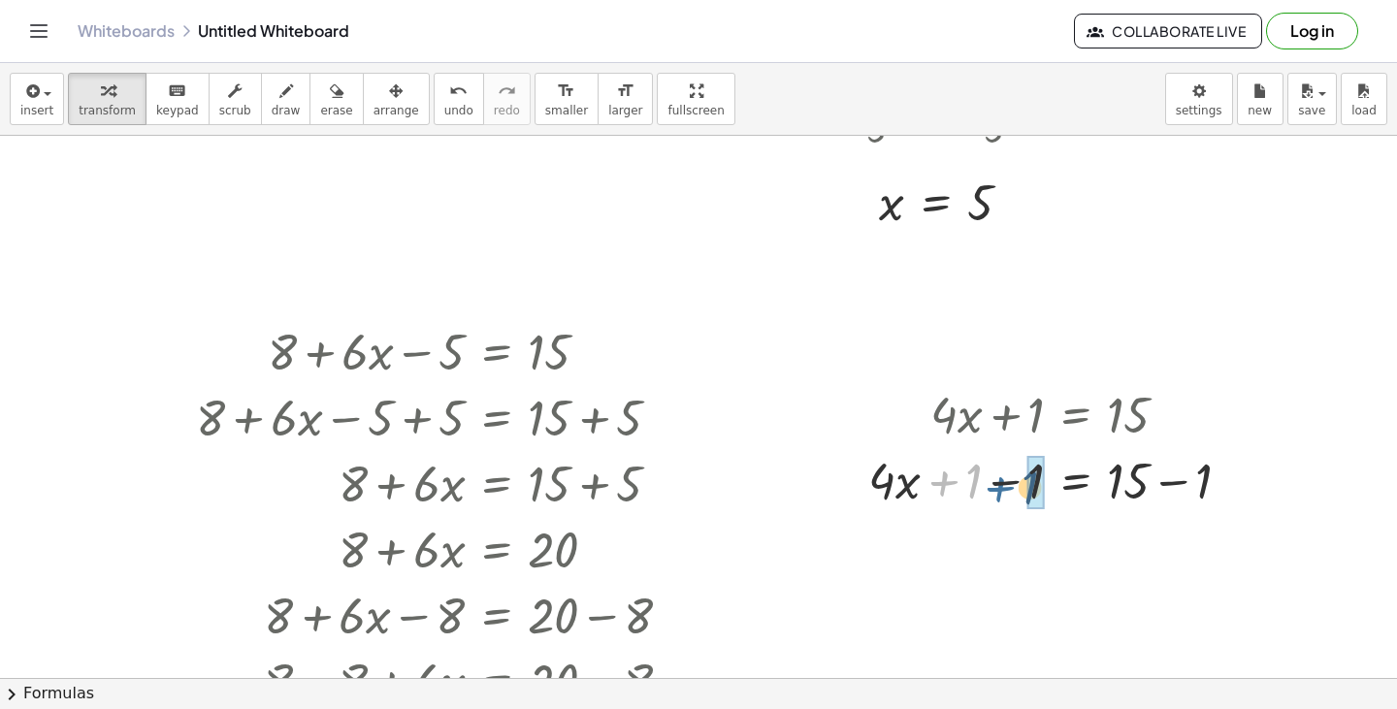
drag, startPoint x: 961, startPoint y: 485, endPoint x: 1020, endPoint y: 491, distance: 59.5
click at [1020, 491] on div at bounding box center [1057, 479] width 397 height 66
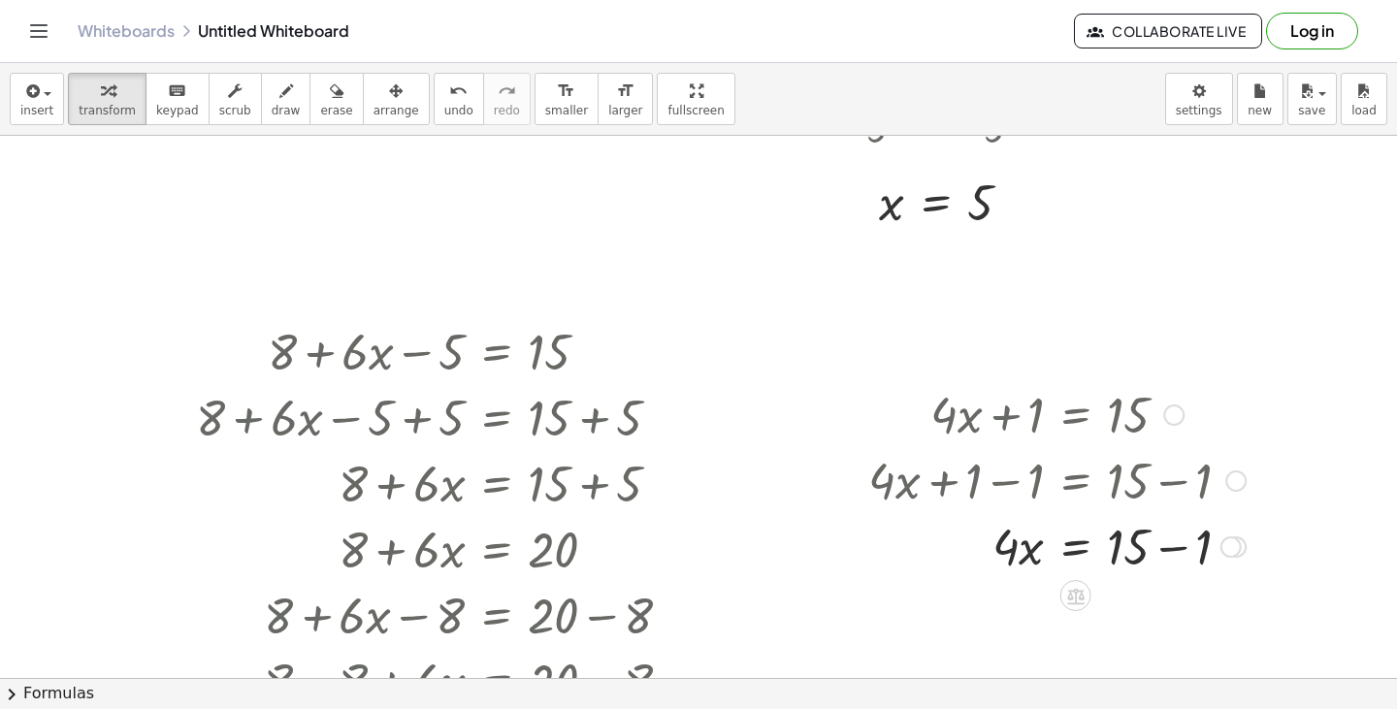
click at [1178, 546] on div at bounding box center [1057, 545] width 397 height 66
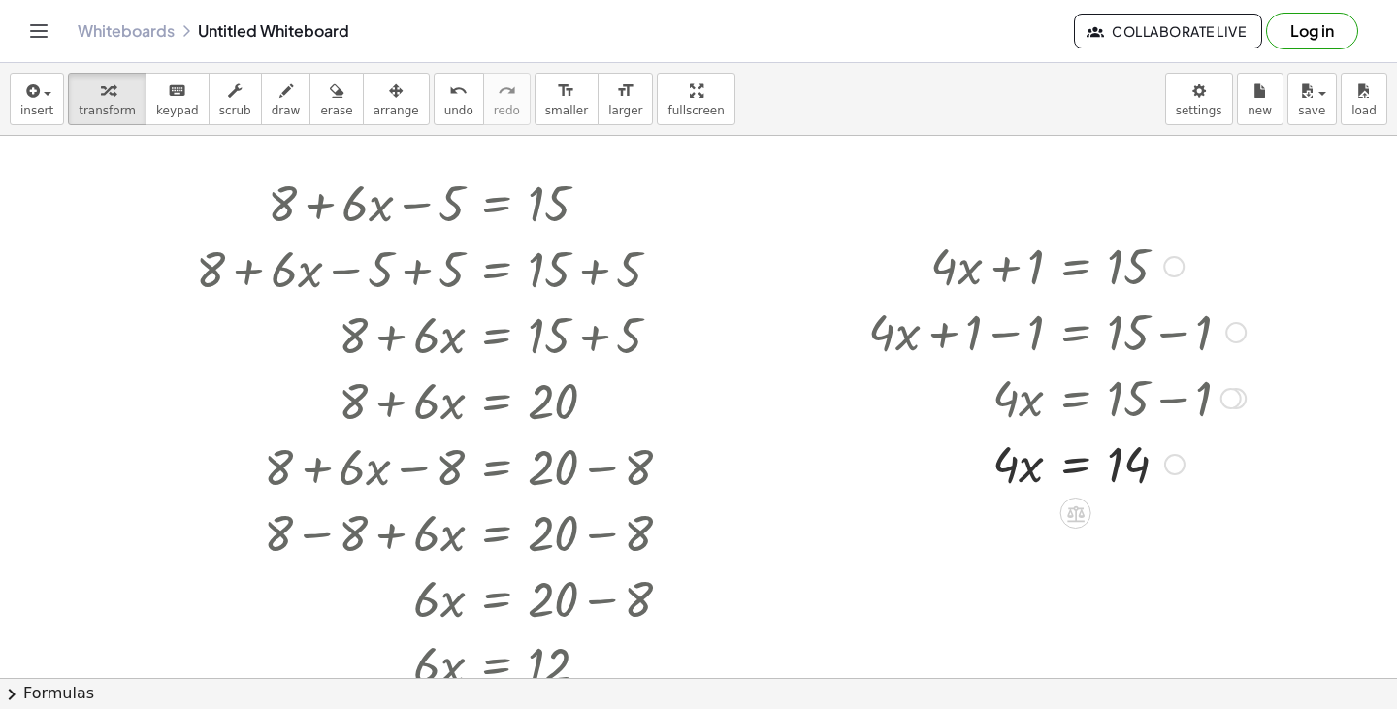
scroll to position [673, 0]
click at [1071, 468] on div at bounding box center [1057, 462] width 397 height 66
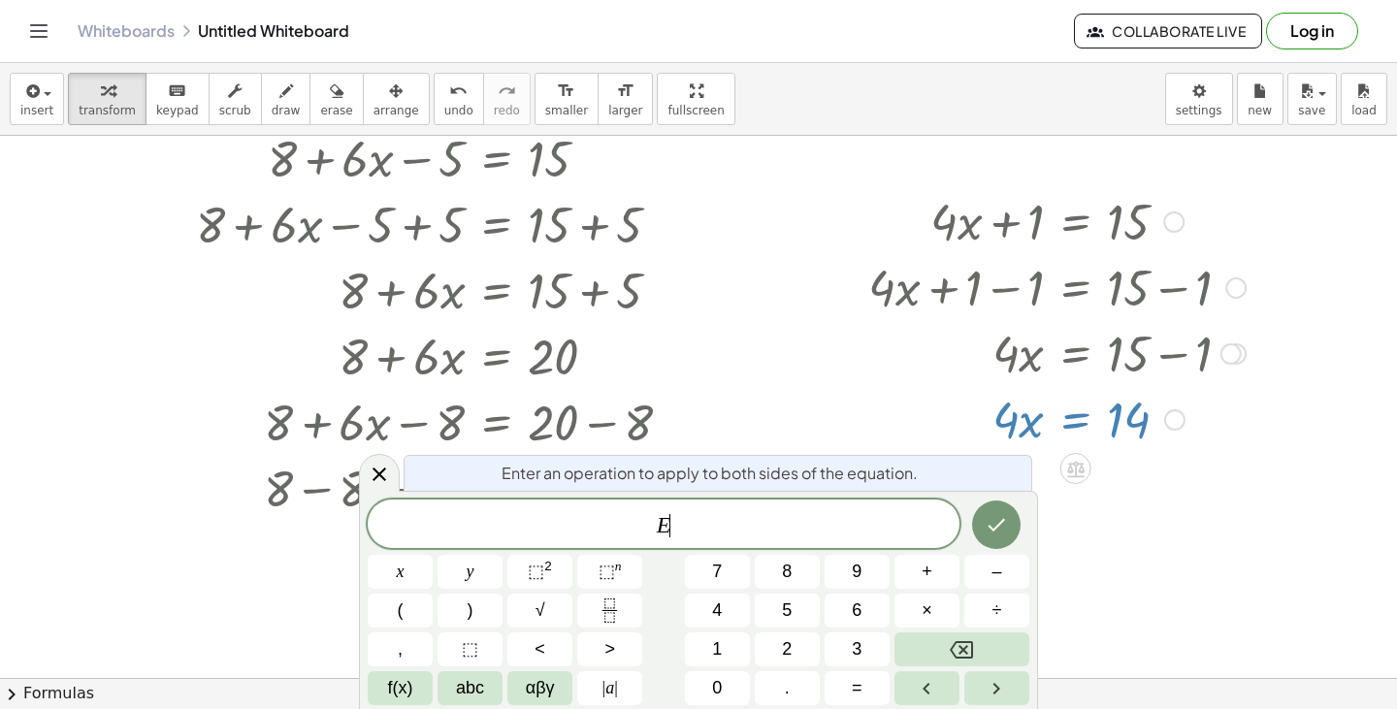
scroll to position [731, 0]
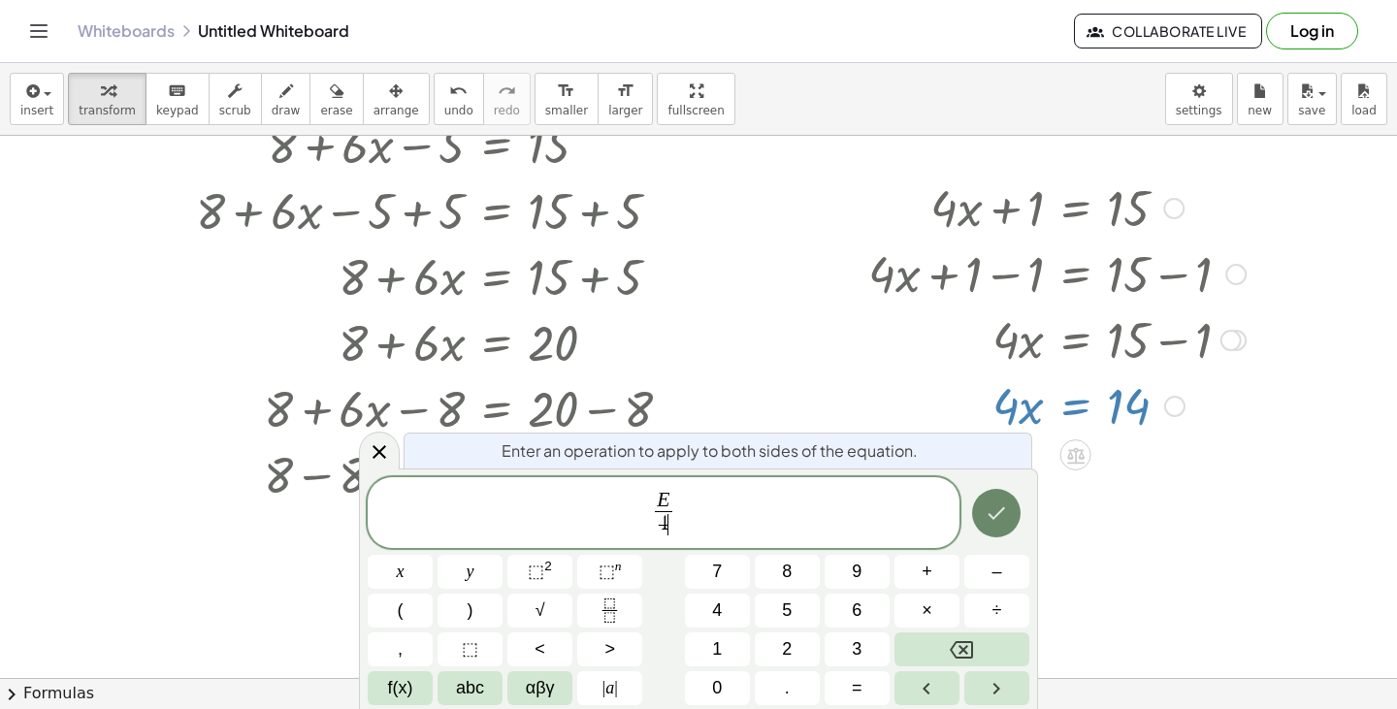
click at [1001, 510] on icon "Done" at bounding box center [997, 513] width 17 height 13
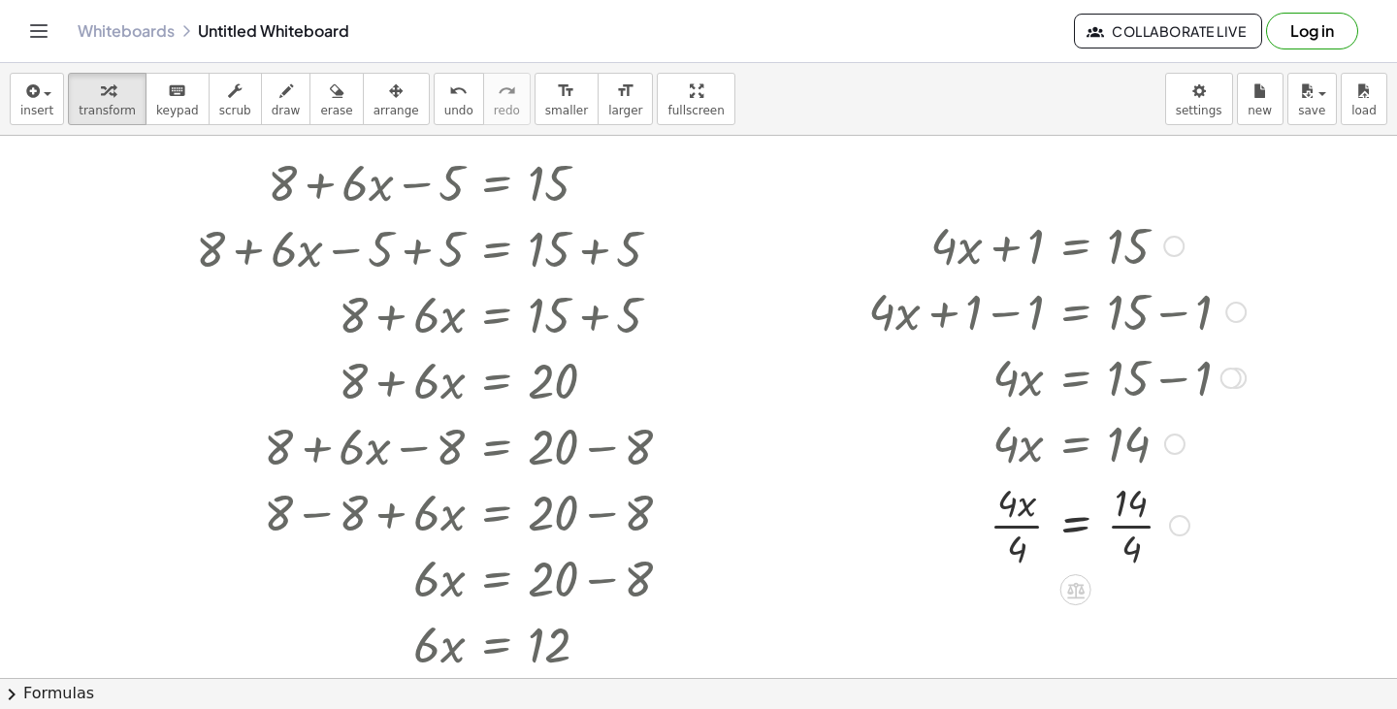
click at [1054, 535] on div at bounding box center [1057, 523] width 397 height 97
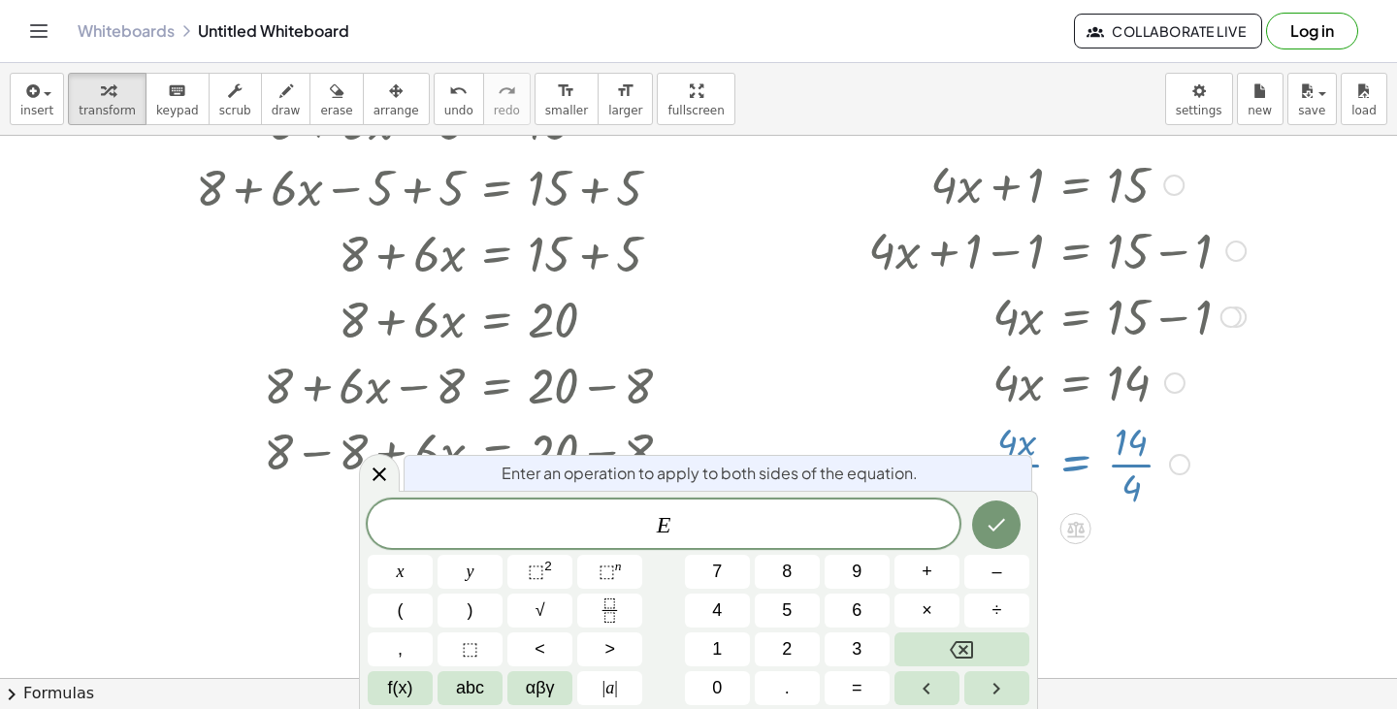
click at [1183, 589] on div at bounding box center [698, 195] width 1397 height 1627
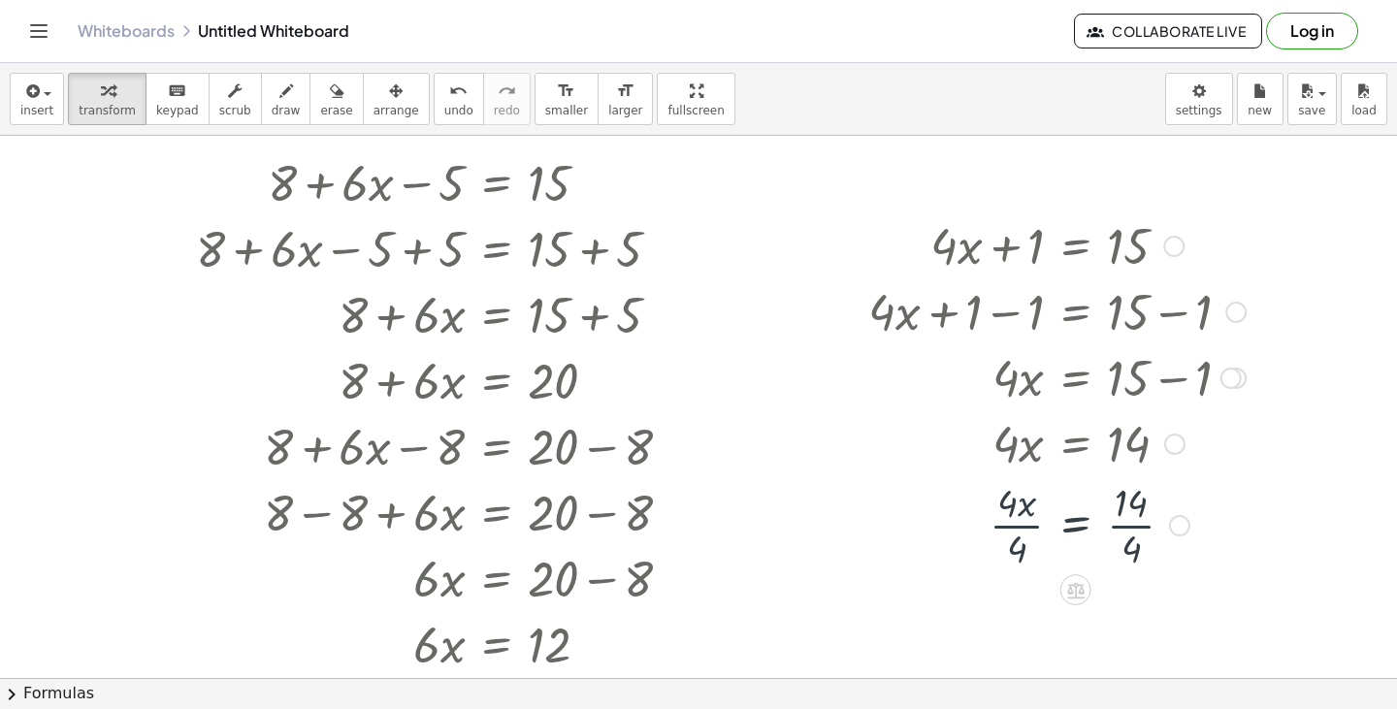
scroll to position [693, 0]
click at [1128, 525] on div at bounding box center [1057, 523] width 397 height 97
click at [1010, 525] on div at bounding box center [1057, 523] width 397 height 97
click at [1127, 531] on div at bounding box center [1057, 523] width 397 height 97
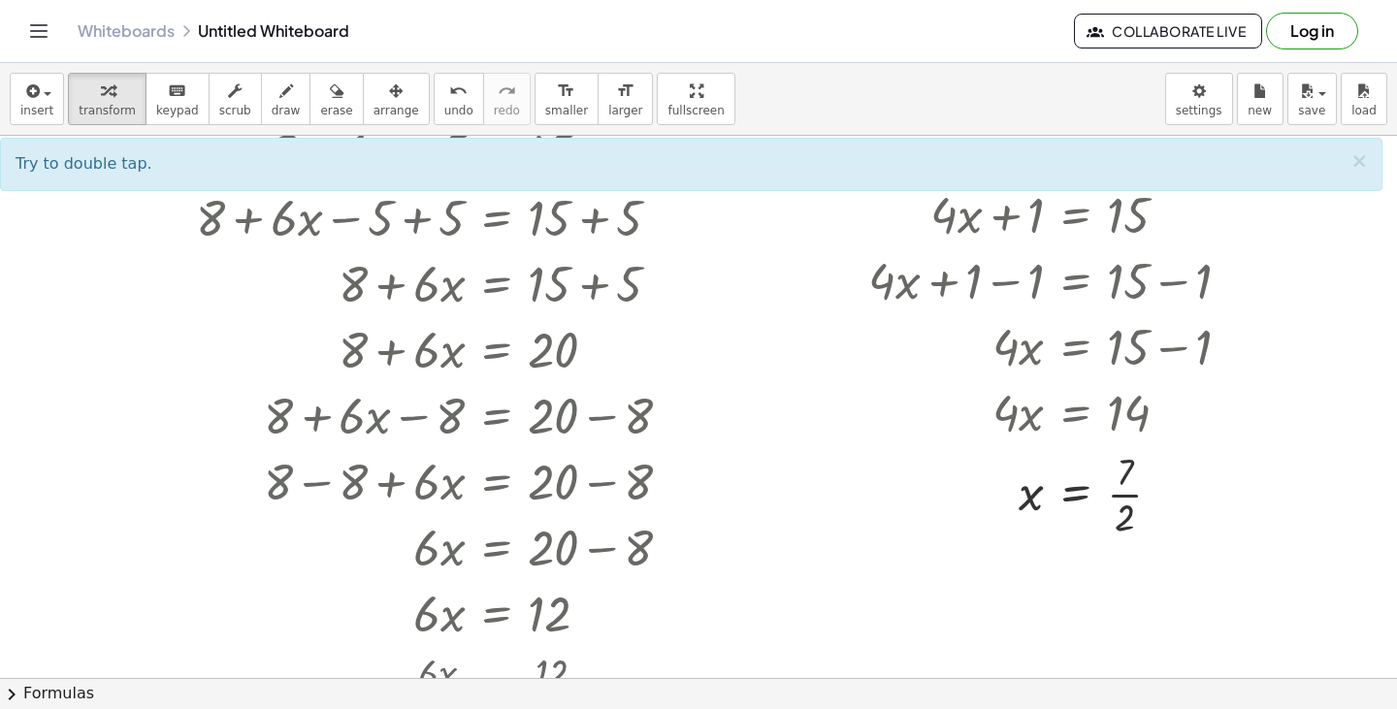
scroll to position [723, 0]
click at [1127, 475] on div at bounding box center [1057, 493] width 397 height 97
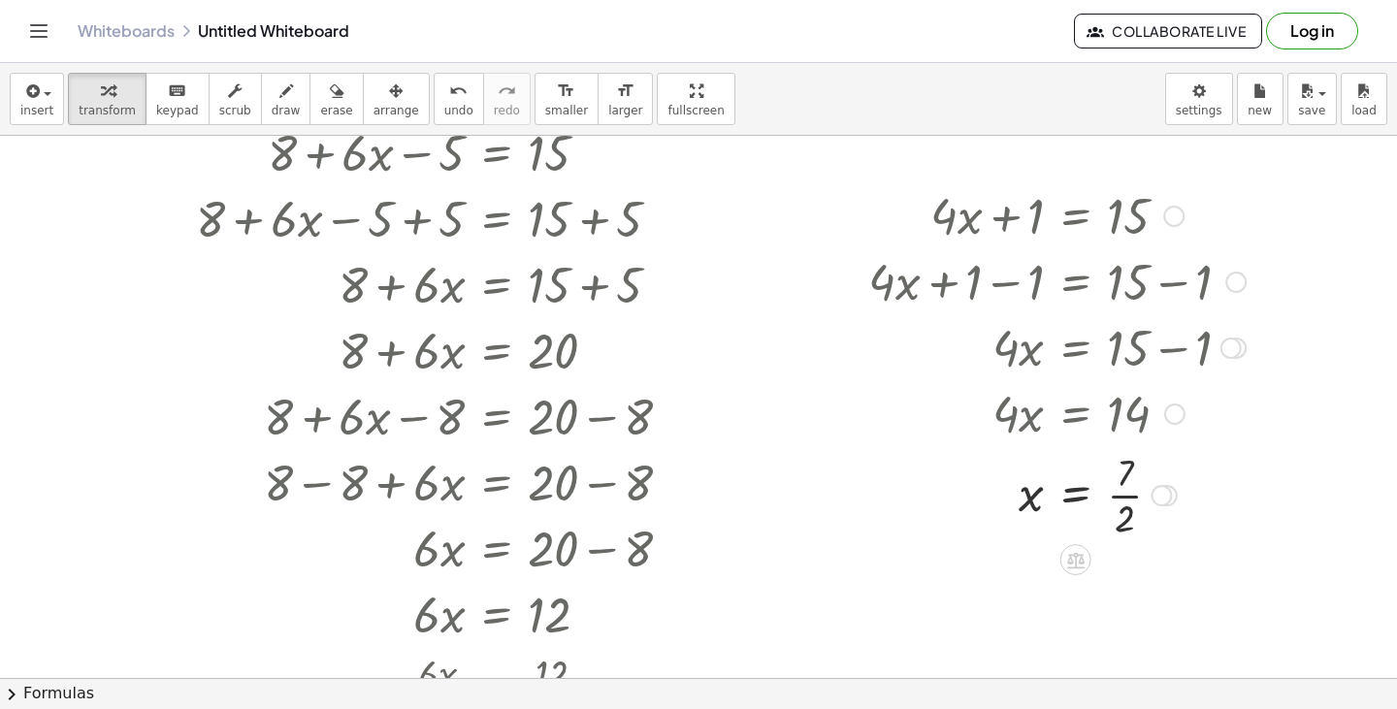
click at [1113, 509] on div at bounding box center [1057, 493] width 397 height 97
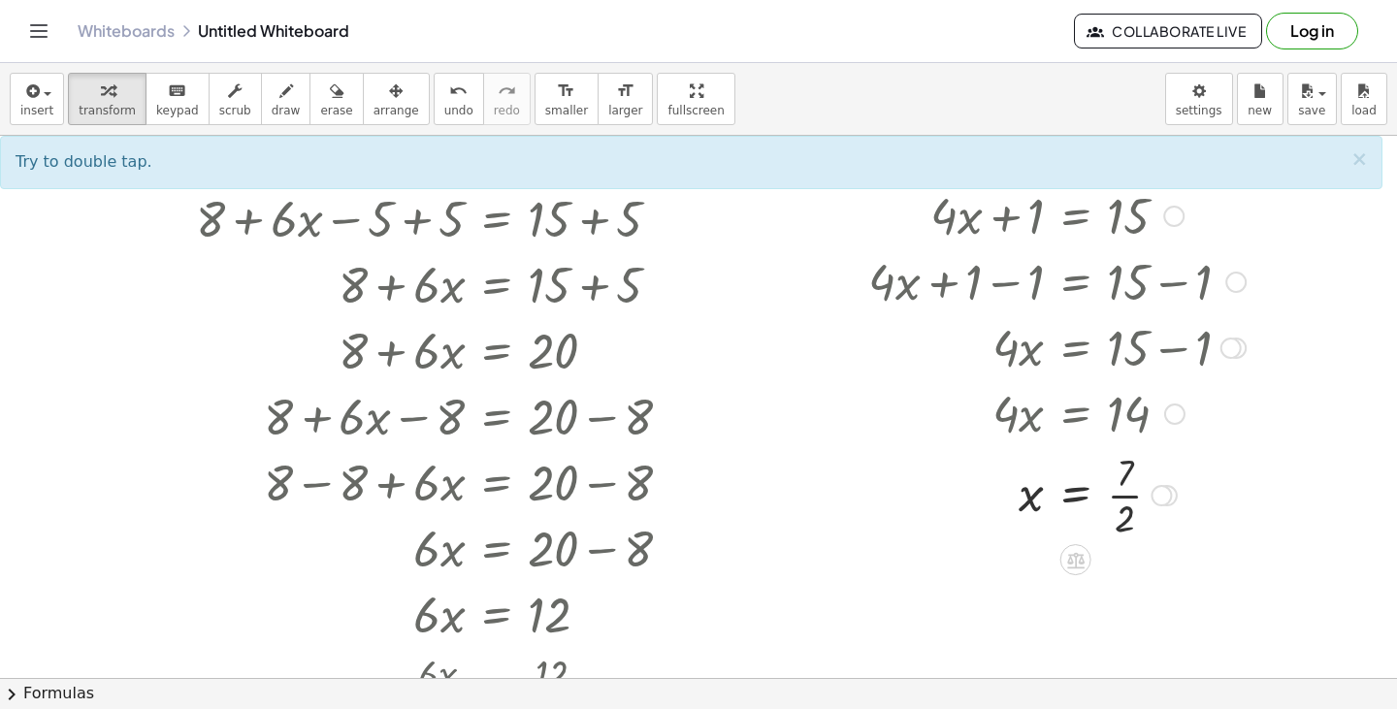
click at [1121, 500] on div at bounding box center [1057, 493] width 397 height 97
drag, startPoint x: 1129, startPoint y: 494, endPoint x: 1133, endPoint y: 518, distance: 24.6
click at [1133, 518] on div at bounding box center [1057, 493] width 397 height 97
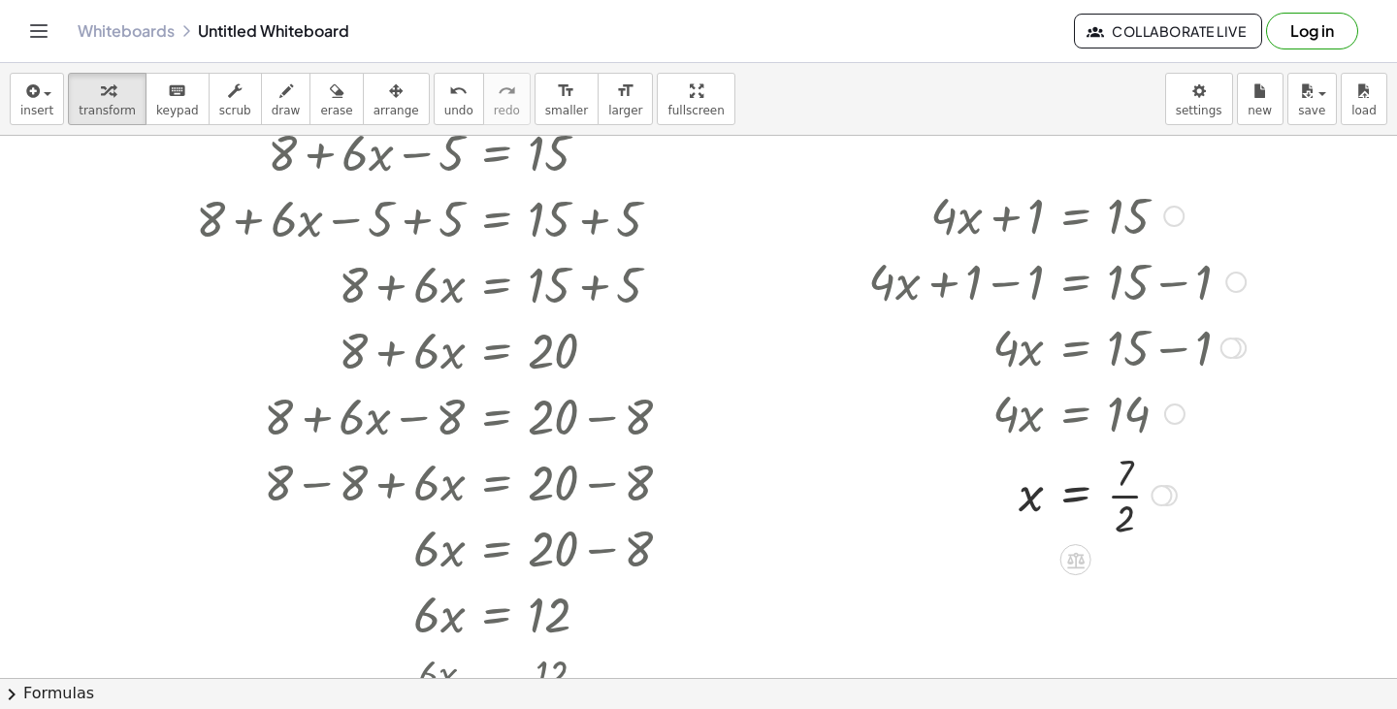
click at [1118, 492] on div at bounding box center [1057, 493] width 397 height 97
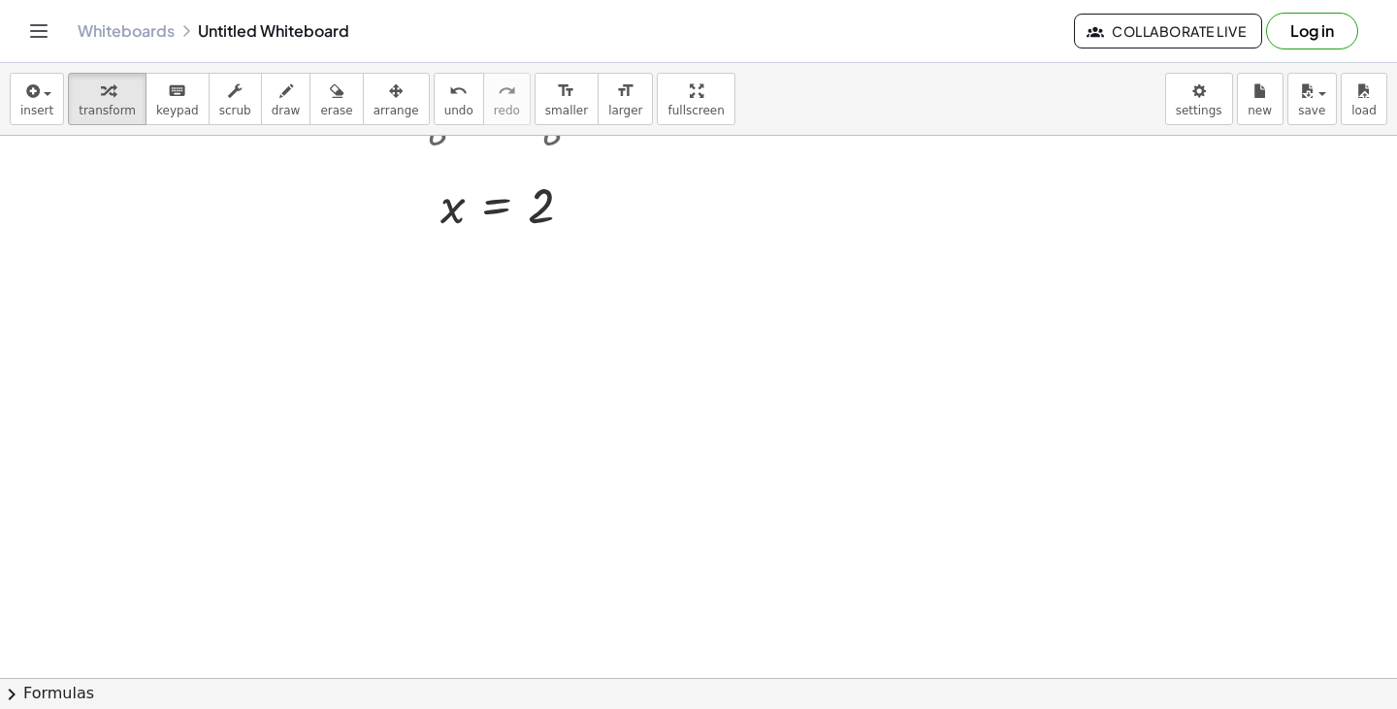
scroll to position [1110, 0]
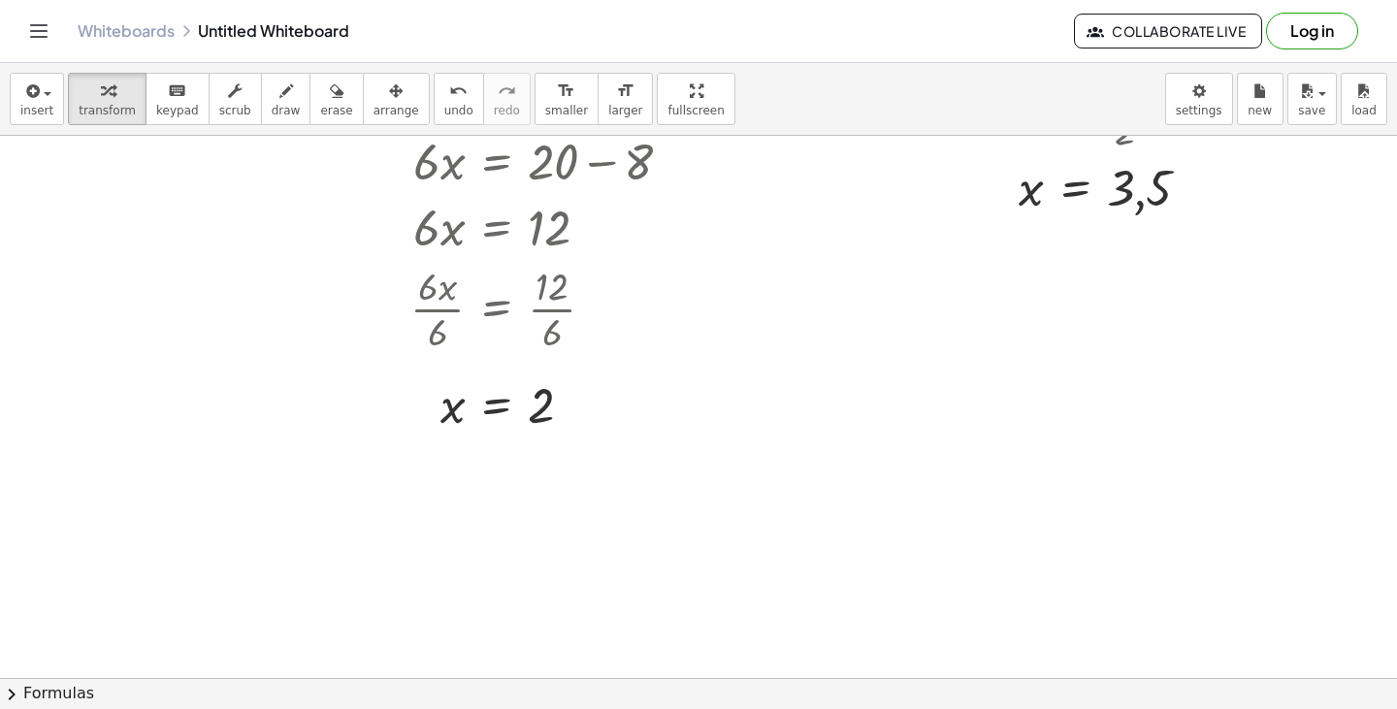
click at [940, 310] on div at bounding box center [698, 111] width 1397 height 2170
click at [1150, 341] on div at bounding box center [1134, 348] width 348 height 66
click at [1145, 356] on div at bounding box center [1134, 348] width 348 height 66
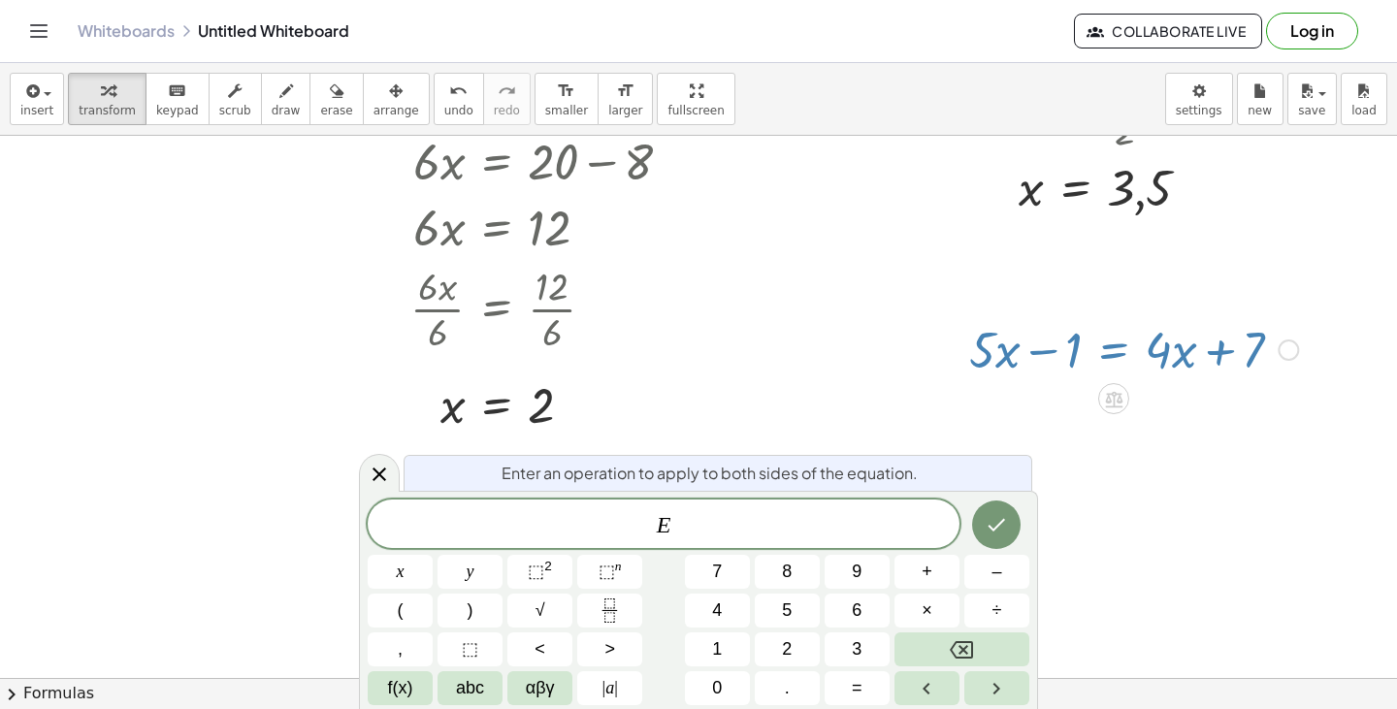
click at [790, 525] on span "E" at bounding box center [664, 525] width 592 height 27
click at [1000, 544] on button "Done" at bounding box center [996, 525] width 49 height 49
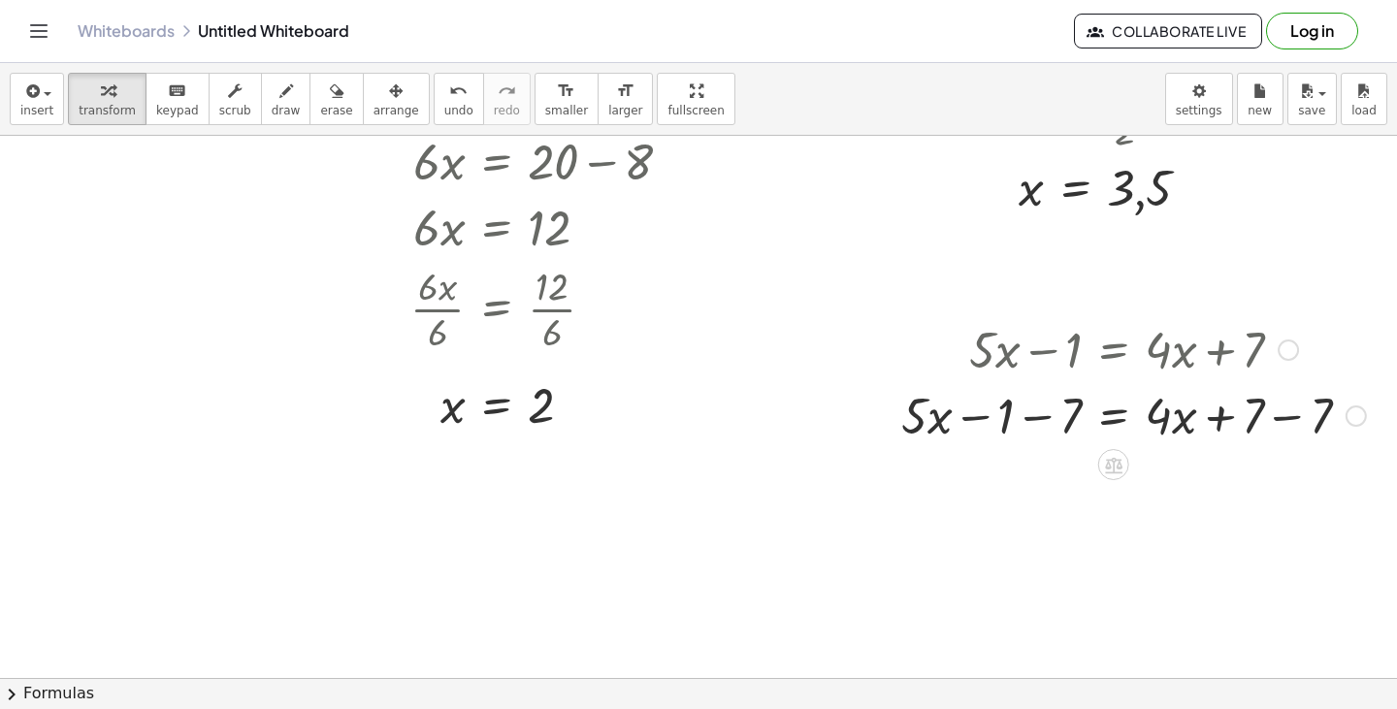
click at [1244, 425] on div at bounding box center [1134, 414] width 484 height 66
click at [1279, 427] on div at bounding box center [1134, 414] width 484 height 66
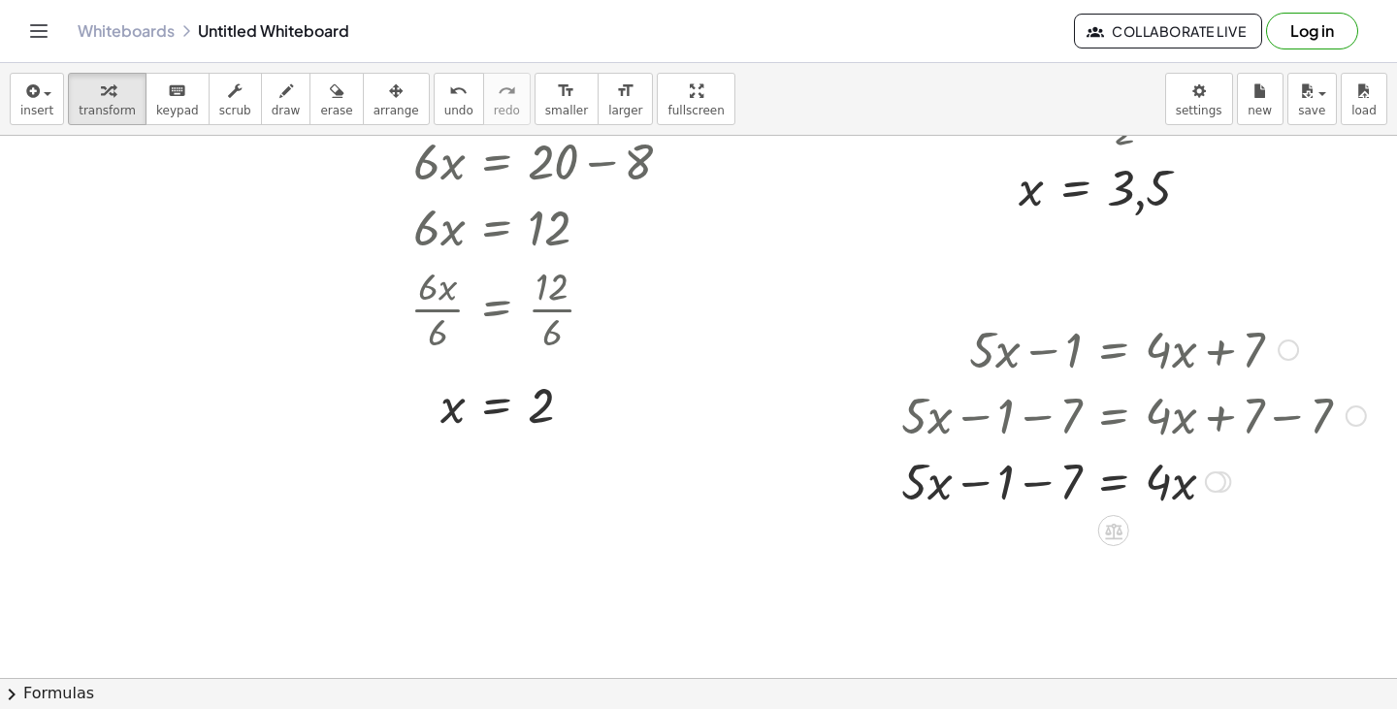
click at [1028, 486] on div at bounding box center [1134, 480] width 484 height 66
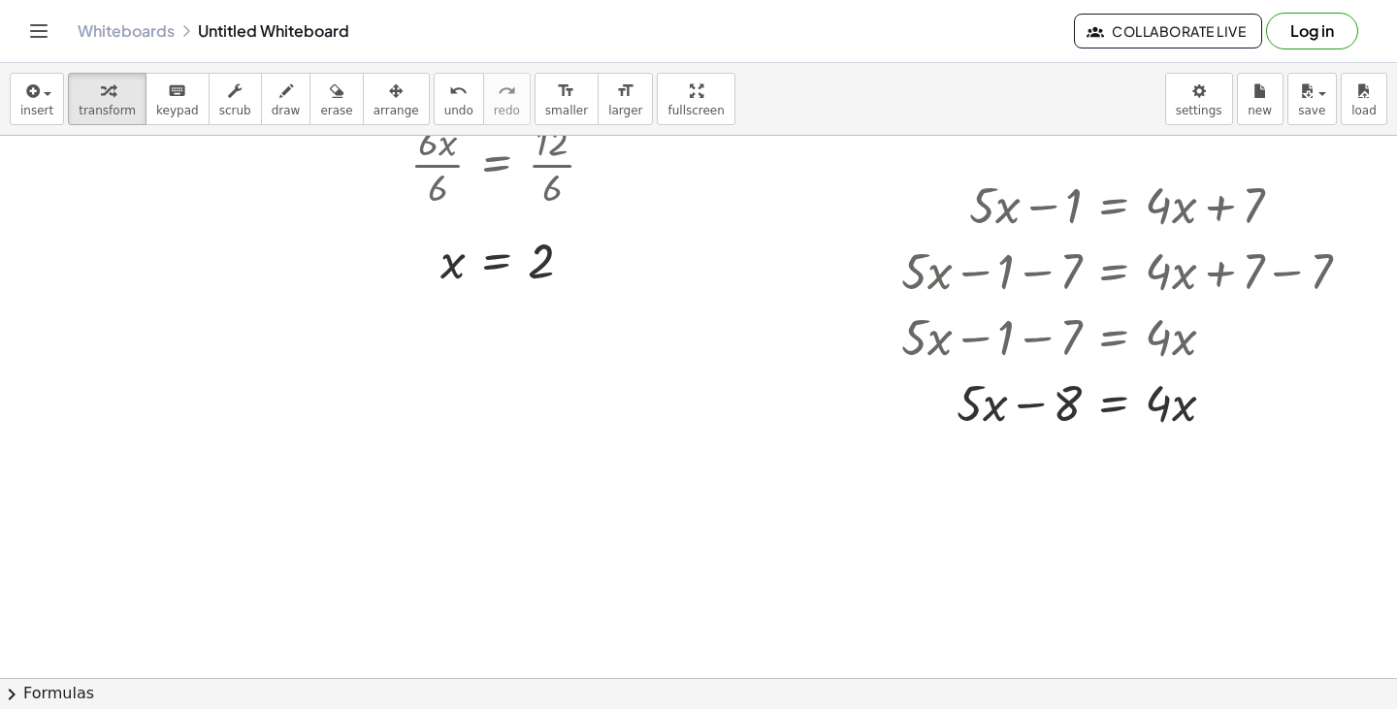
scroll to position [1210, 0]
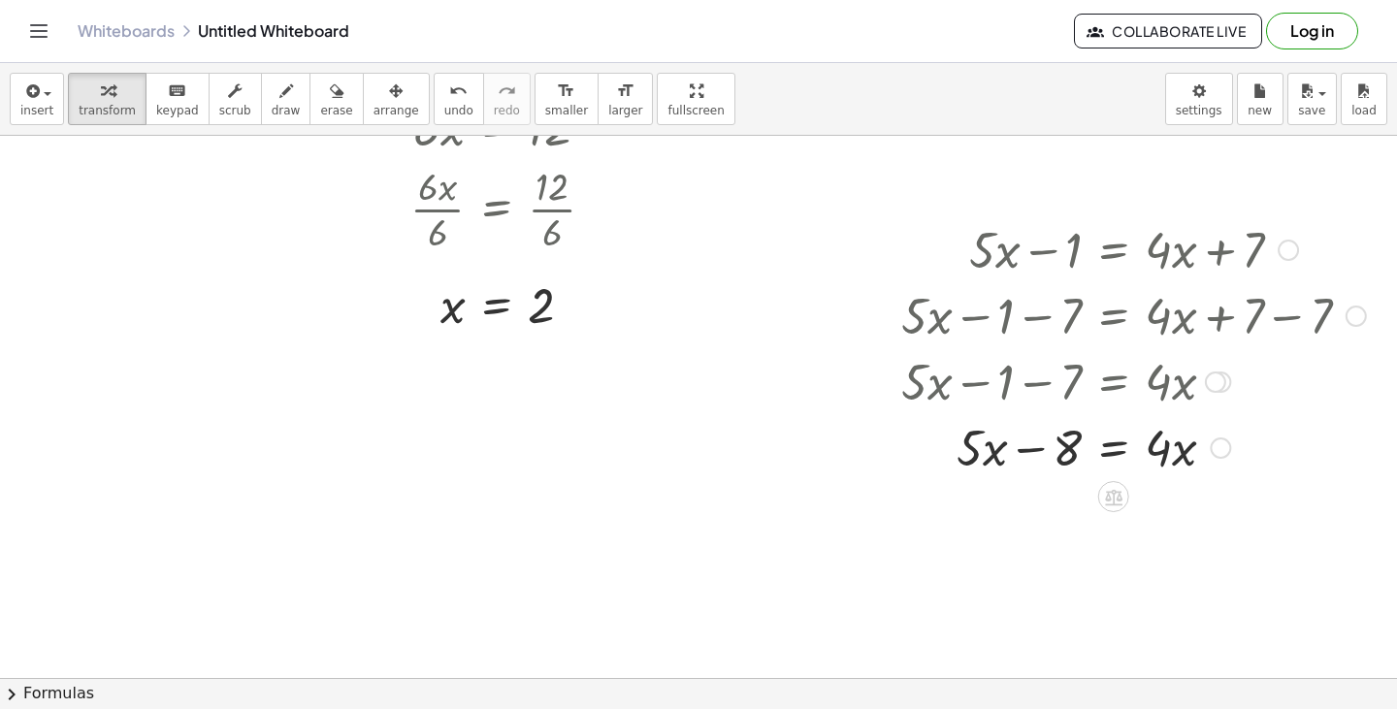
click at [1104, 465] on div at bounding box center [1134, 446] width 484 height 66
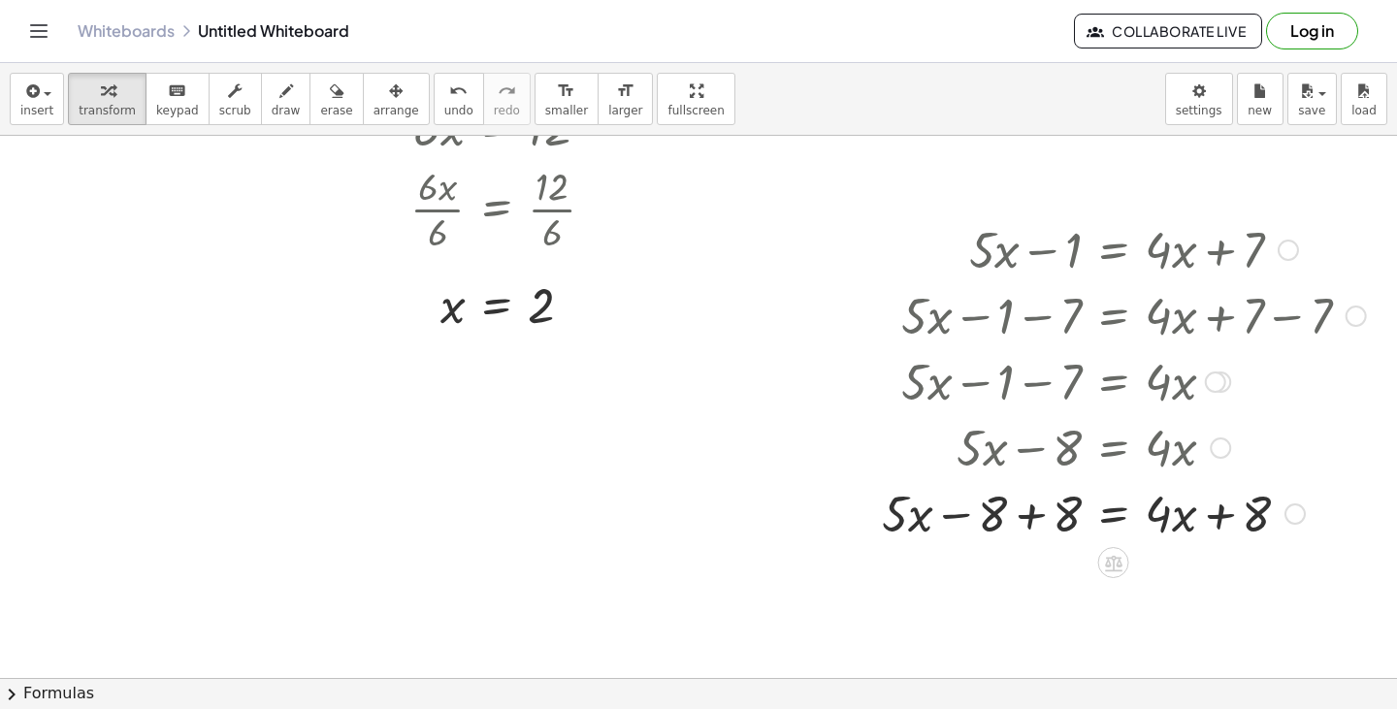
click at [1009, 513] on div at bounding box center [1124, 512] width 504 height 66
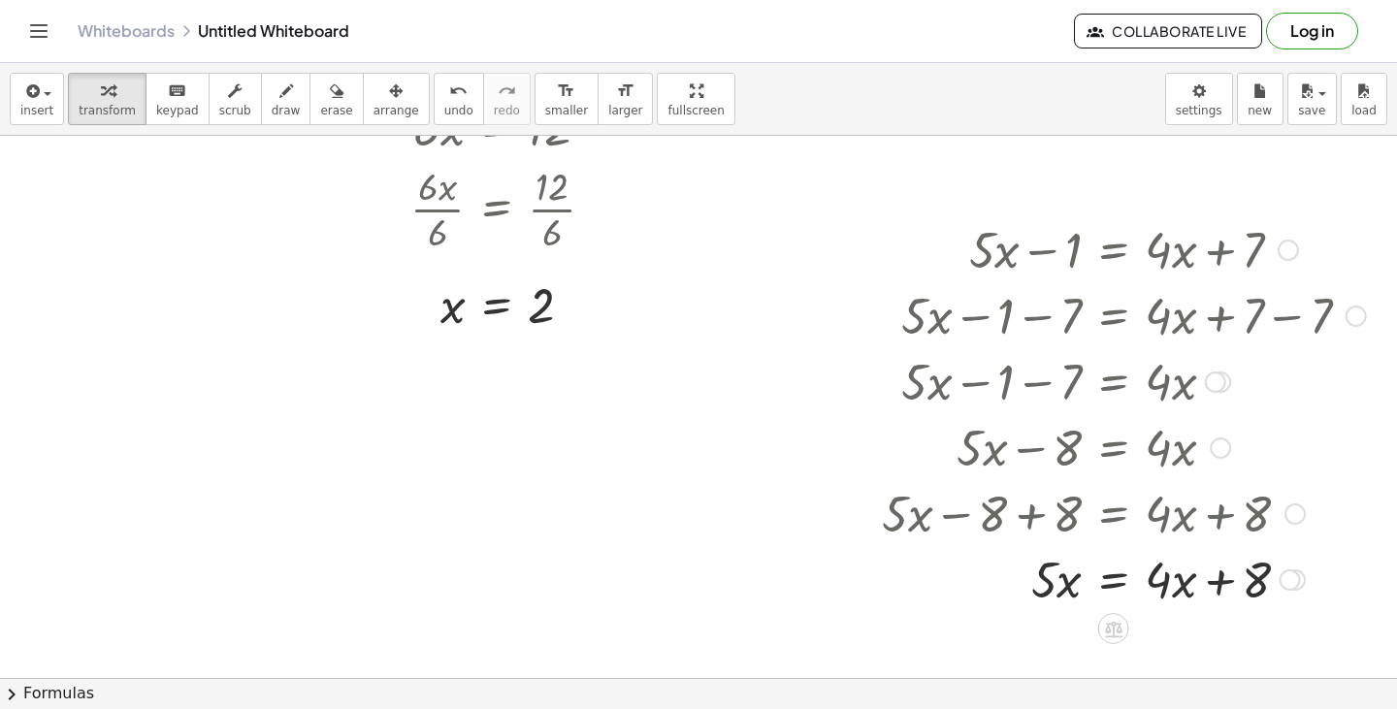
click at [1186, 582] on div at bounding box center [1124, 578] width 504 height 66
click at [1245, 577] on div at bounding box center [1124, 578] width 504 height 66
click at [1224, 596] on div at bounding box center [1124, 578] width 504 height 66
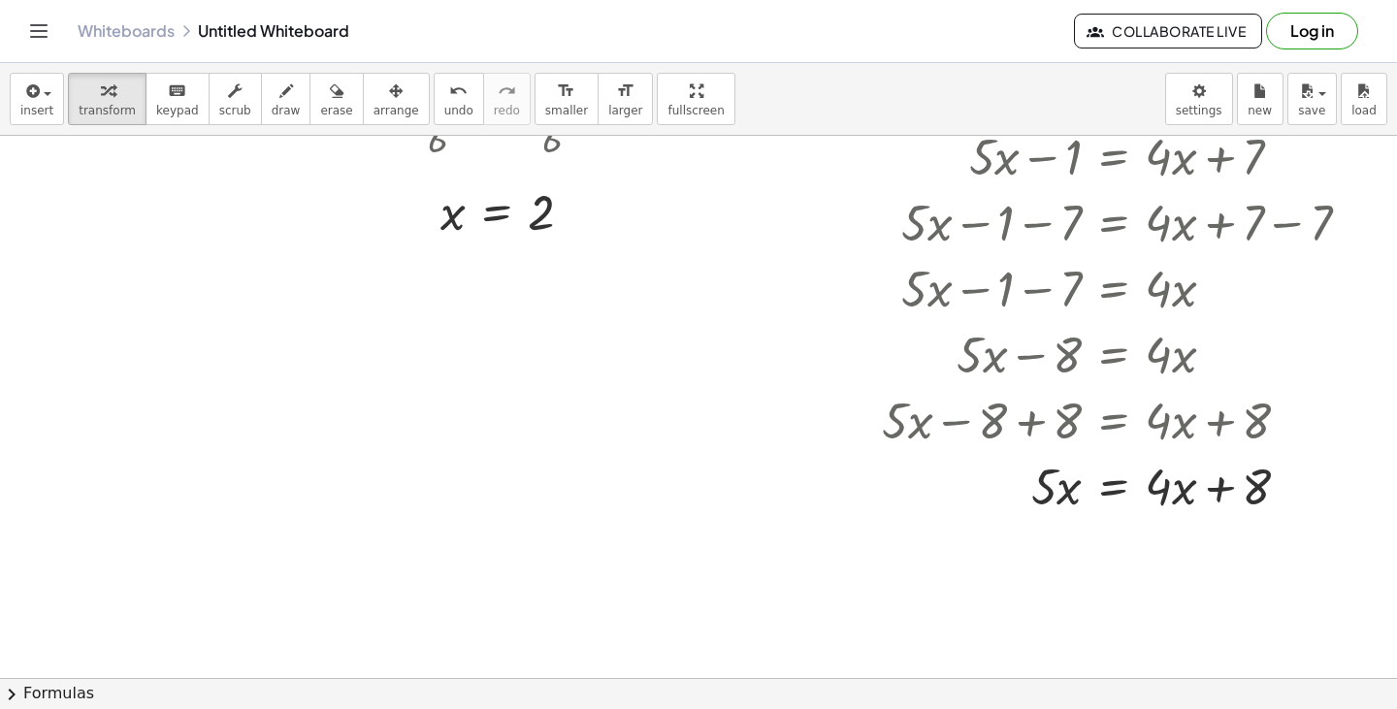
scroll to position [1304, 0]
click at [1206, 502] on div at bounding box center [1124, 484] width 504 height 66
click at [1178, 494] on div at bounding box center [1124, 484] width 504 height 66
click at [1237, 483] on div at bounding box center [1124, 484] width 504 height 66
click at [1165, 484] on div at bounding box center [1124, 484] width 504 height 66
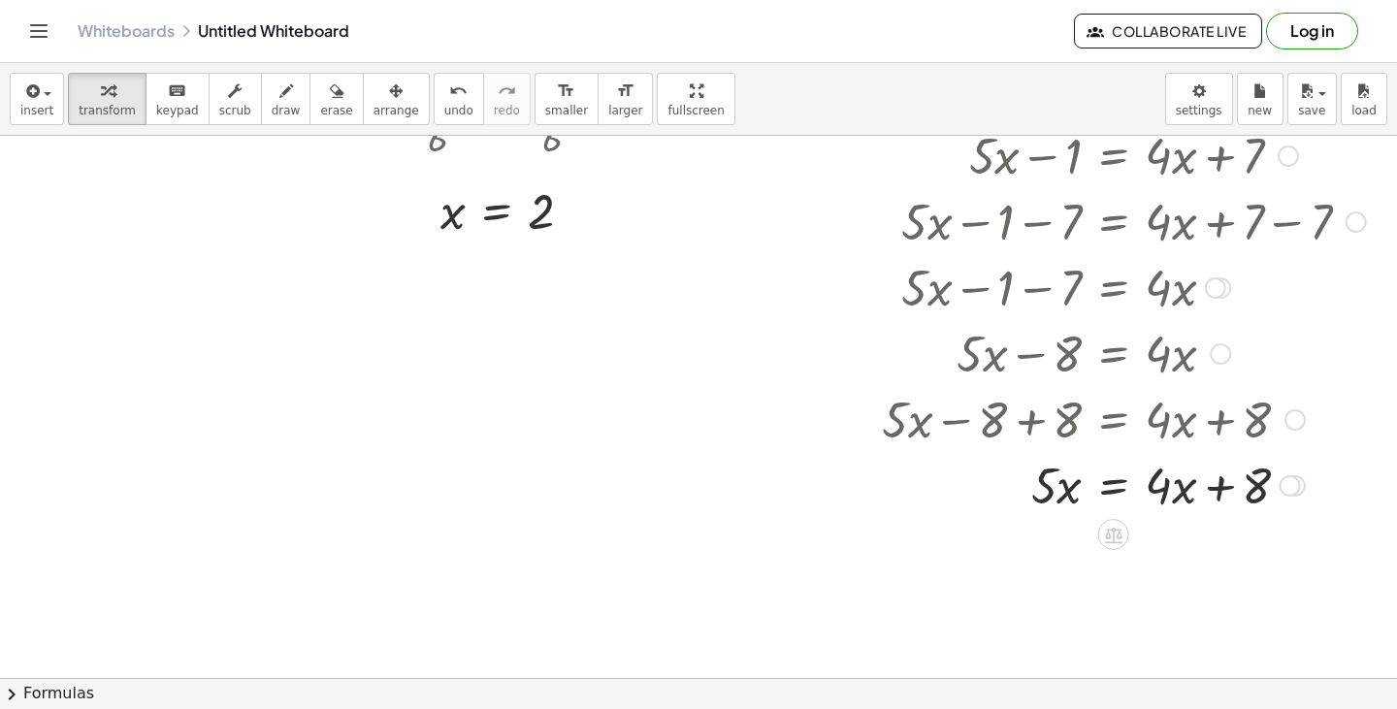
click at [1128, 482] on div at bounding box center [1124, 484] width 504 height 66
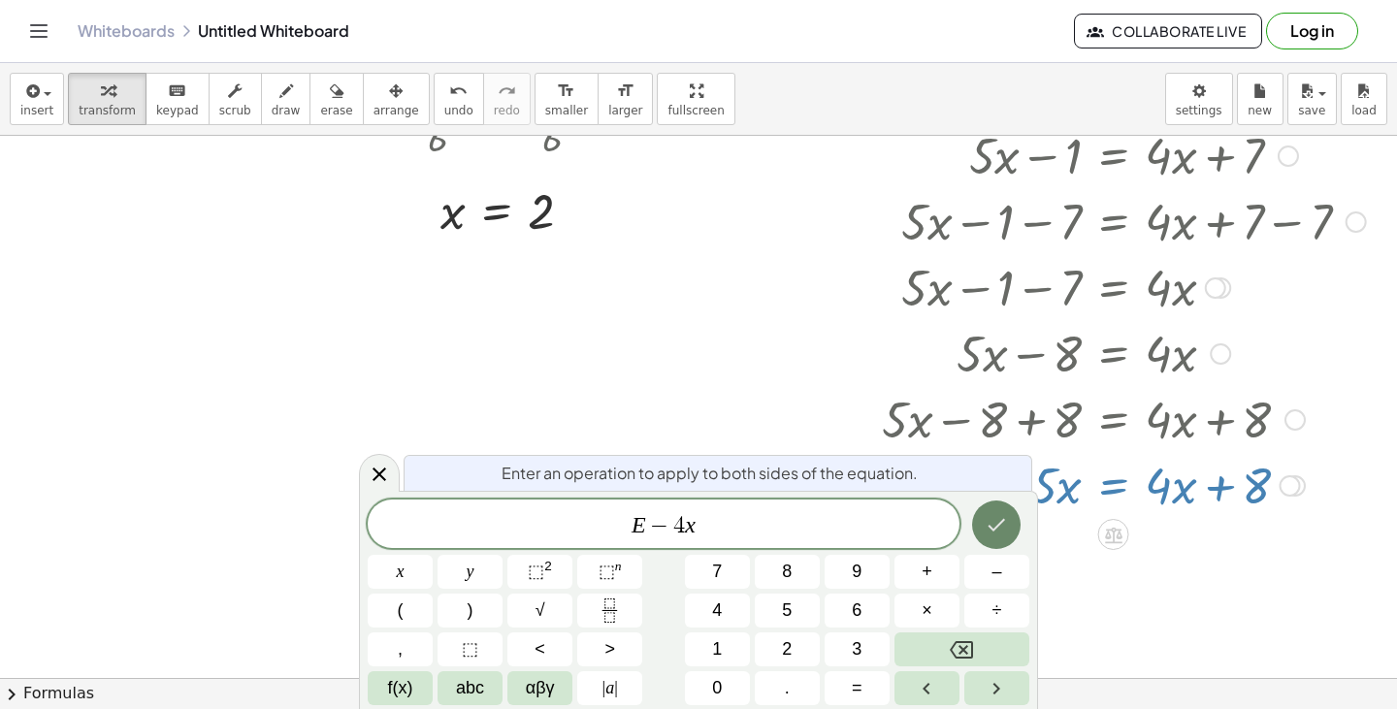
click at [996, 520] on icon "Done" at bounding box center [996, 524] width 23 height 23
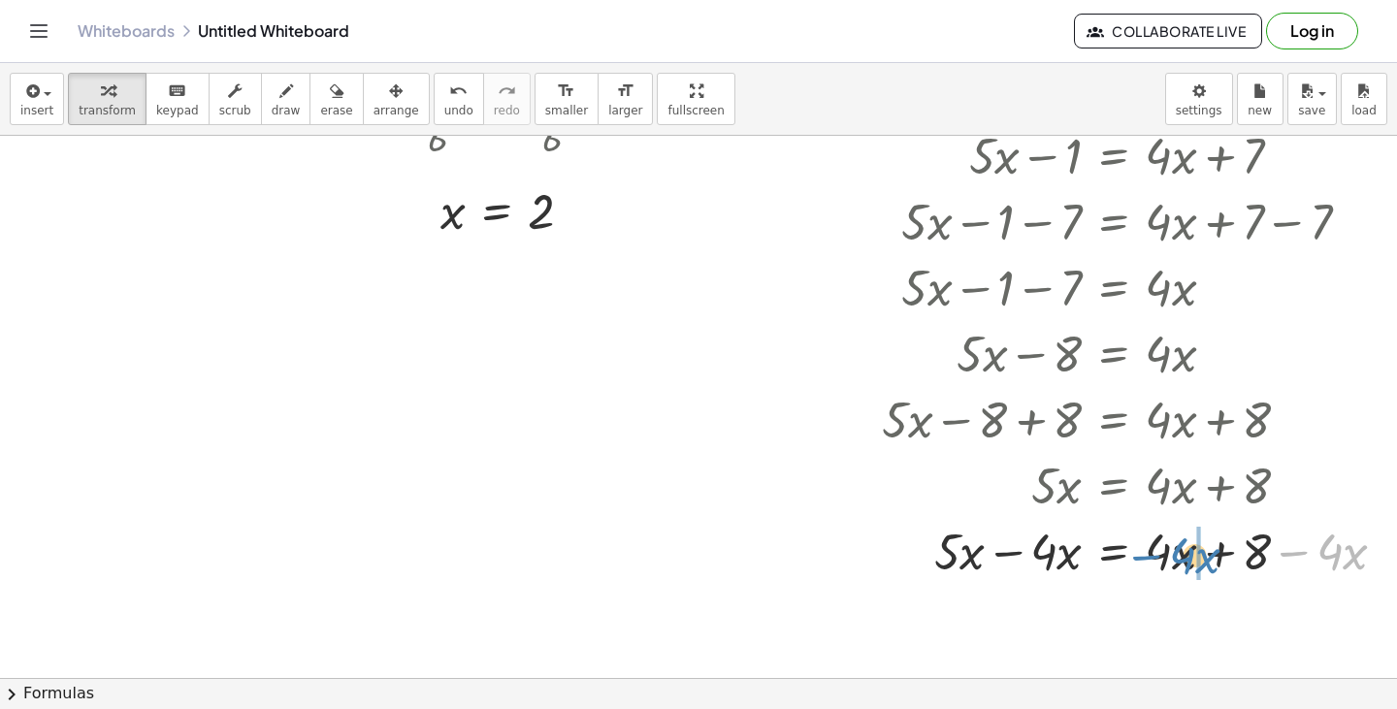
drag, startPoint x: 1275, startPoint y: 553, endPoint x: 1127, endPoint y: 557, distance: 147.5
click at [1127, 557] on div at bounding box center [1141, 550] width 539 height 66
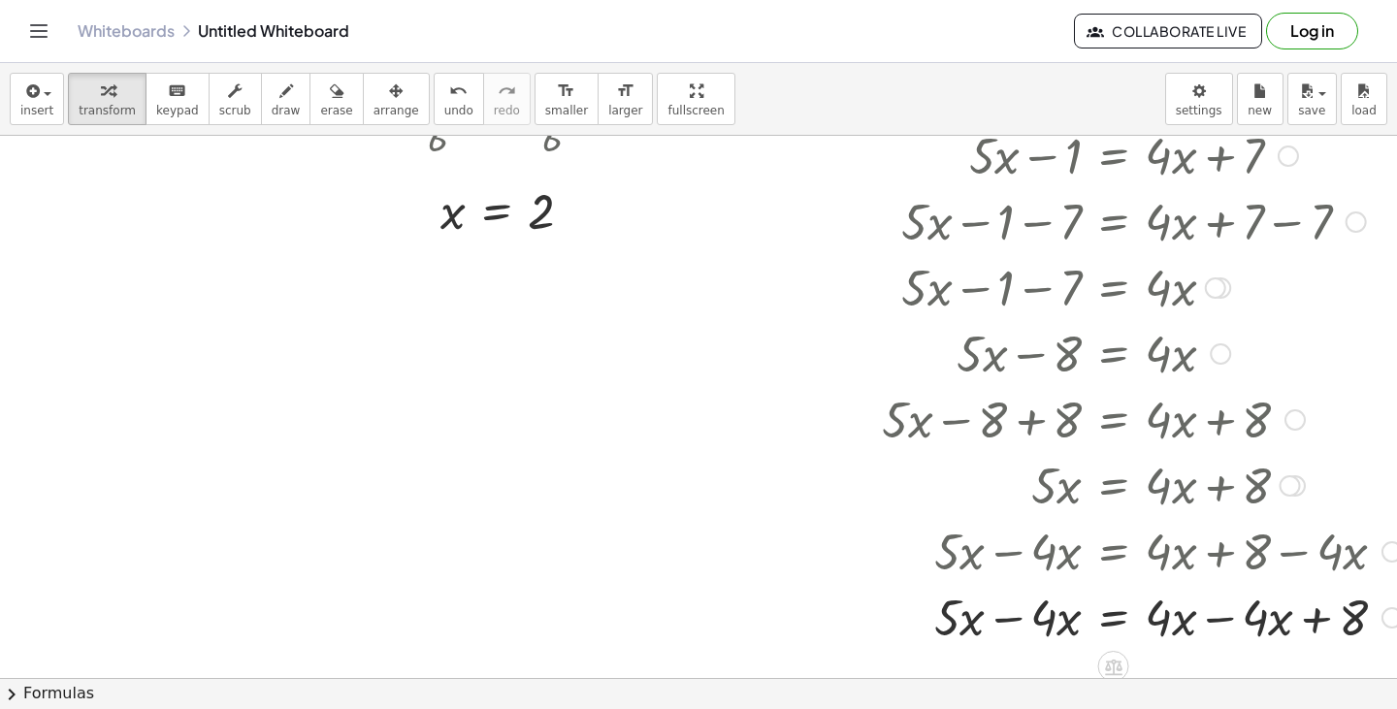
click at [1243, 605] on div at bounding box center [1141, 616] width 539 height 66
click at [1215, 626] on div at bounding box center [1141, 616] width 539 height 66
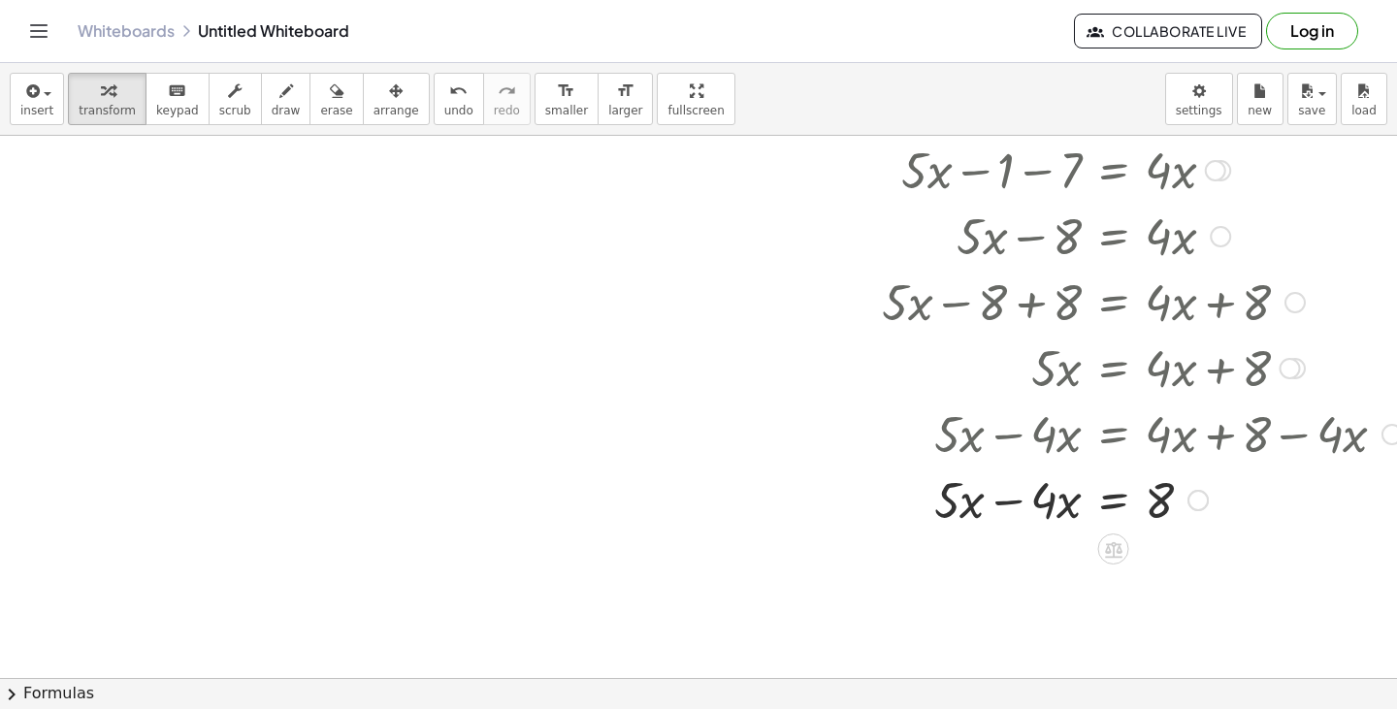
scroll to position [1422, 0]
click at [1004, 501] on div at bounding box center [1141, 498] width 539 height 66
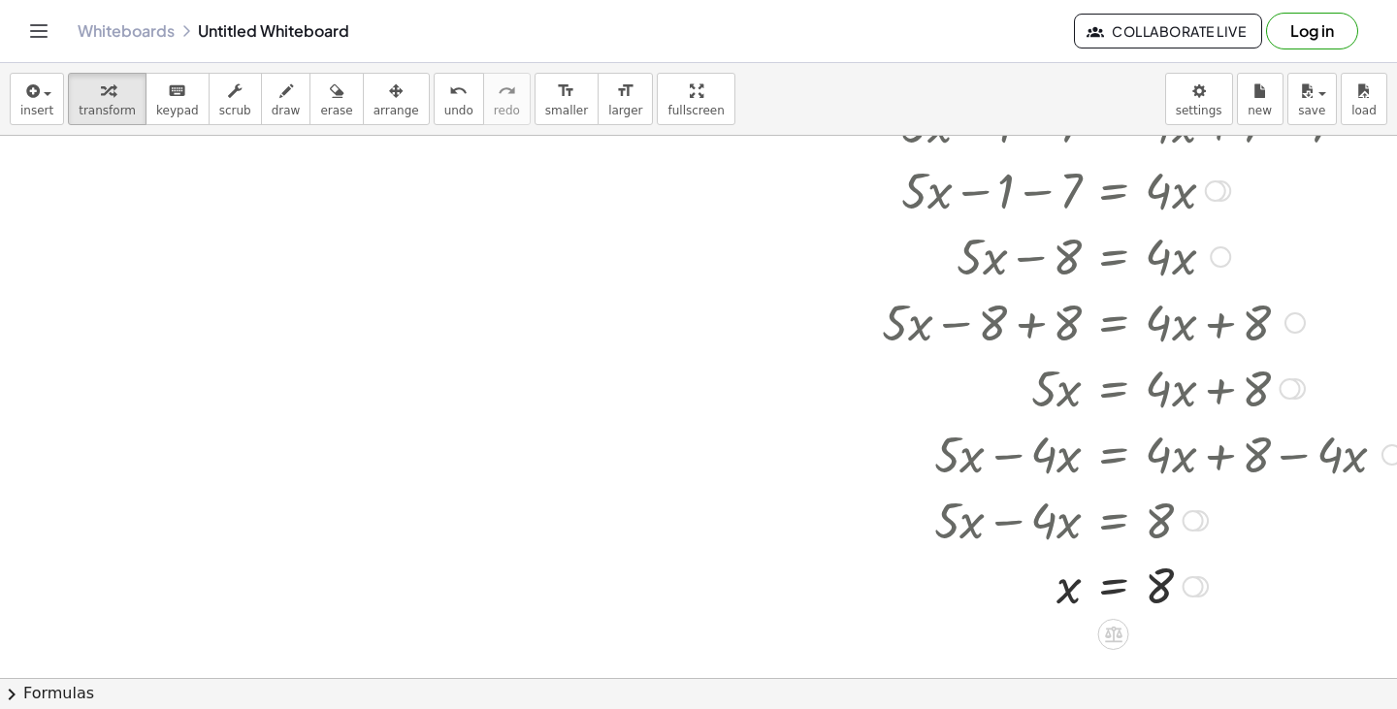
scroll to position [1377, 1]
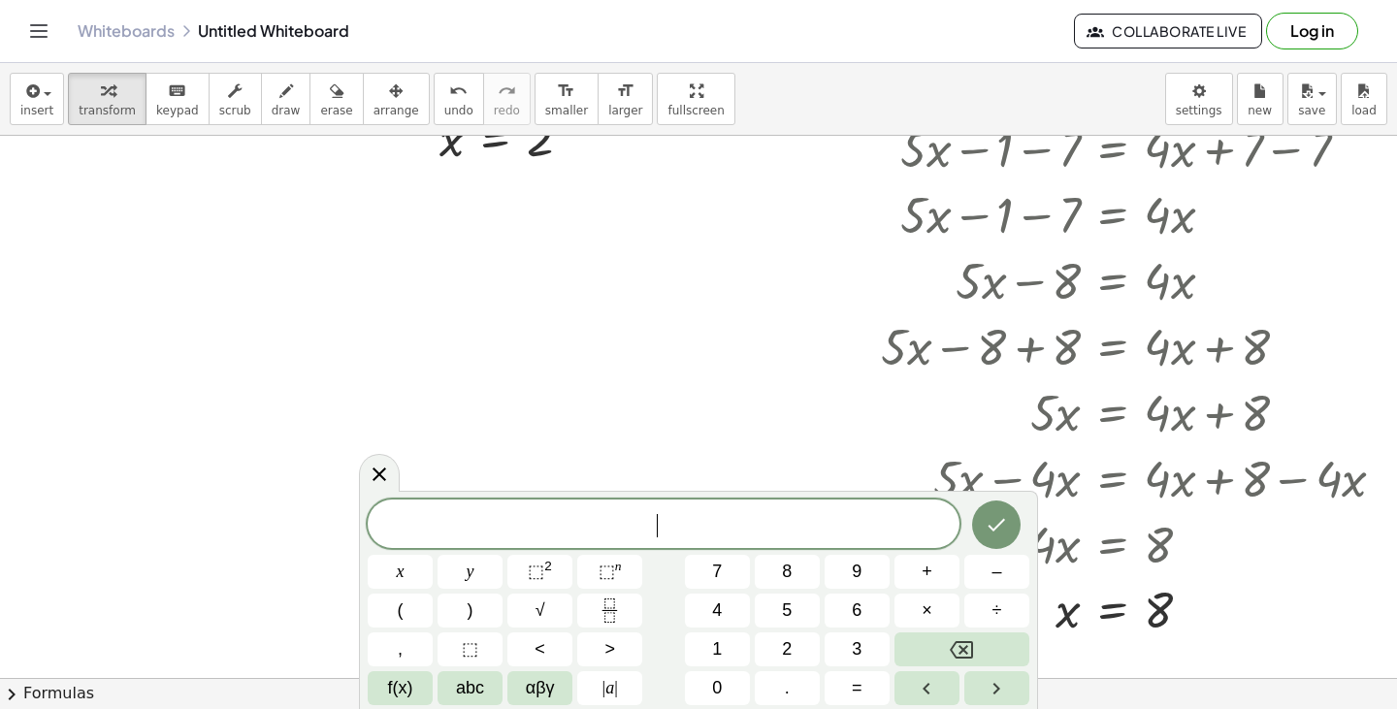
click at [673, 502] on div "​" at bounding box center [664, 524] width 592 height 49
click at [378, 483] on icon at bounding box center [379, 474] width 23 height 23
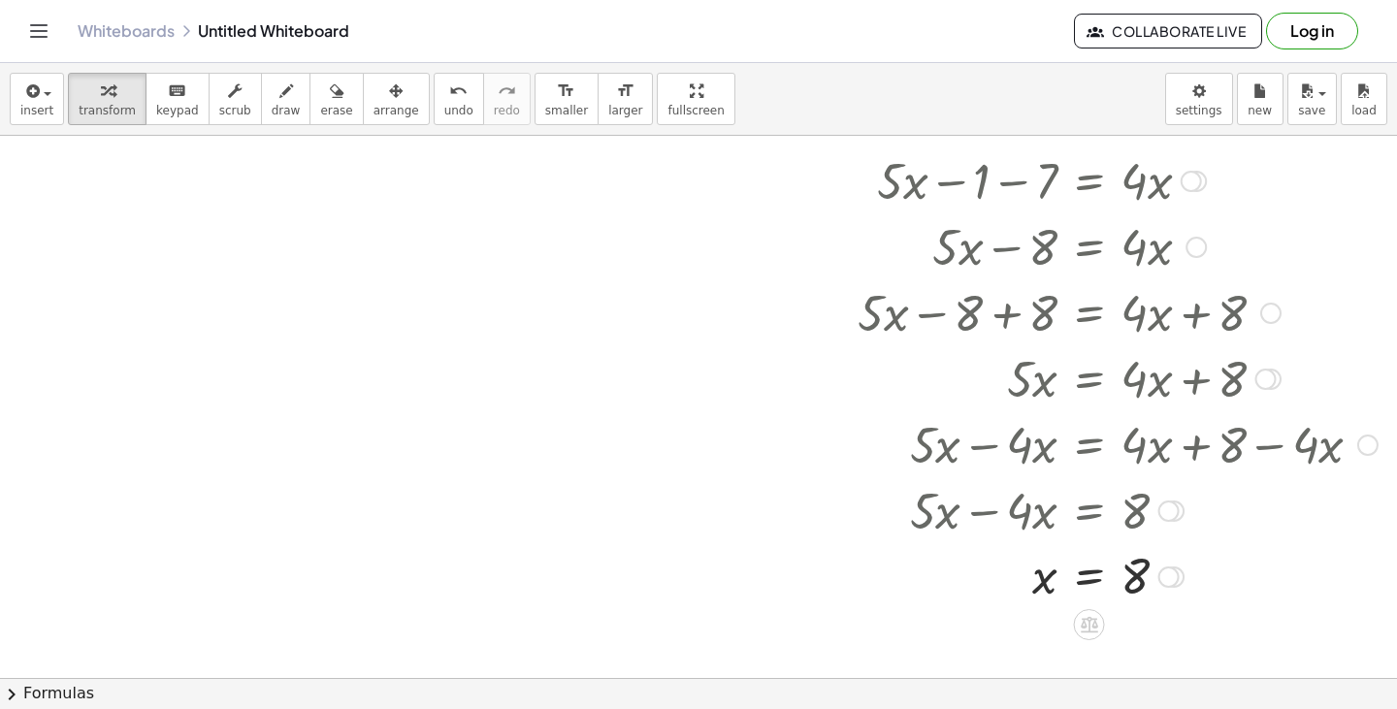
scroll to position [1409, 39]
